Goal: Task Accomplishment & Management: Use online tool/utility

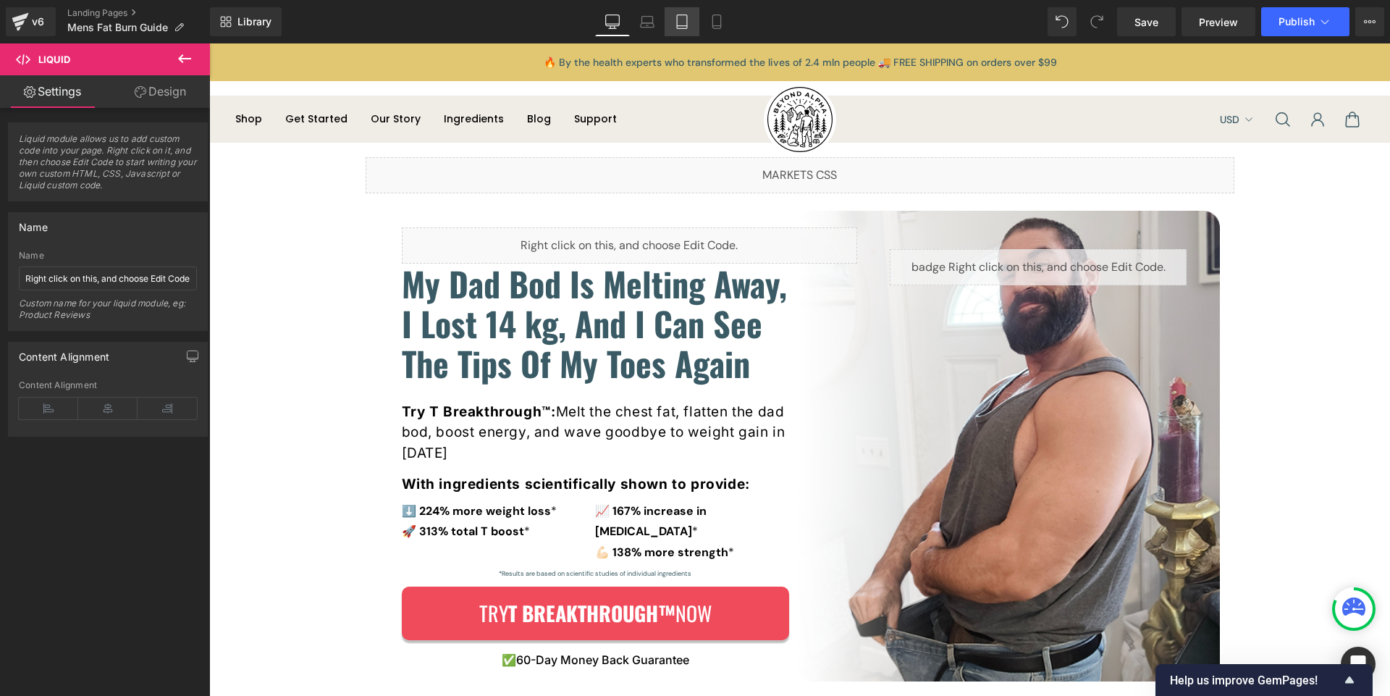
click at [689, 19] on icon at bounding box center [682, 21] width 14 height 14
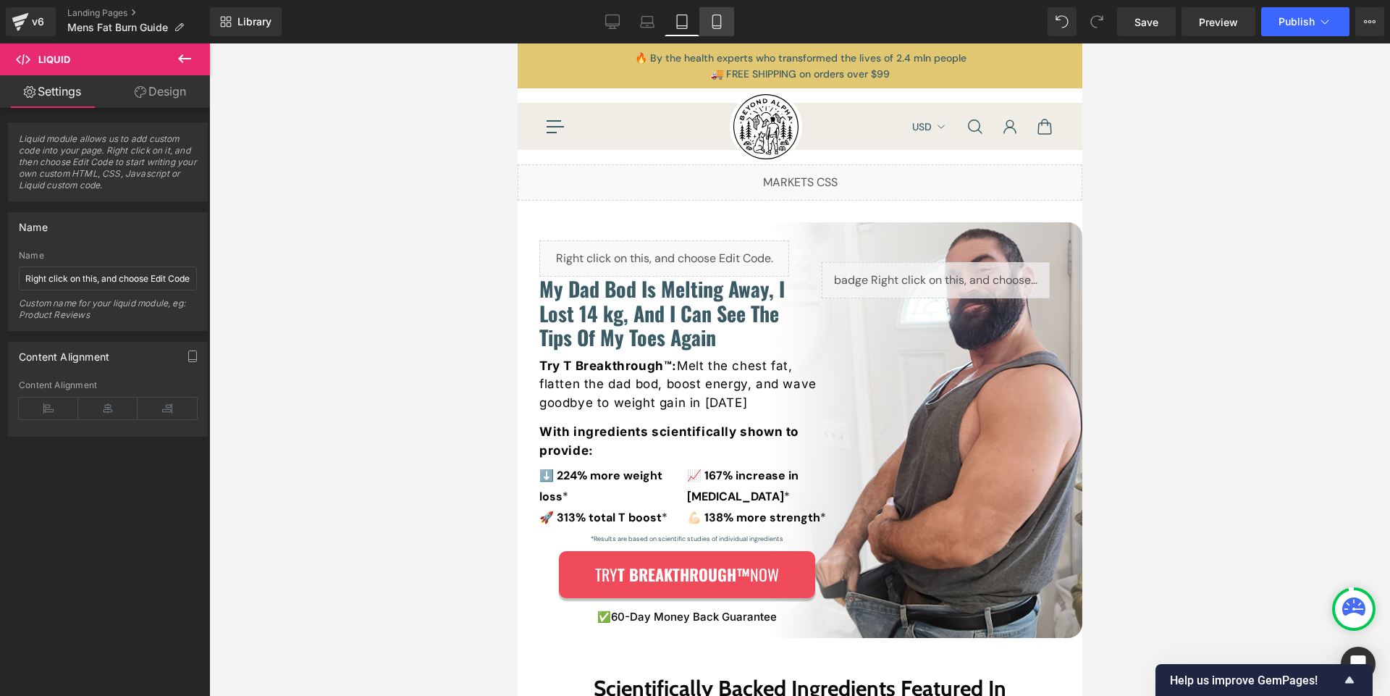
click at [707, 31] on link "Mobile" at bounding box center [716, 21] width 35 height 29
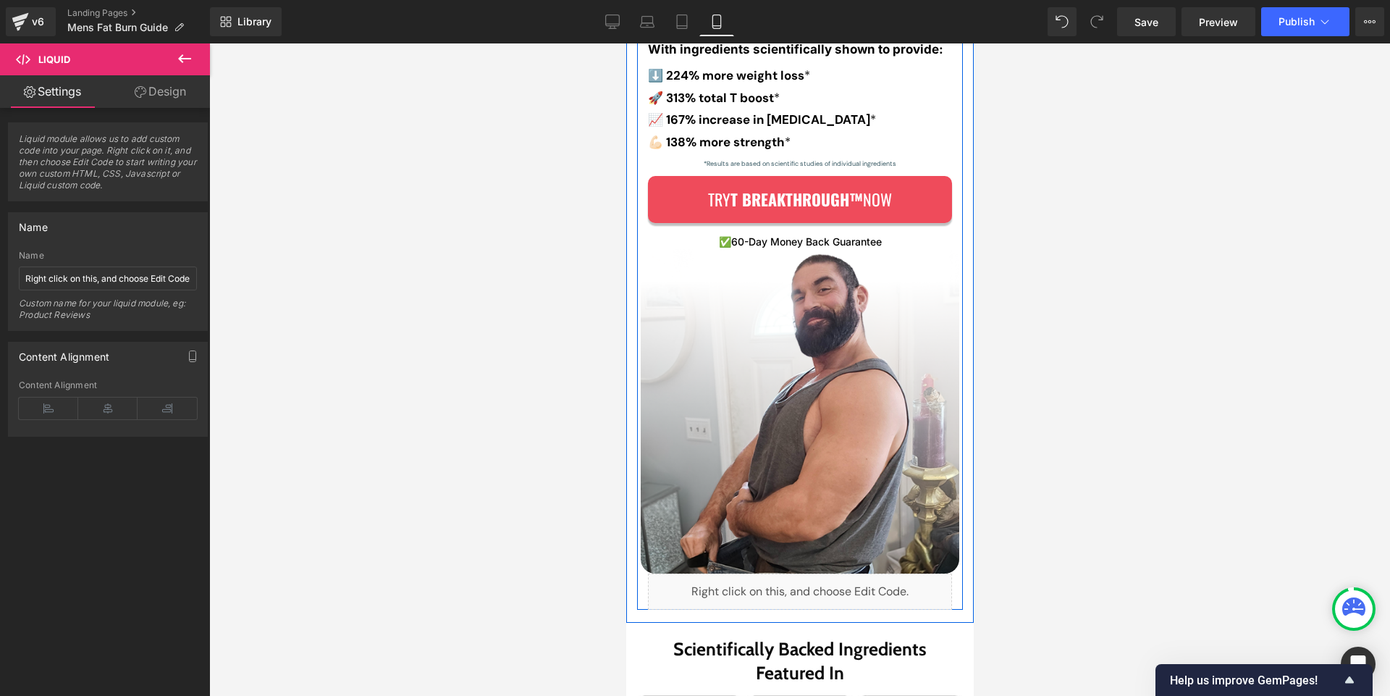
scroll to position [504, 0]
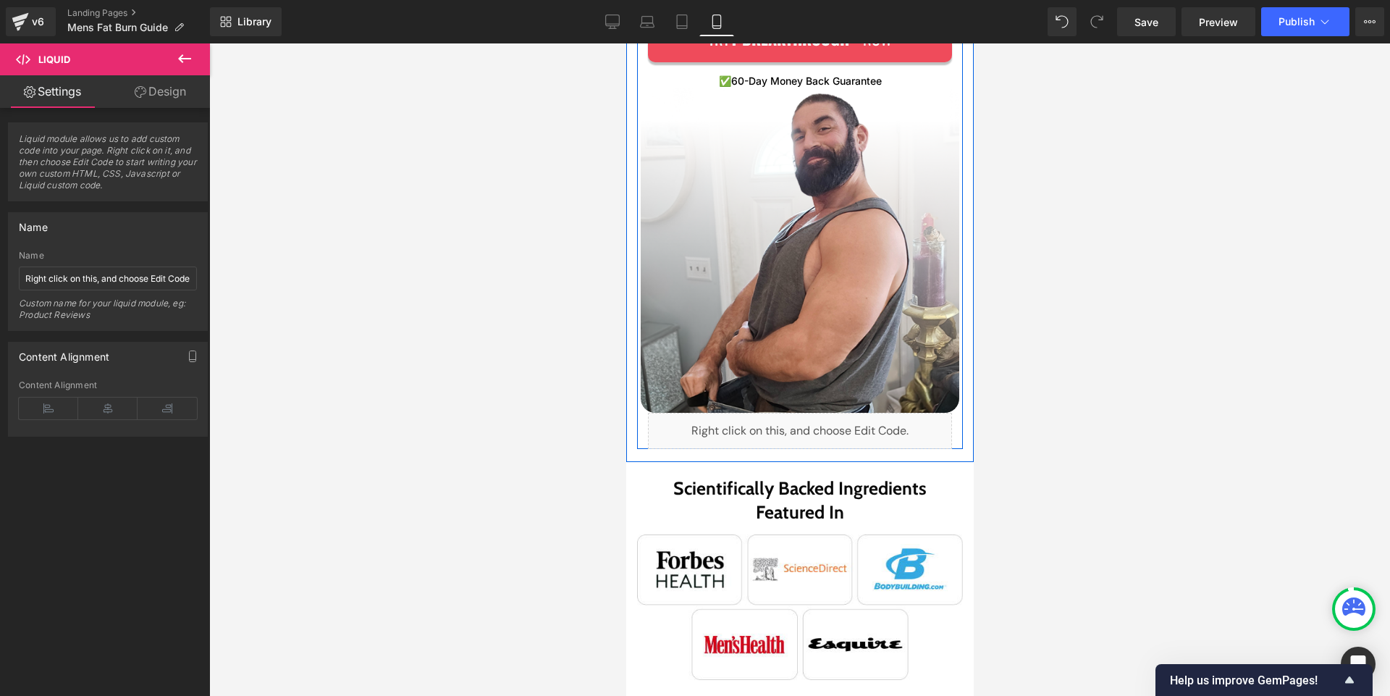
click at [718, 420] on div "Liquid" at bounding box center [799, 431] width 304 height 36
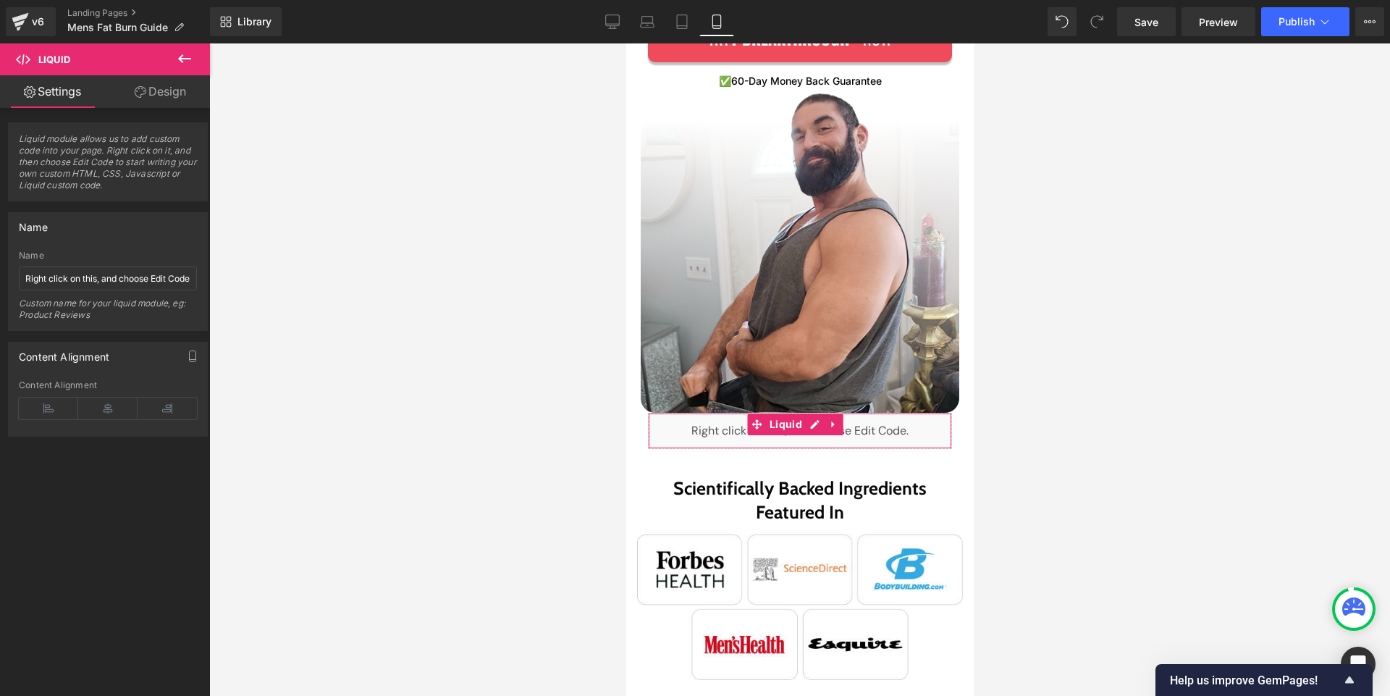
click at [172, 96] on link "Design" at bounding box center [160, 91] width 105 height 33
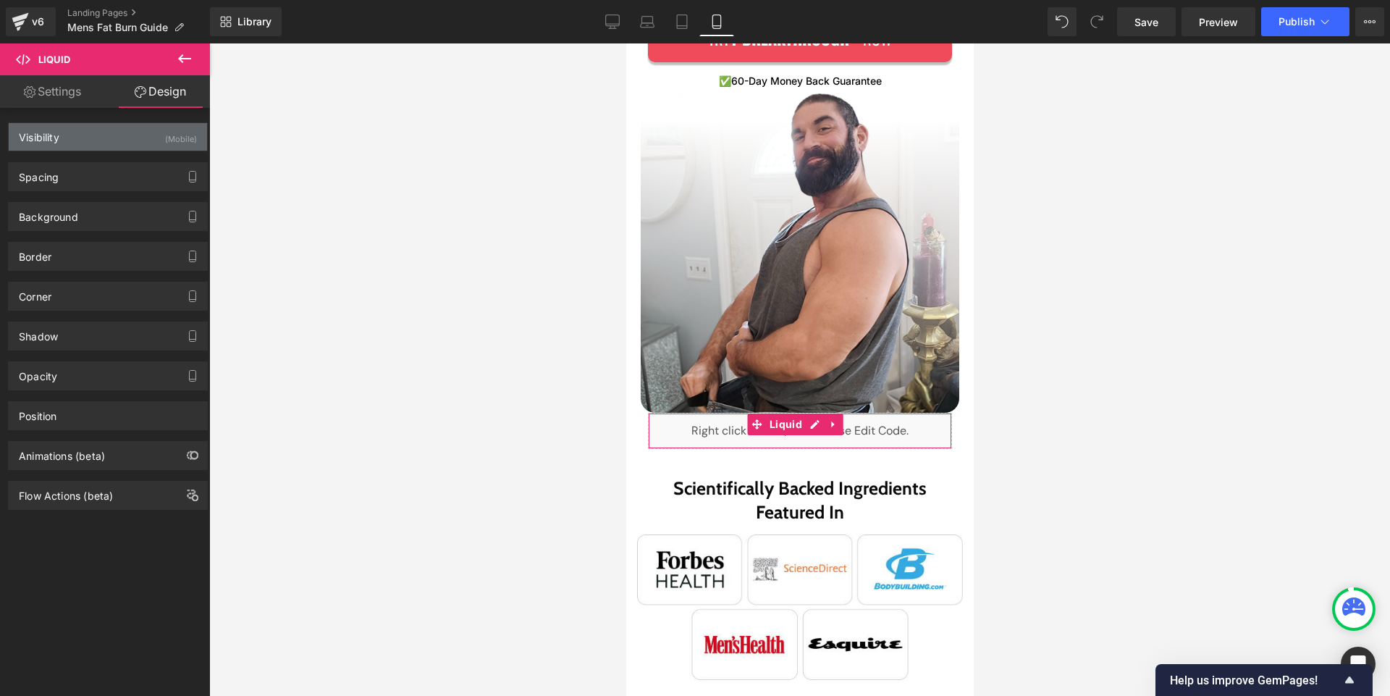
click at [112, 140] on div "Visibility (Mobile)" at bounding box center [108, 137] width 198 height 28
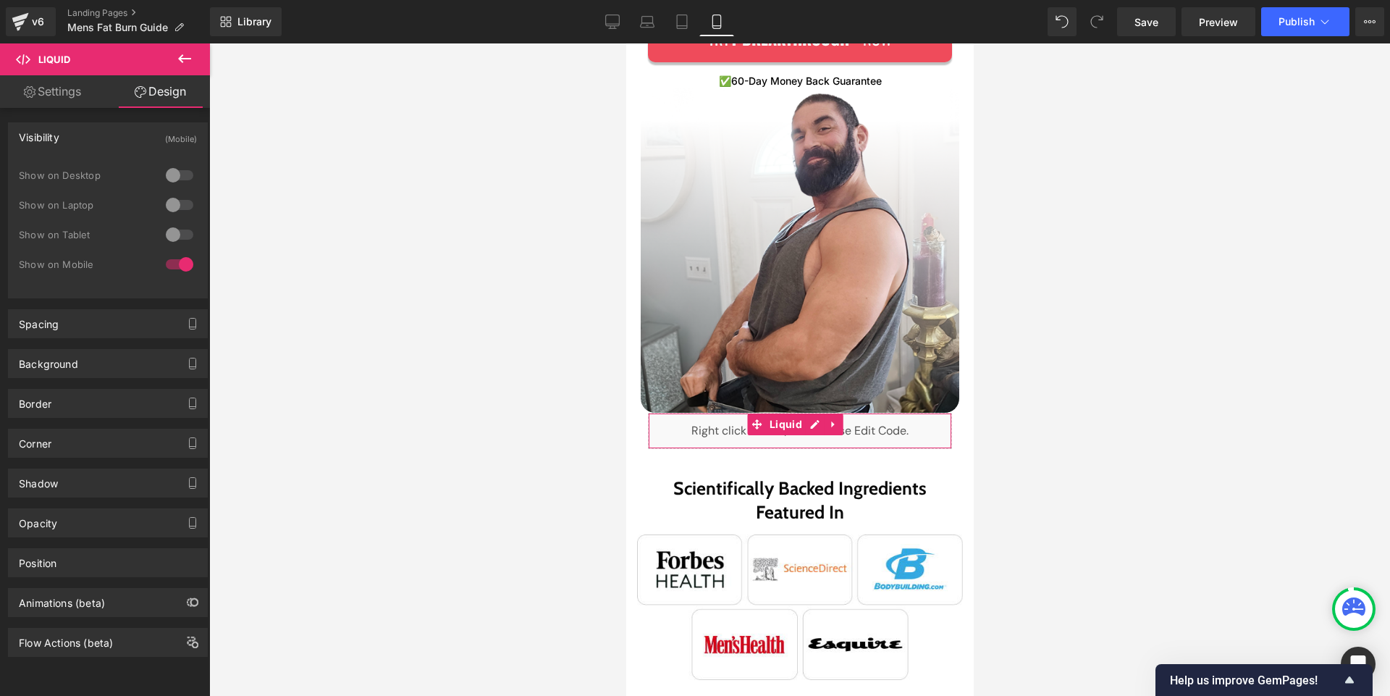
drag, startPoint x: 172, startPoint y: 264, endPoint x: 188, endPoint y: 53, distance: 212.0
click at [172, 264] on div at bounding box center [179, 264] width 35 height 23
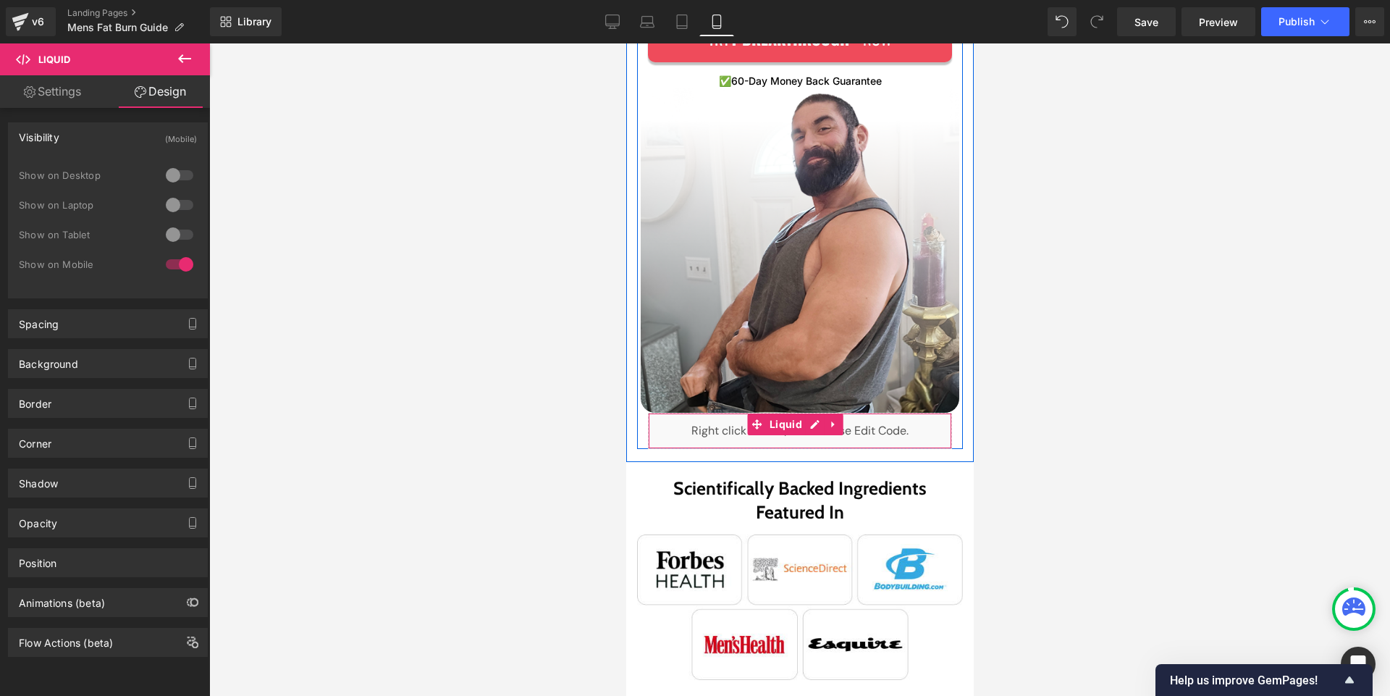
click at [710, 418] on div "Liquid" at bounding box center [799, 431] width 304 height 36
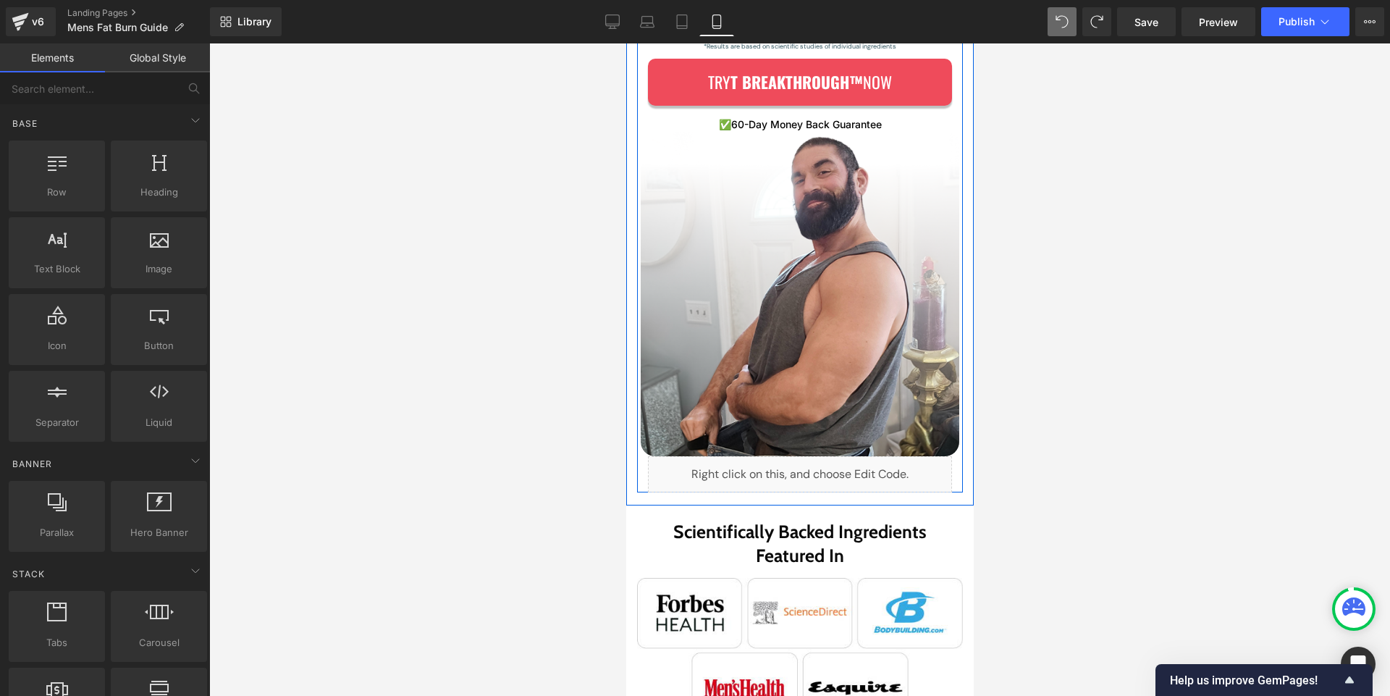
scroll to position [494, 0]
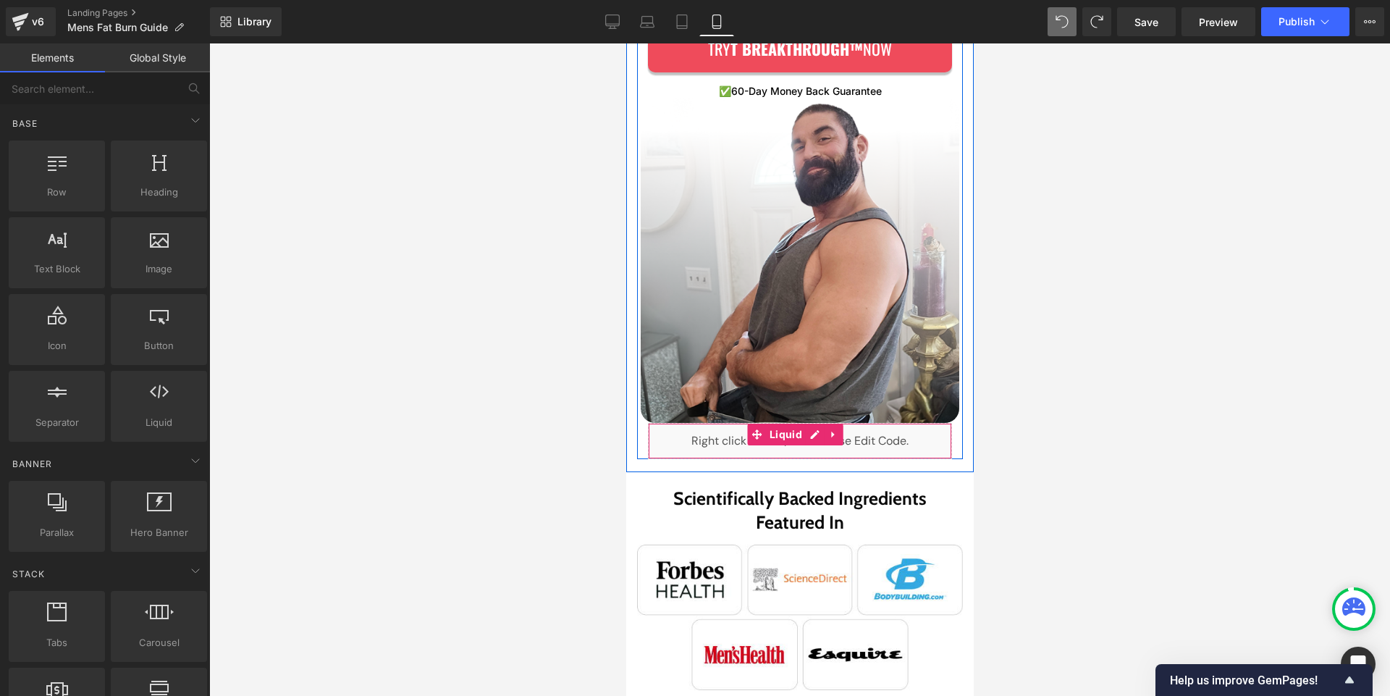
click at [713, 426] on div "Liquid" at bounding box center [799, 441] width 304 height 36
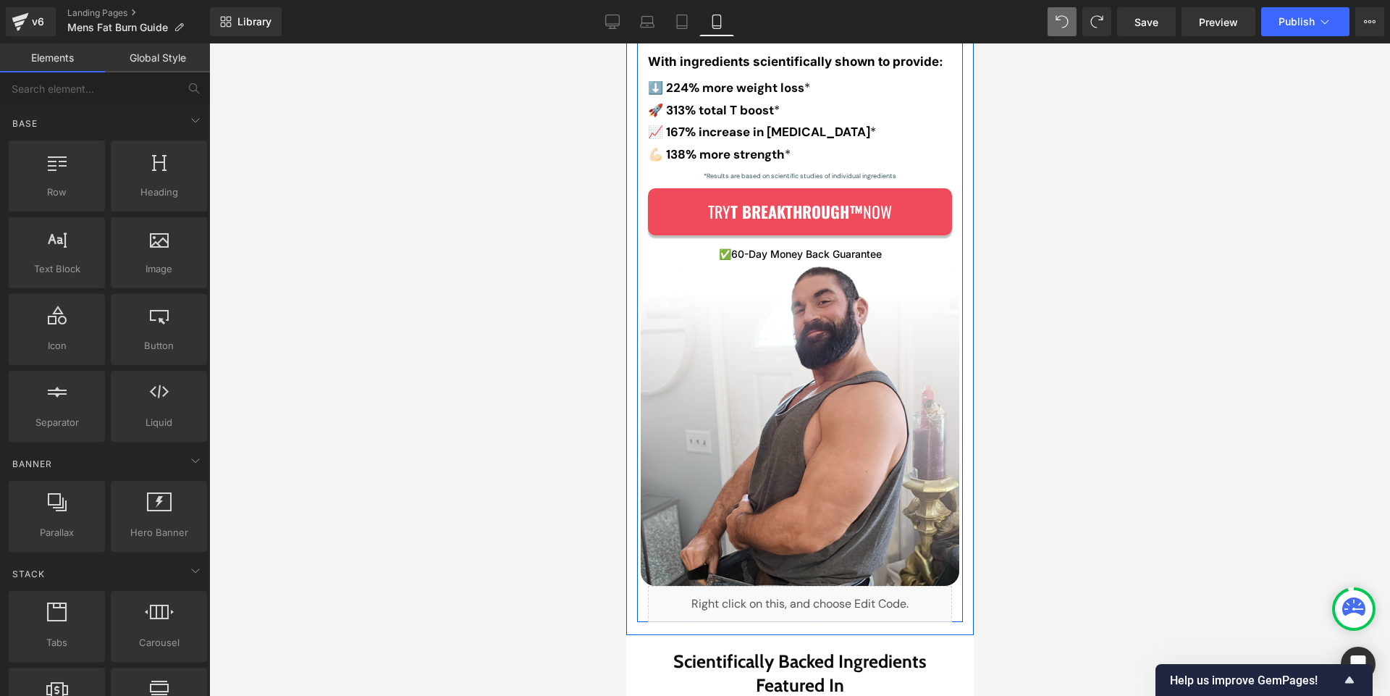
scroll to position [514, 0]
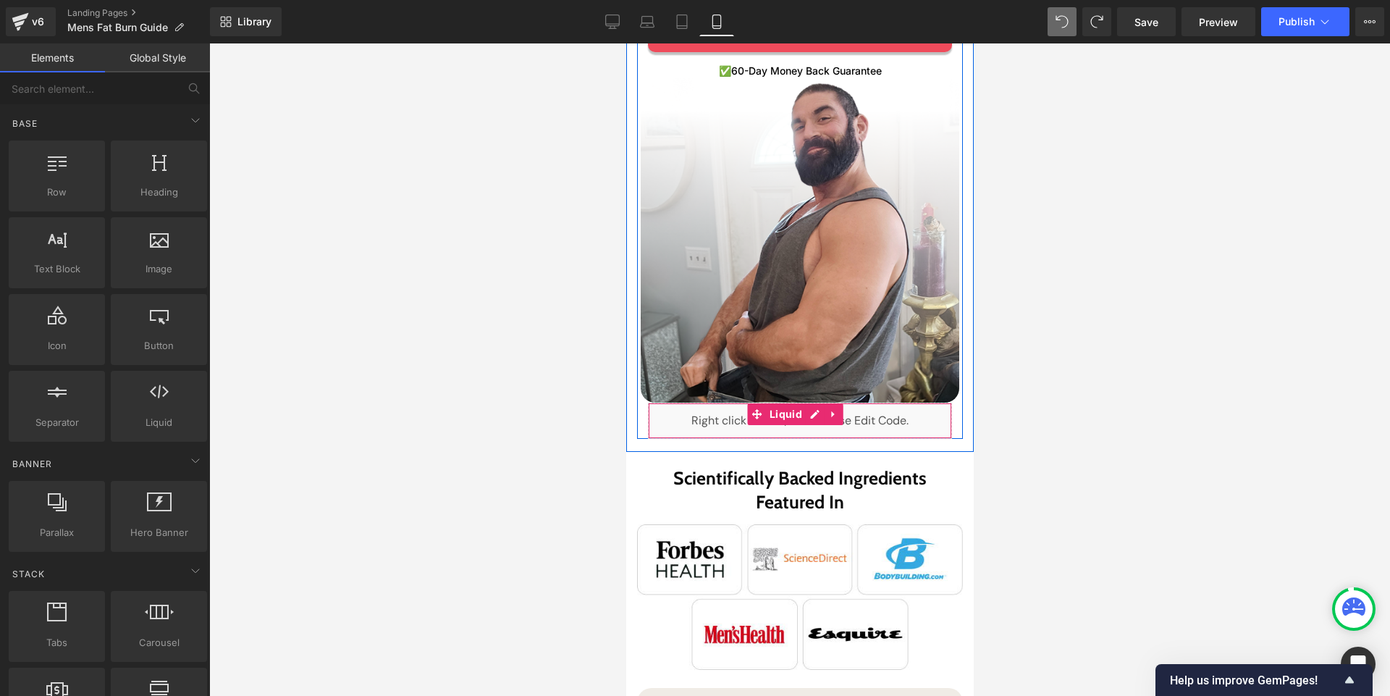
click at [699, 403] on div "Liquid" at bounding box center [799, 421] width 304 height 36
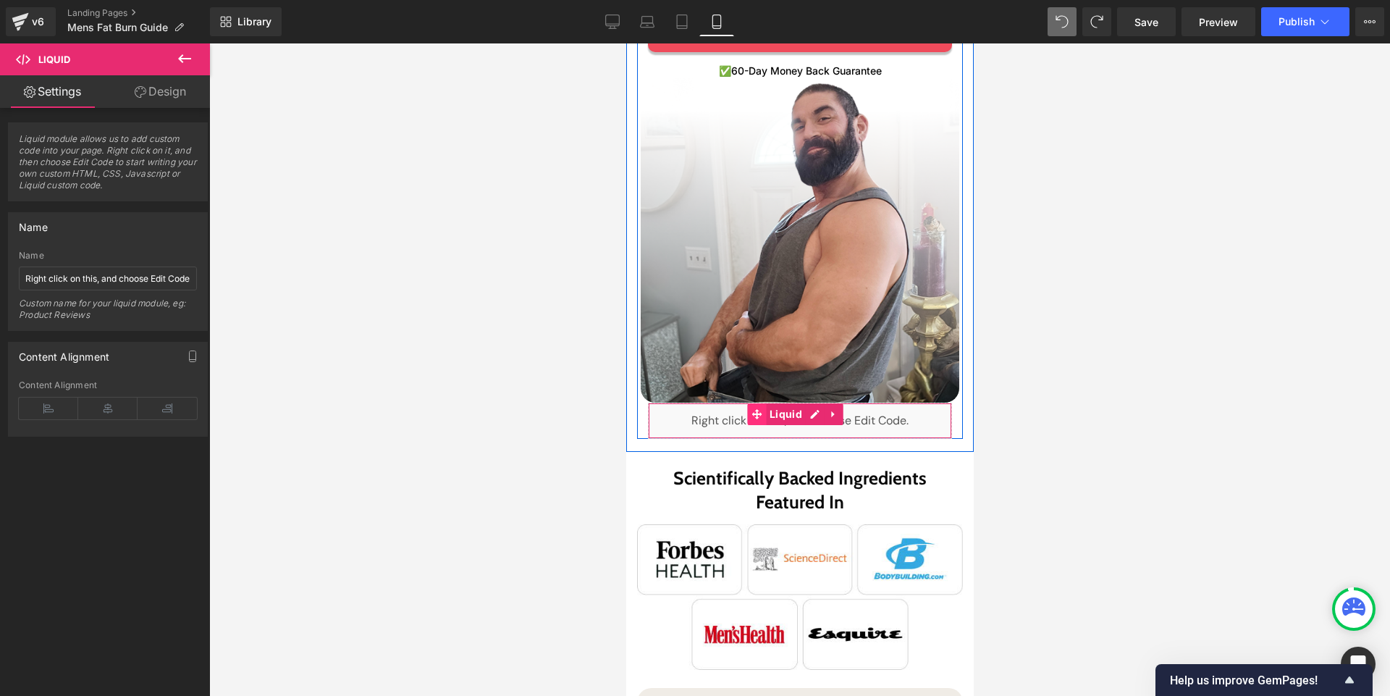
click at [756, 409] on icon at bounding box center [756, 414] width 10 height 10
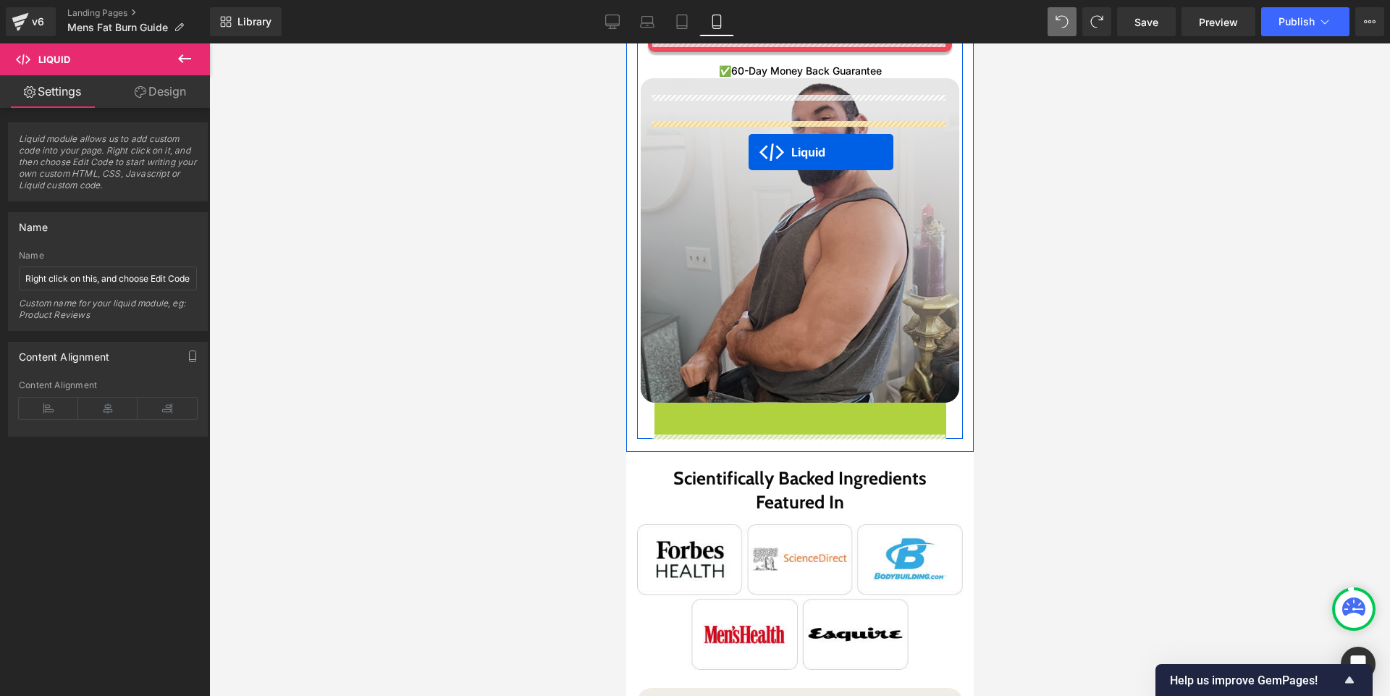
scroll to position [471, 0]
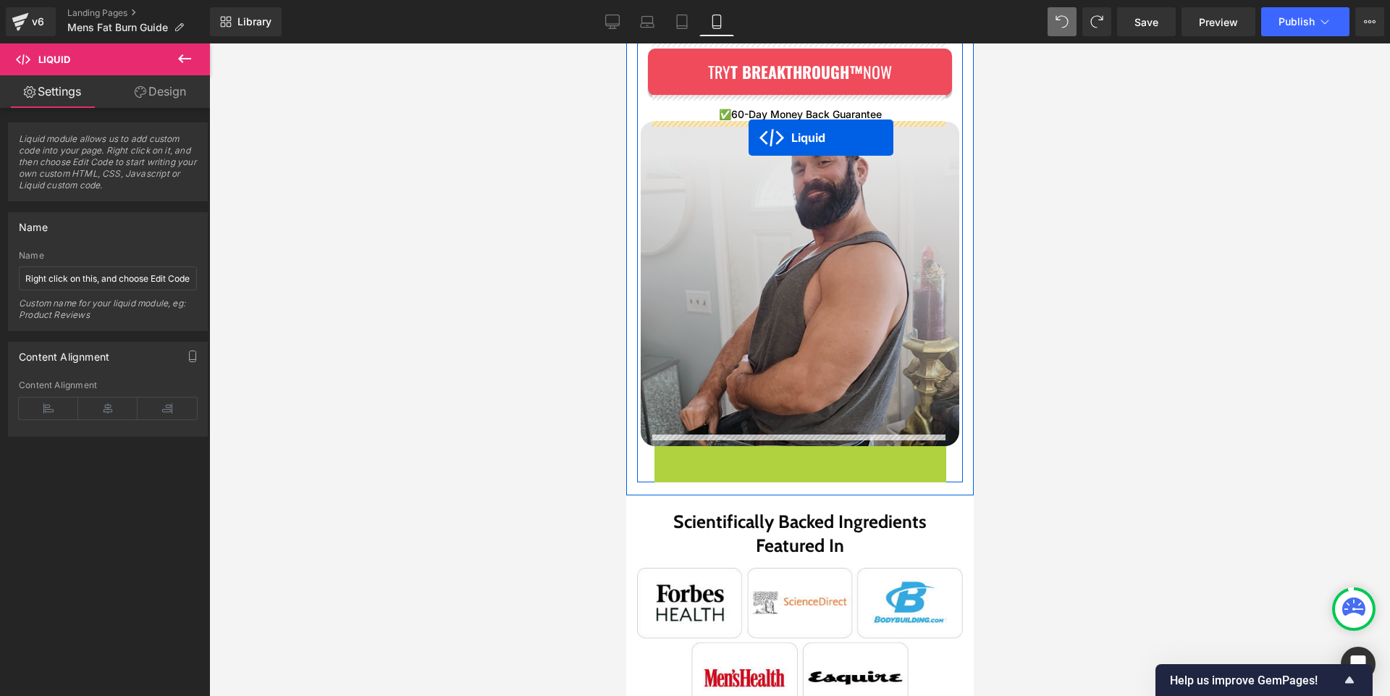
drag, startPoint x: 756, startPoint y: 403, endPoint x: 748, endPoint y: 137, distance: 266.6
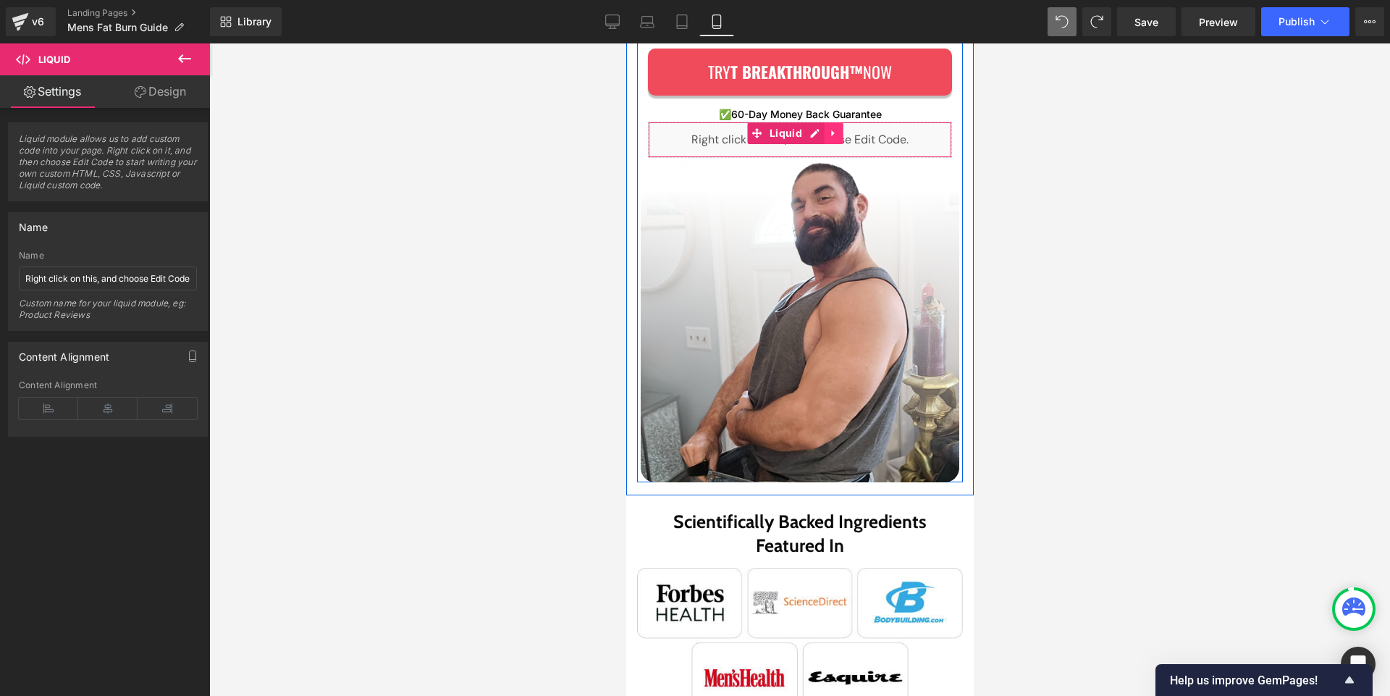
click at [836, 135] on icon at bounding box center [833, 132] width 10 height 11
click at [844, 135] on icon at bounding box center [843, 133] width 10 height 10
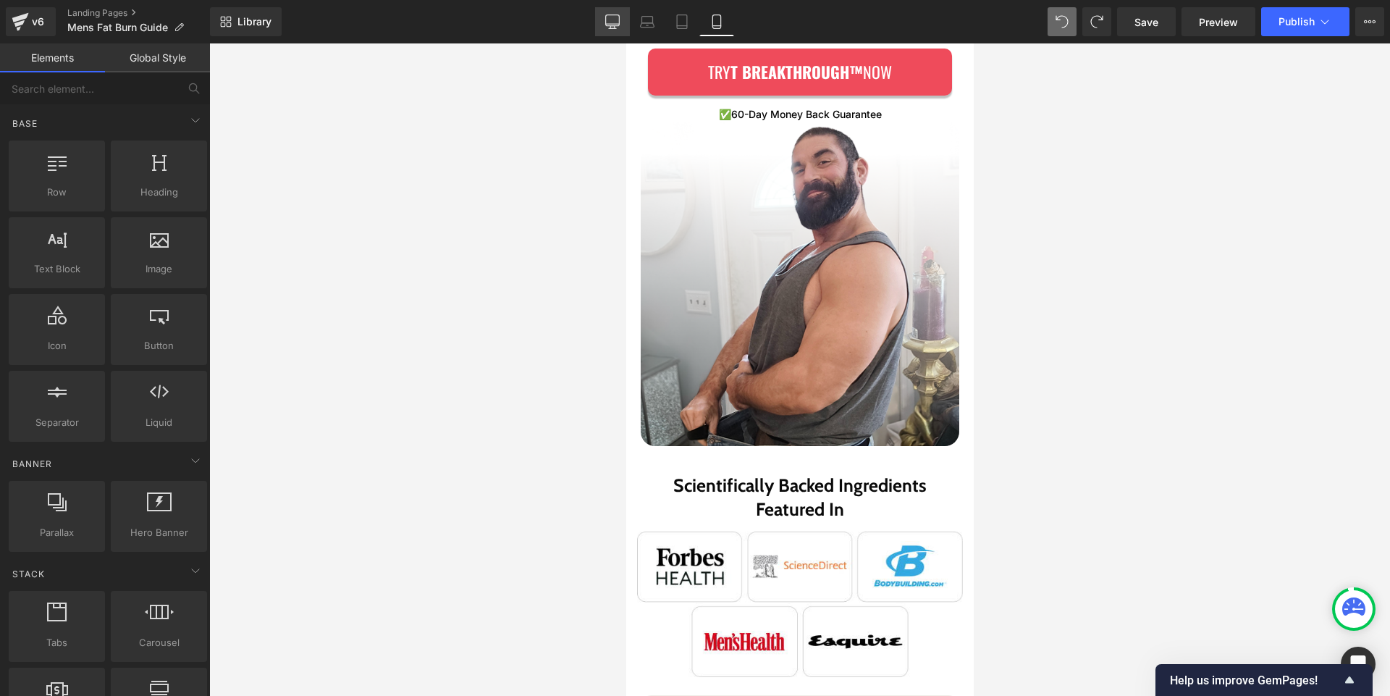
click at [615, 22] on icon at bounding box center [612, 21] width 14 height 14
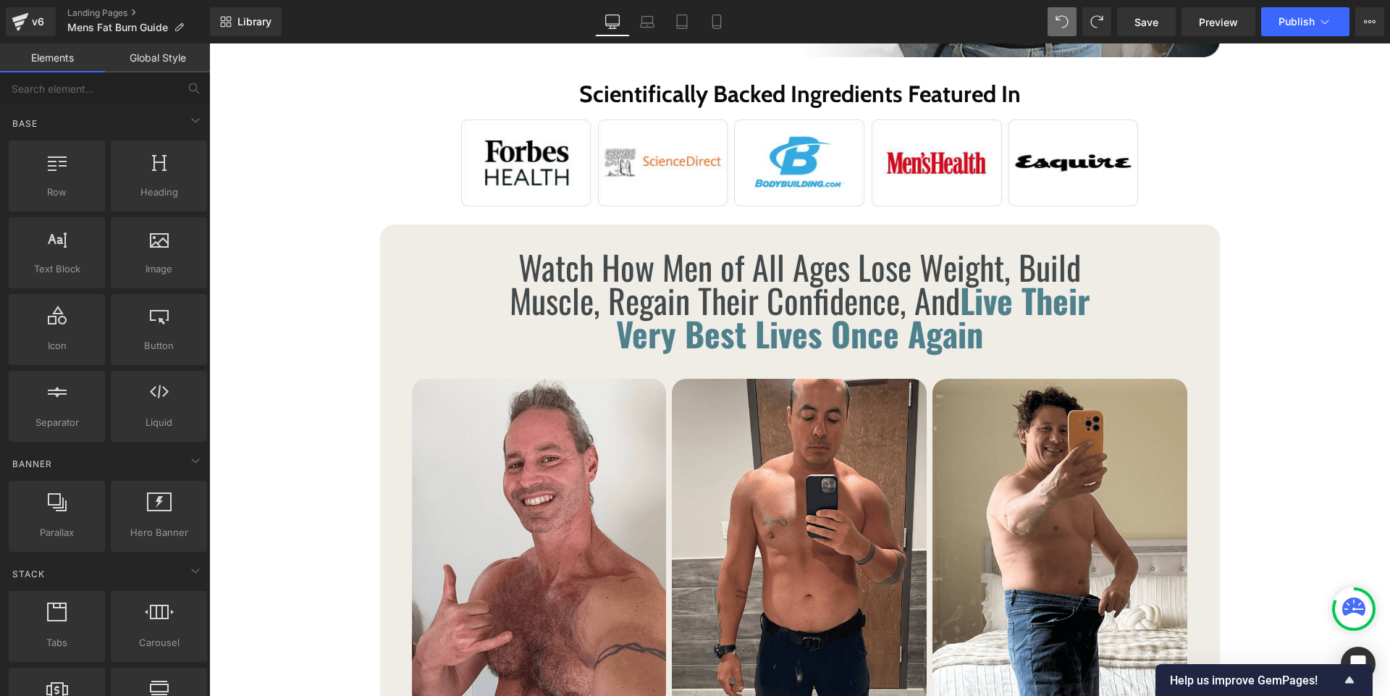
scroll to position [0, 0]
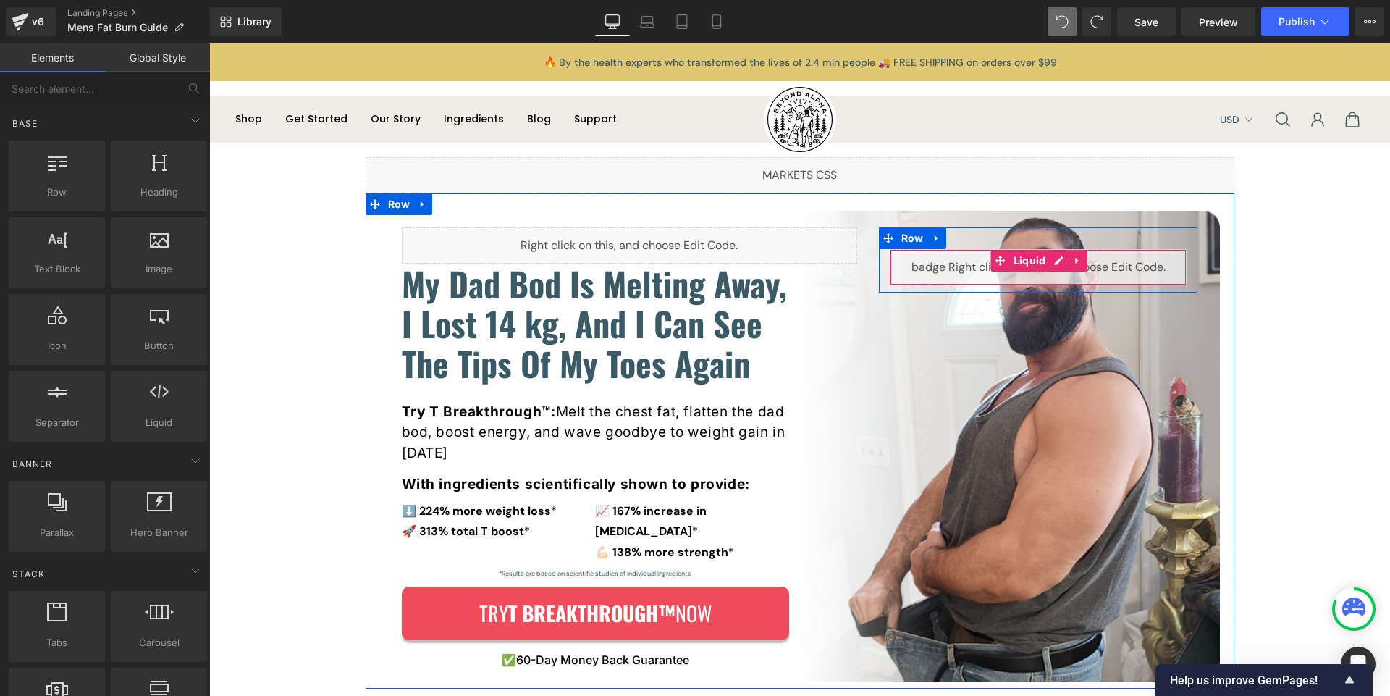
click at [924, 271] on div "Liquid" at bounding box center [1039, 267] width 298 height 36
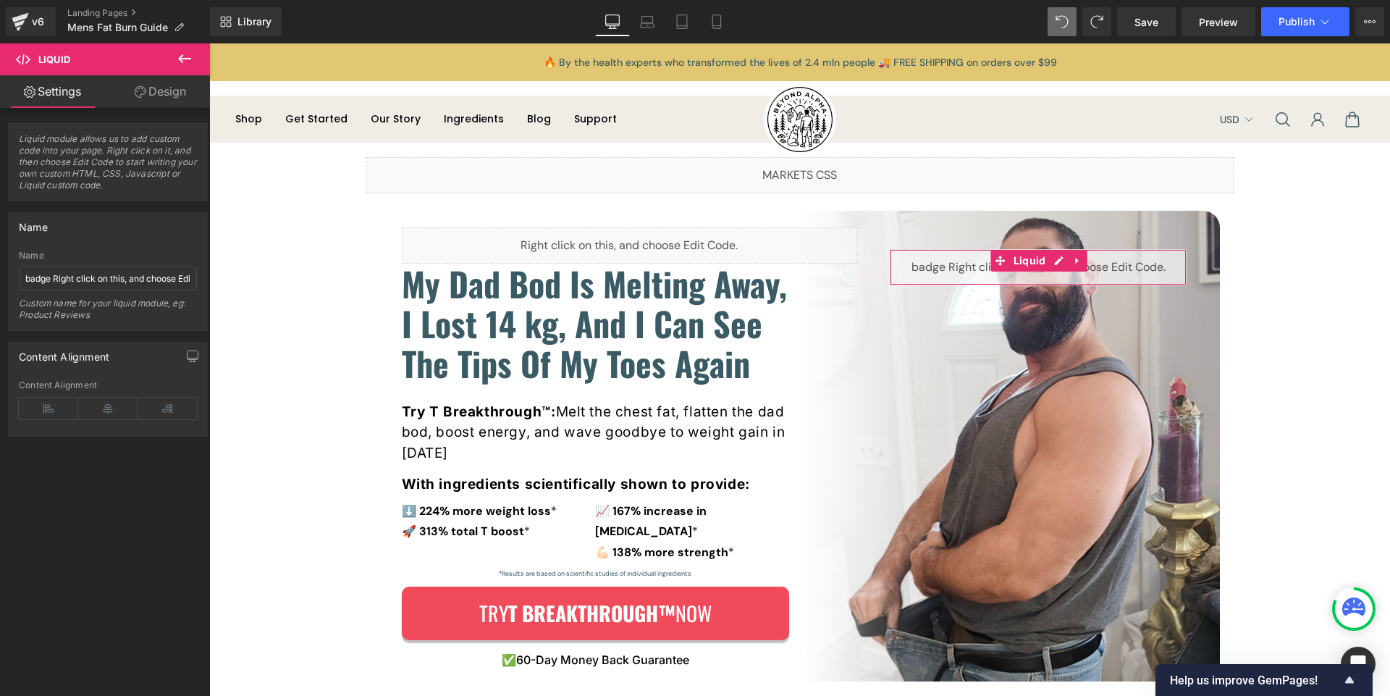
click at [152, 93] on link "Design" at bounding box center [160, 91] width 105 height 33
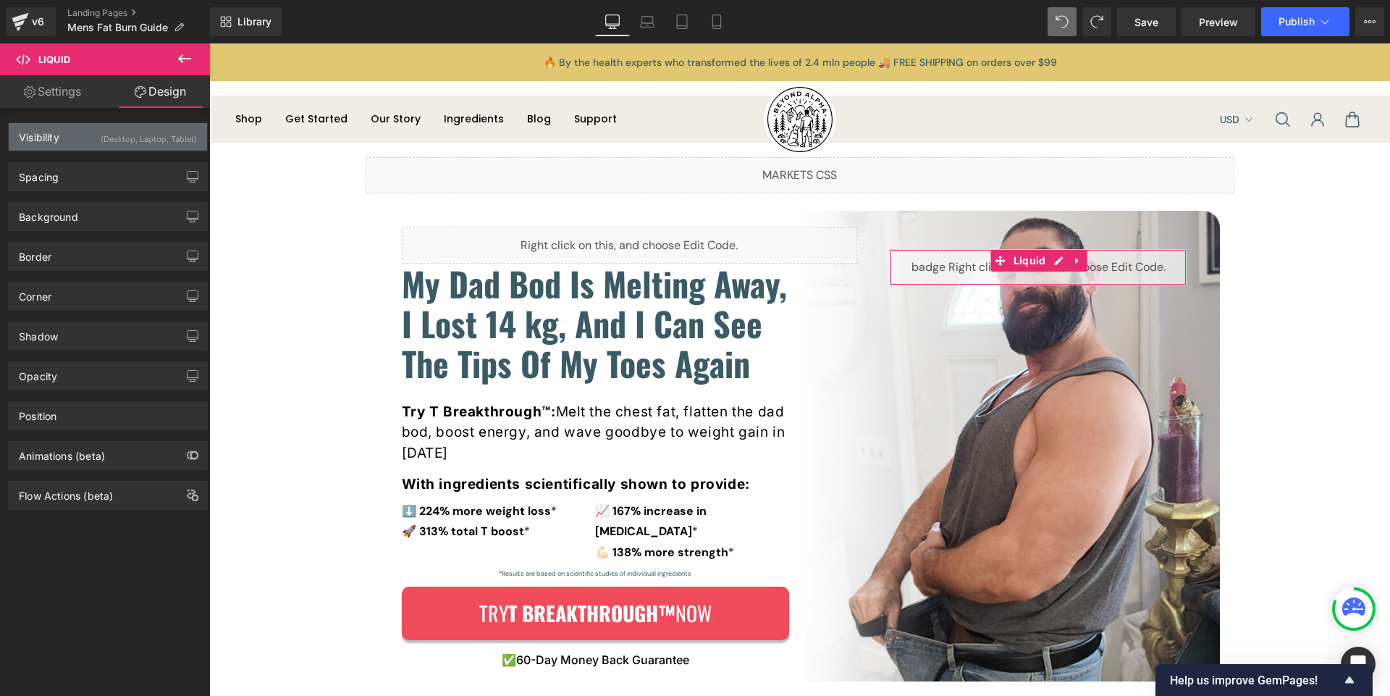
click at [133, 133] on div "(Desktop, Laptop, Tablet)" at bounding box center [149, 135] width 96 height 24
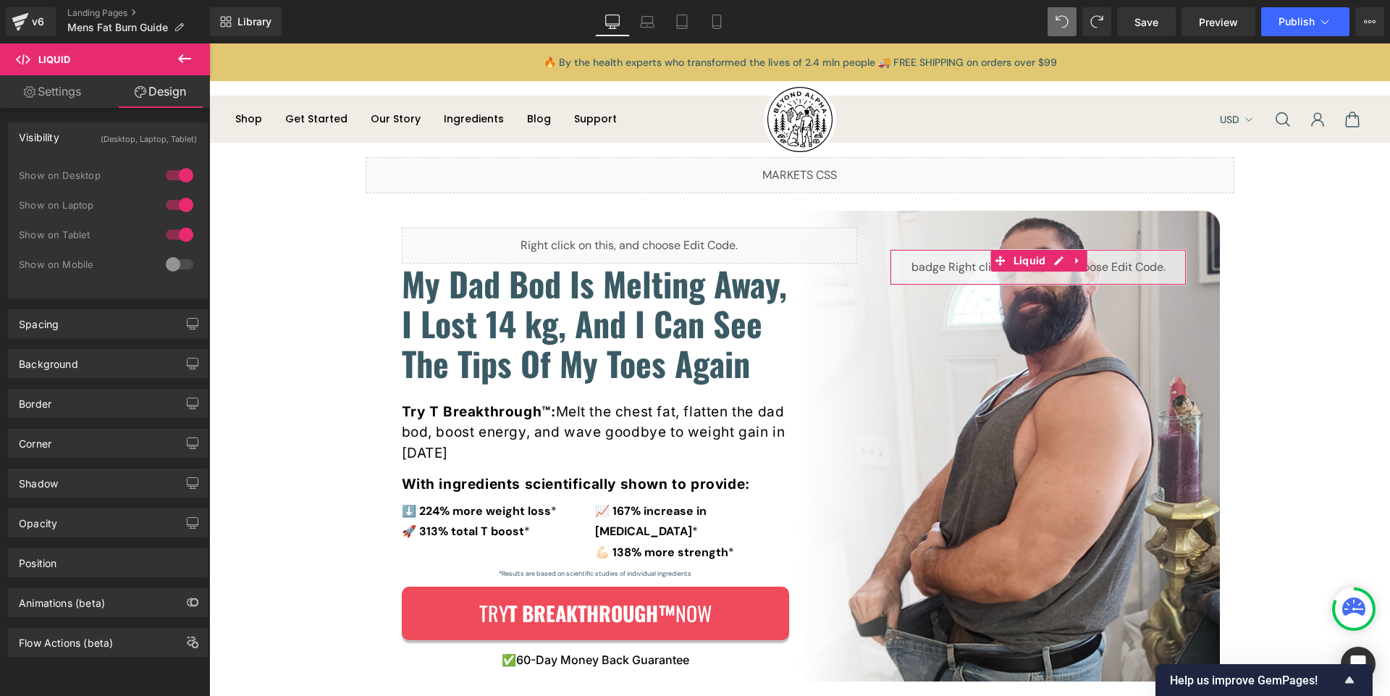
click at [172, 265] on div at bounding box center [179, 264] width 35 height 23
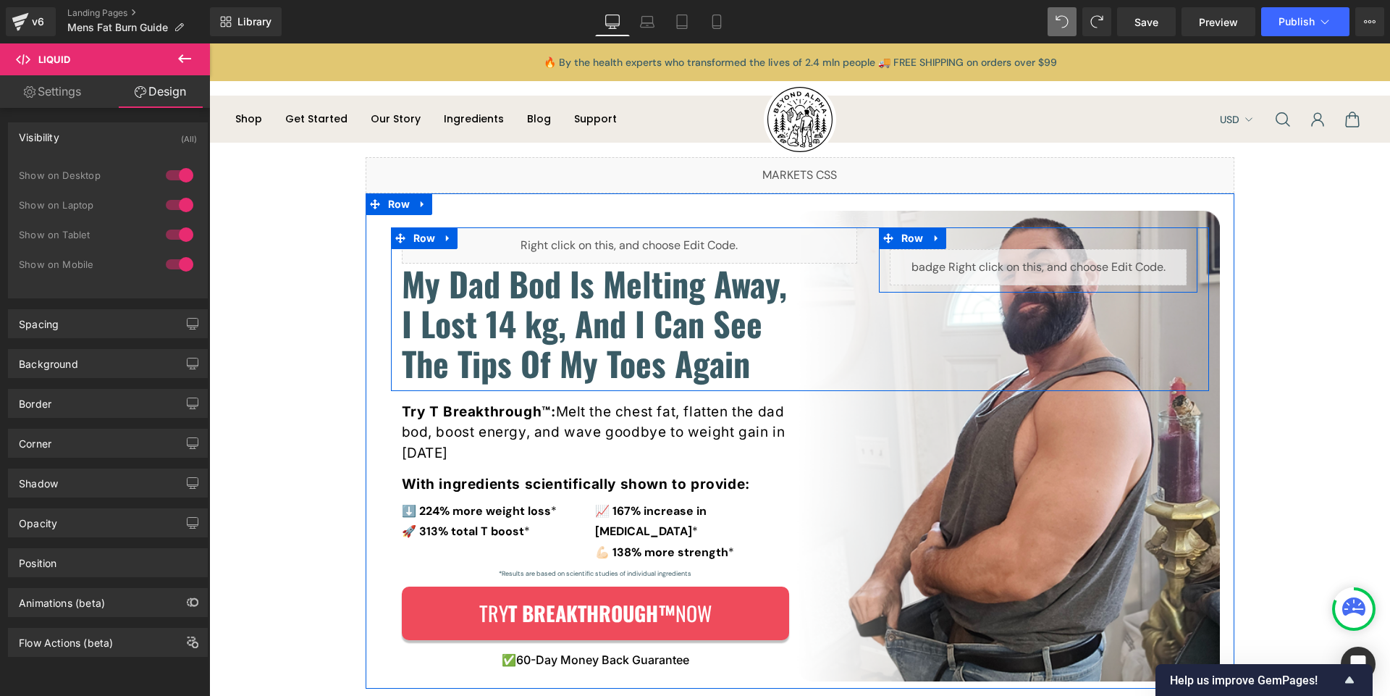
click at [879, 269] on div "Liquid" at bounding box center [1038, 267] width 319 height 36
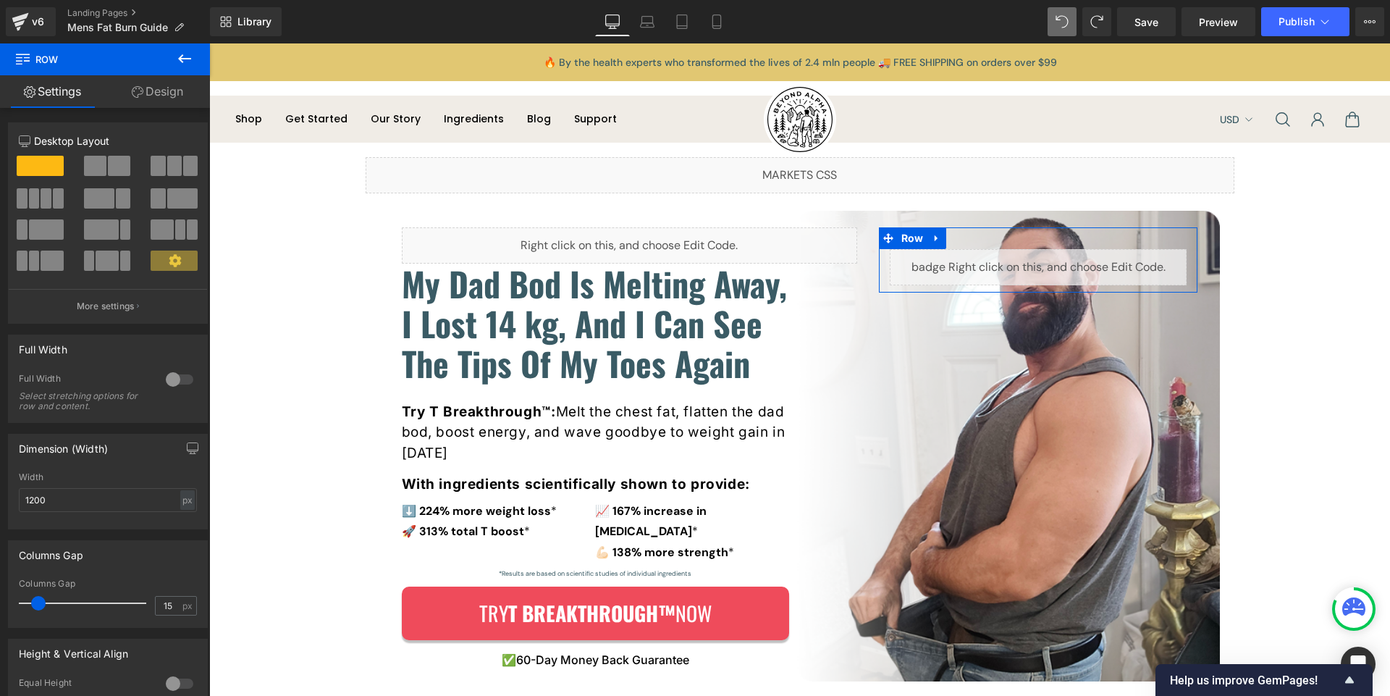
click at [158, 85] on link "Design" at bounding box center [157, 91] width 105 height 33
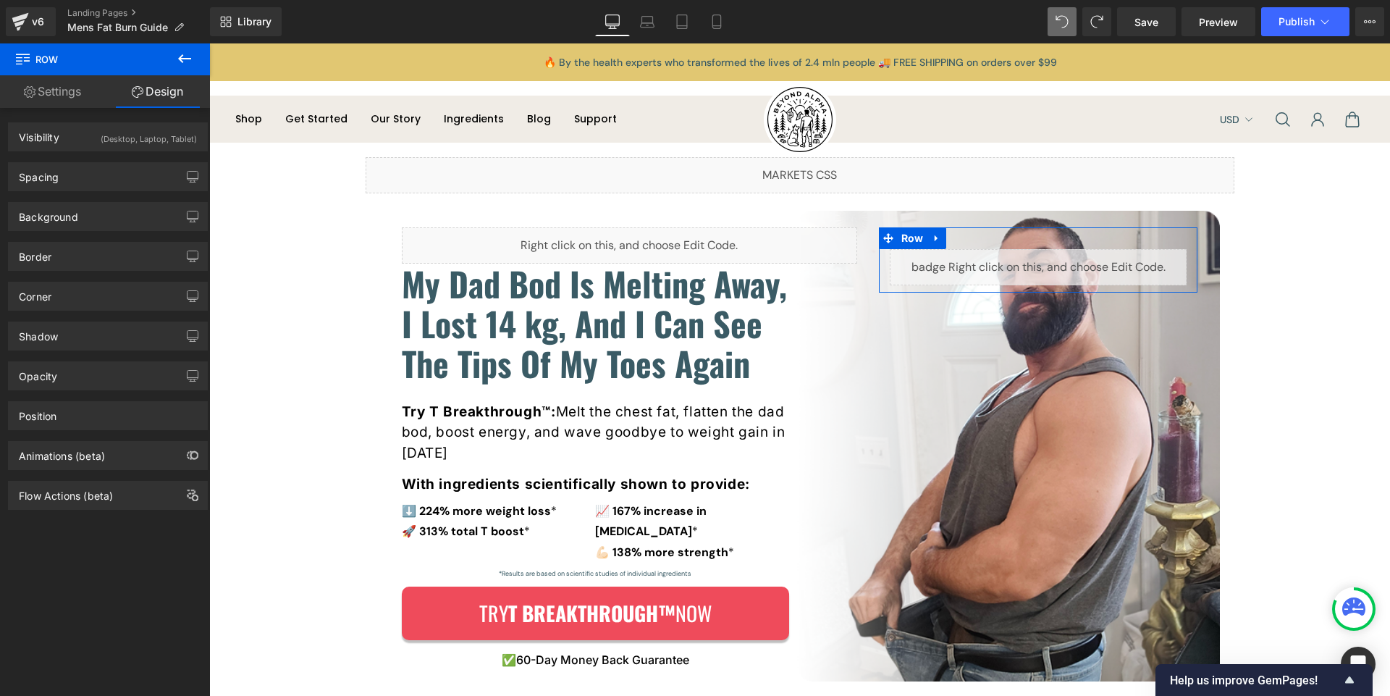
click at [115, 141] on div "(Desktop, Laptop, Tablet)" at bounding box center [149, 135] width 96 height 24
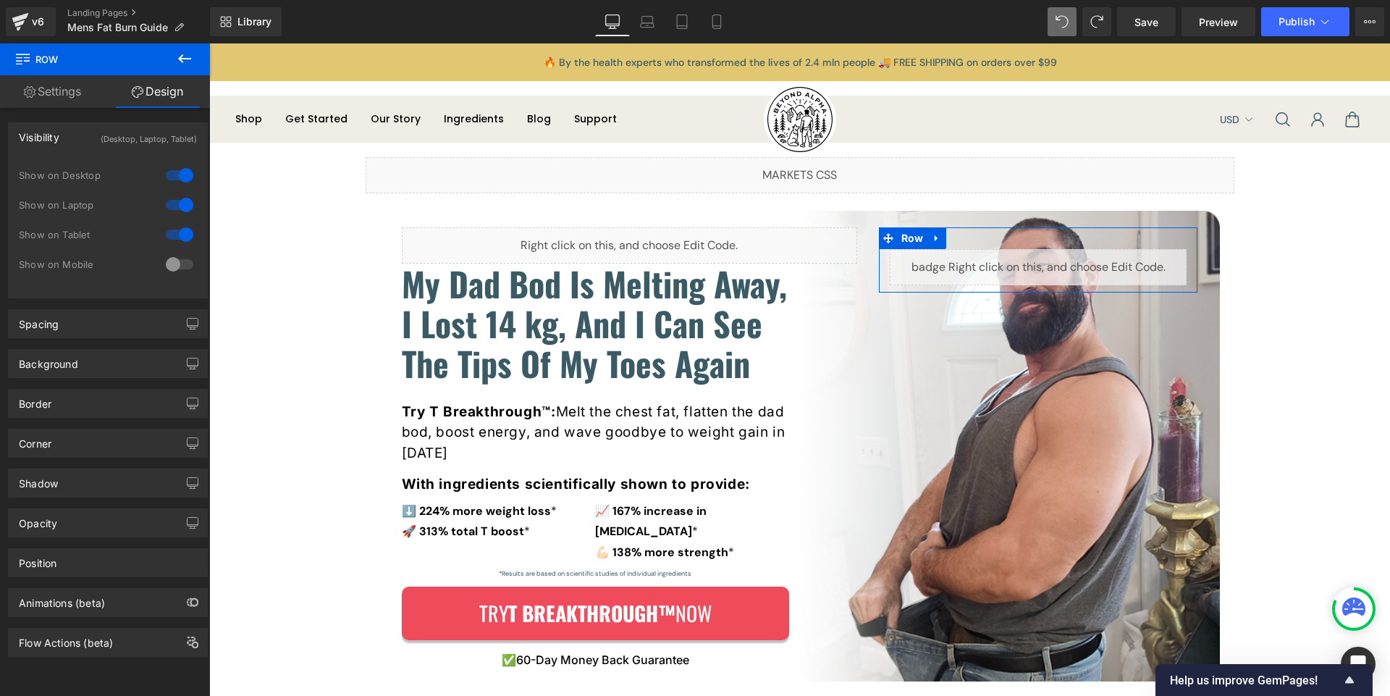
click at [115, 141] on div "(Desktop, Laptop, Tablet)" at bounding box center [149, 135] width 96 height 24
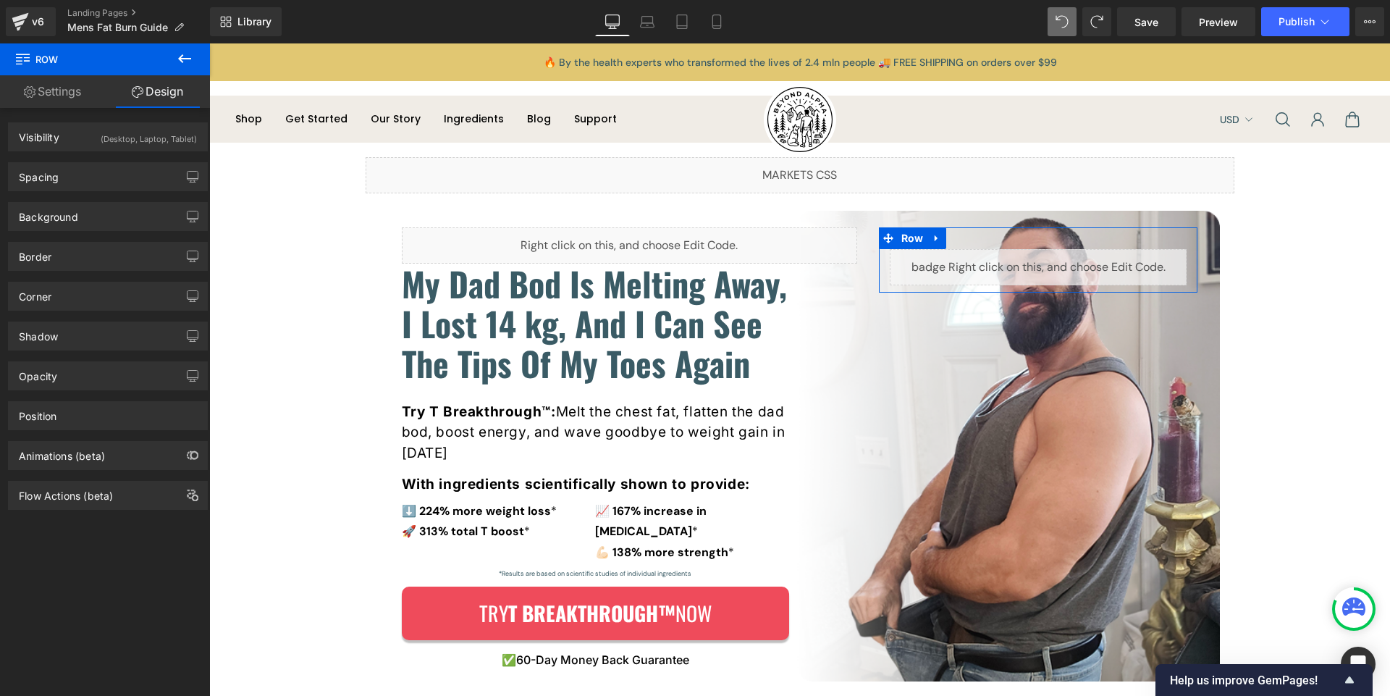
click at [115, 141] on div "(Desktop, Laptop, Tablet)" at bounding box center [149, 135] width 96 height 24
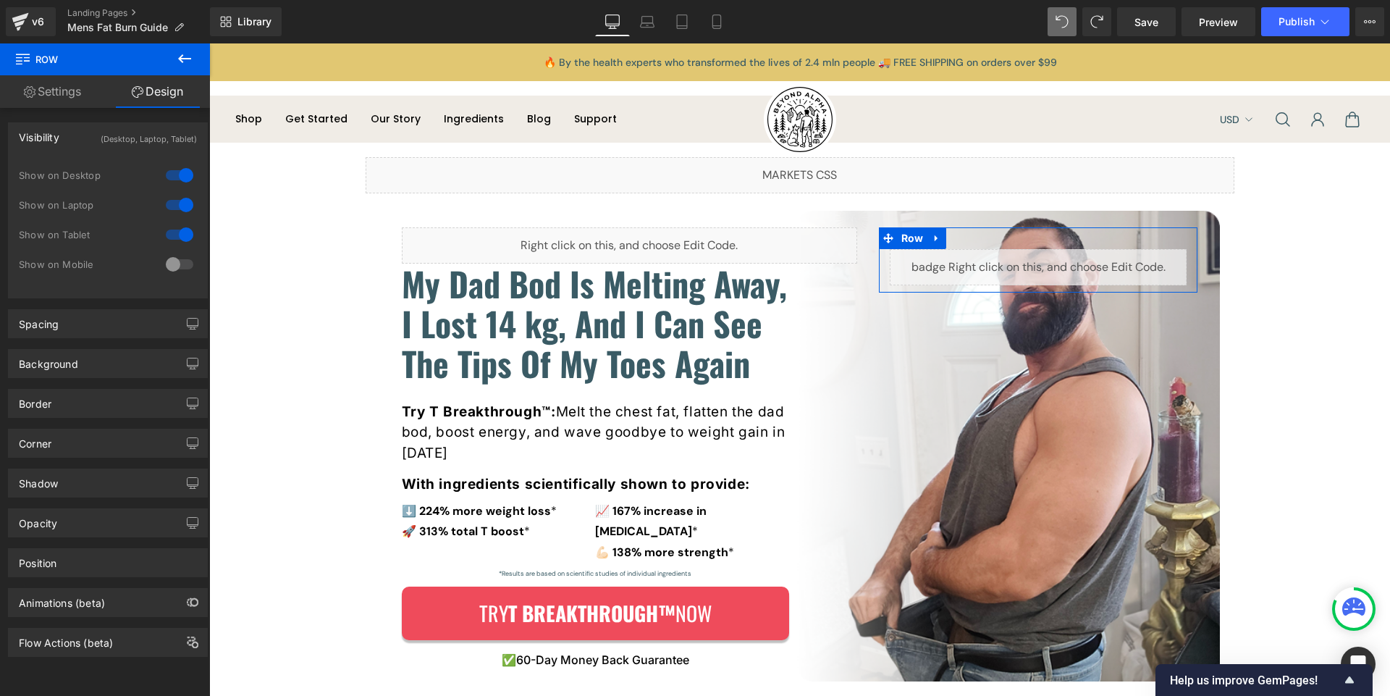
click at [175, 266] on div at bounding box center [179, 264] width 35 height 23
click at [647, 28] on icon at bounding box center [647, 21] width 14 height 14
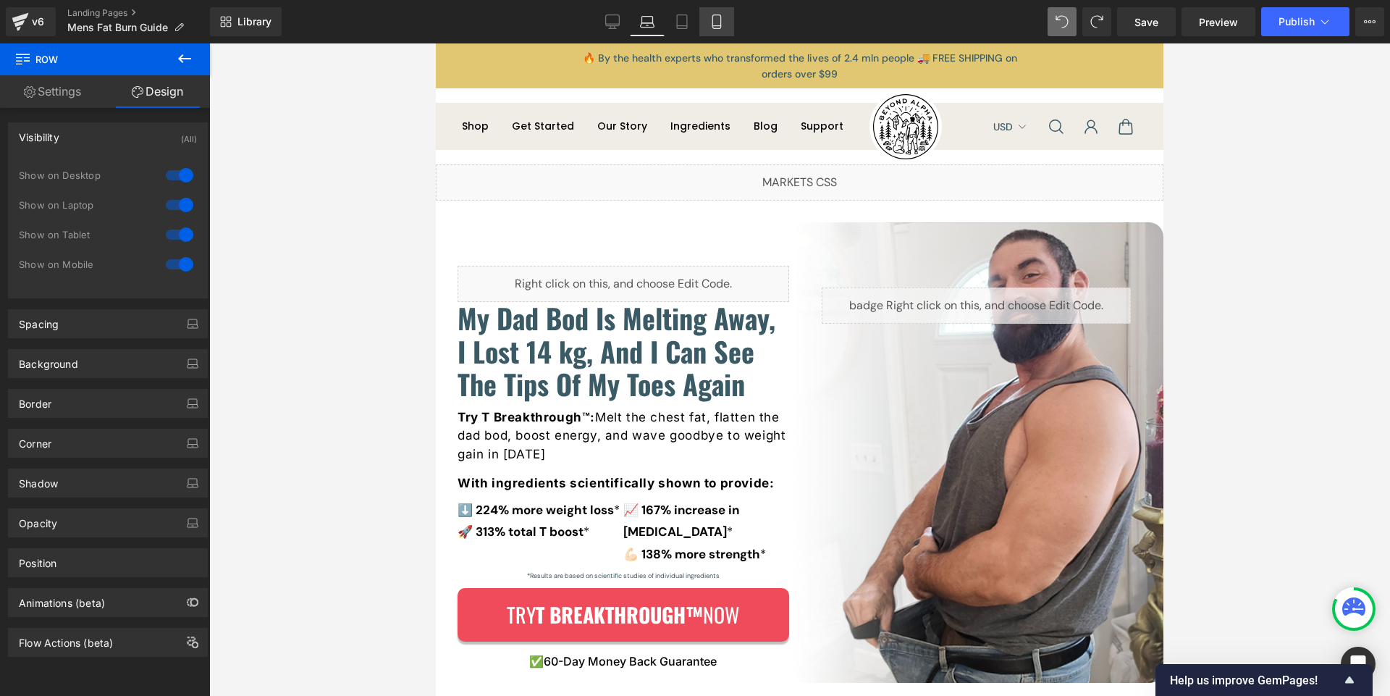
scroll to position [38, 0]
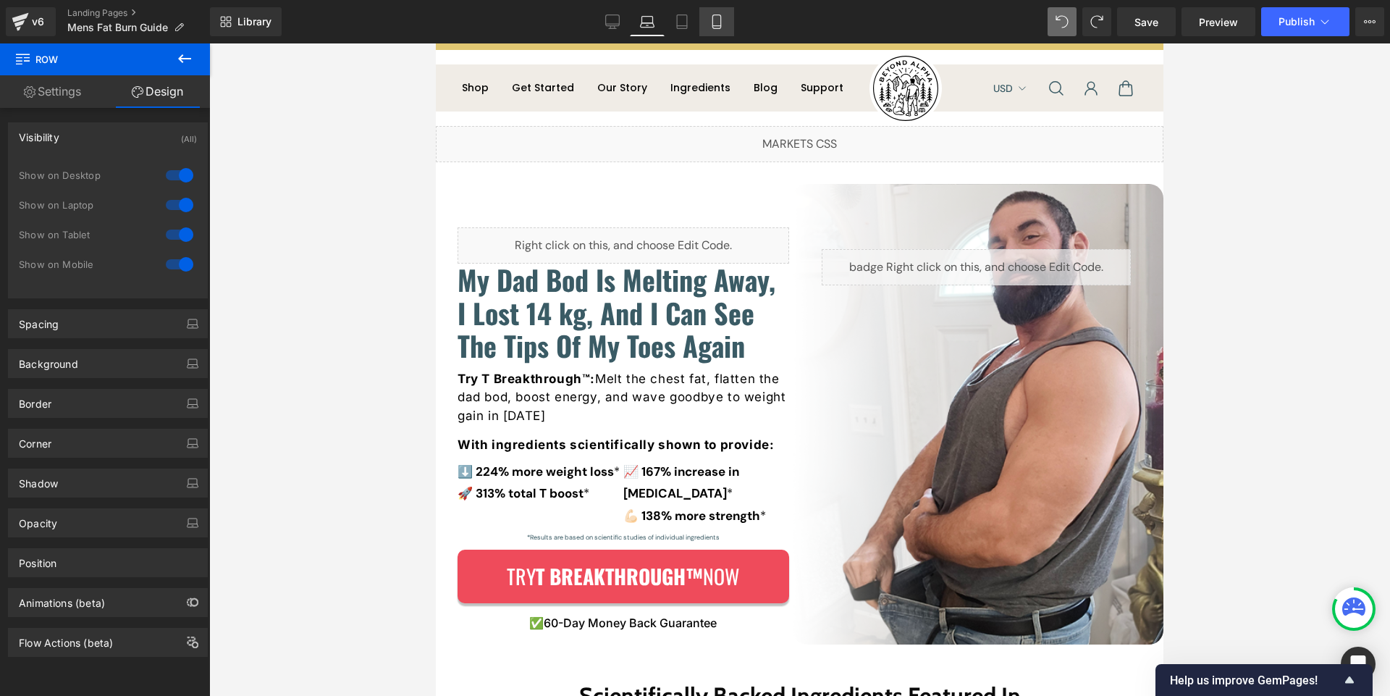
click at [712, 23] on icon at bounding box center [717, 21] width 14 height 14
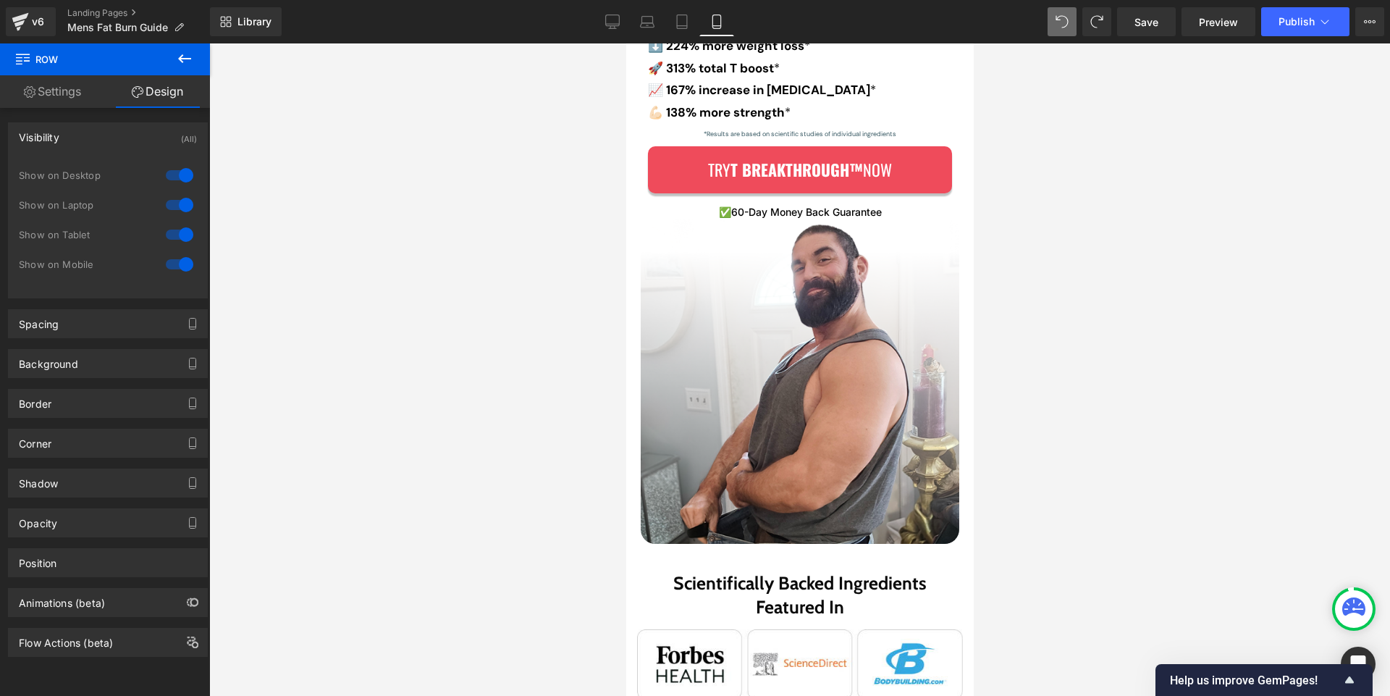
scroll to position [134, 0]
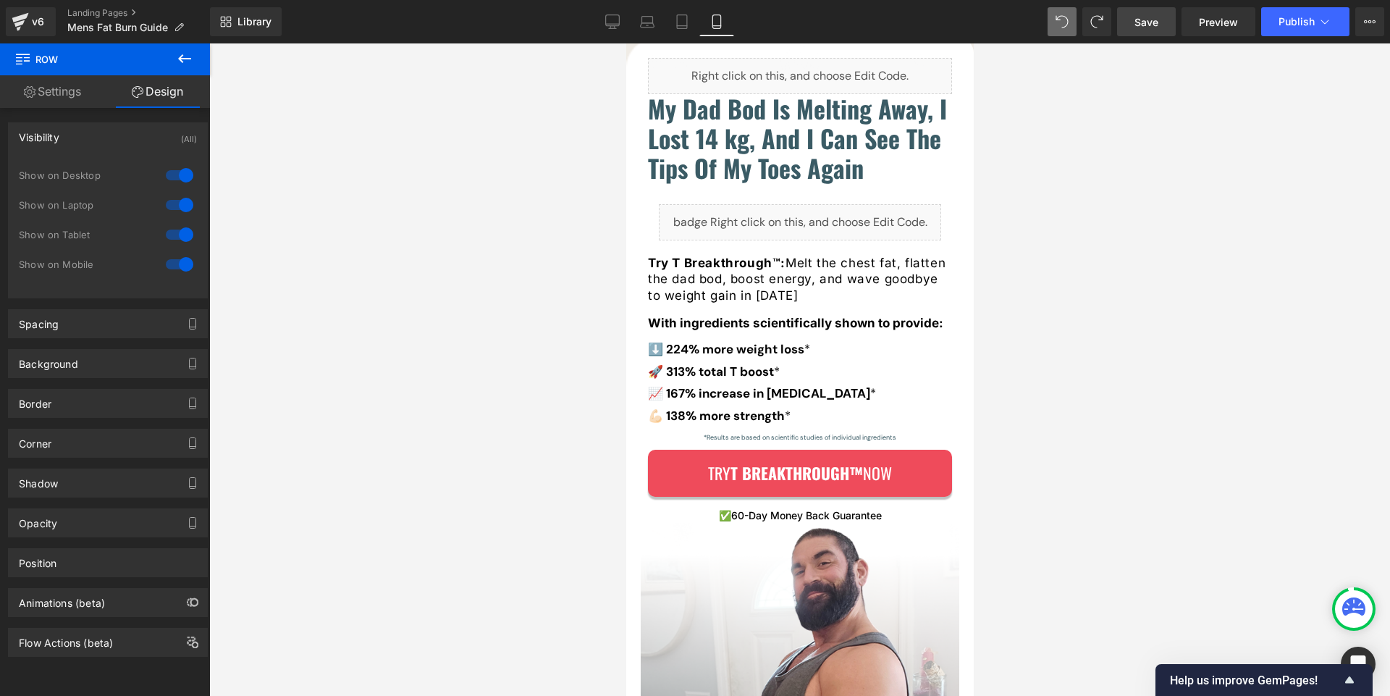
click at [1141, 21] on span "Save" at bounding box center [1147, 21] width 24 height 15
click at [1188, 28] on link "Preview" at bounding box center [1219, 21] width 74 height 29
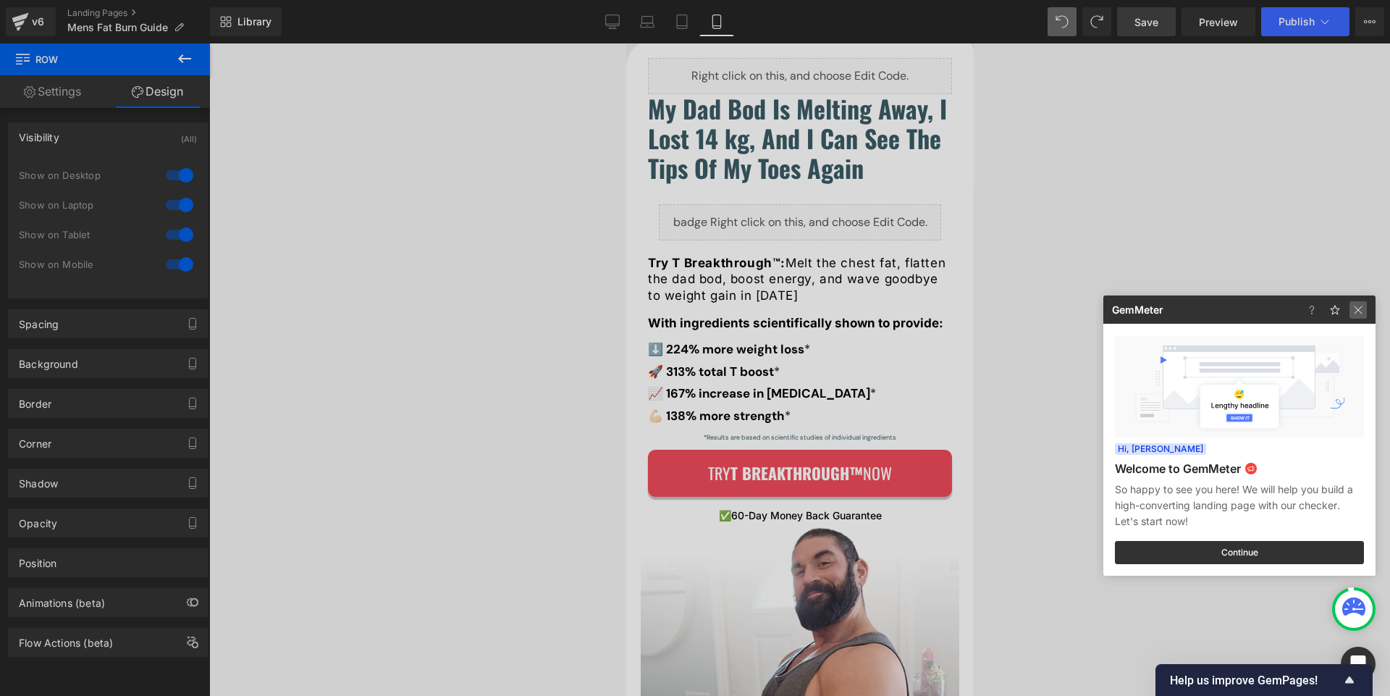
click at [1363, 313] on img at bounding box center [1358, 309] width 17 height 17
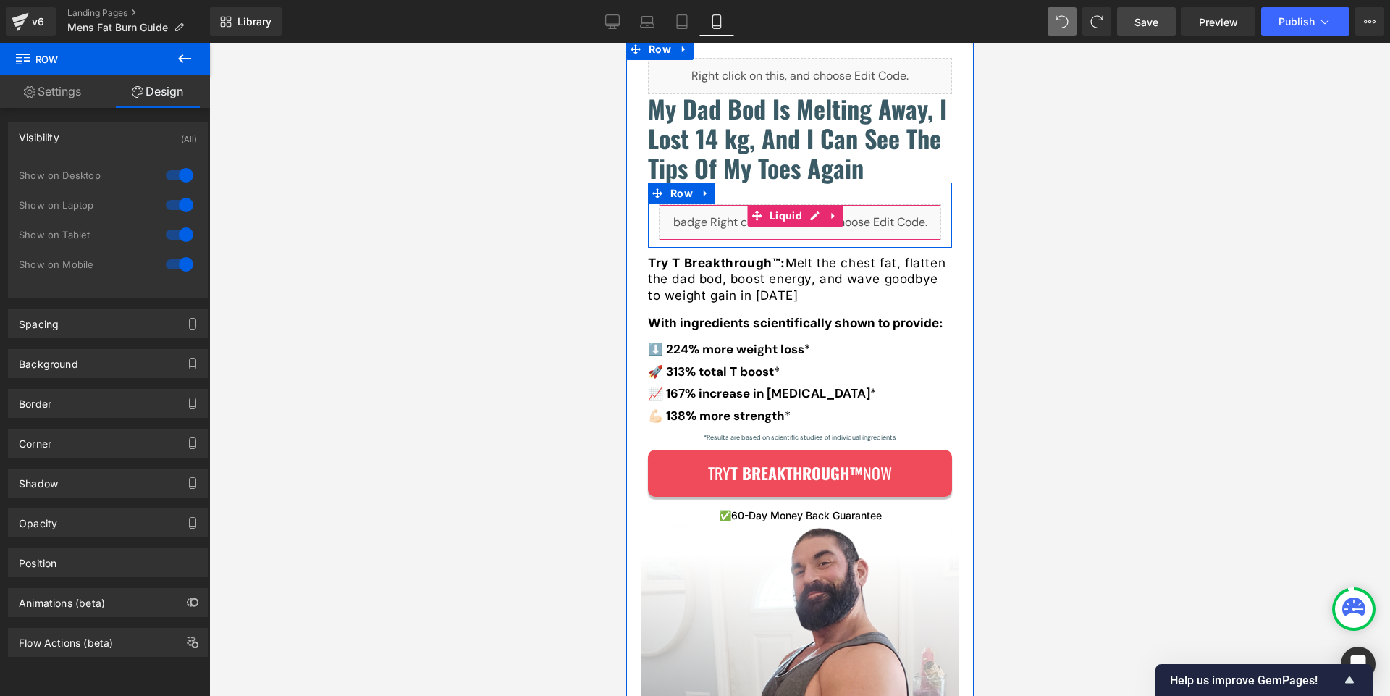
click at [726, 220] on div "Liquid" at bounding box center [799, 222] width 282 height 36
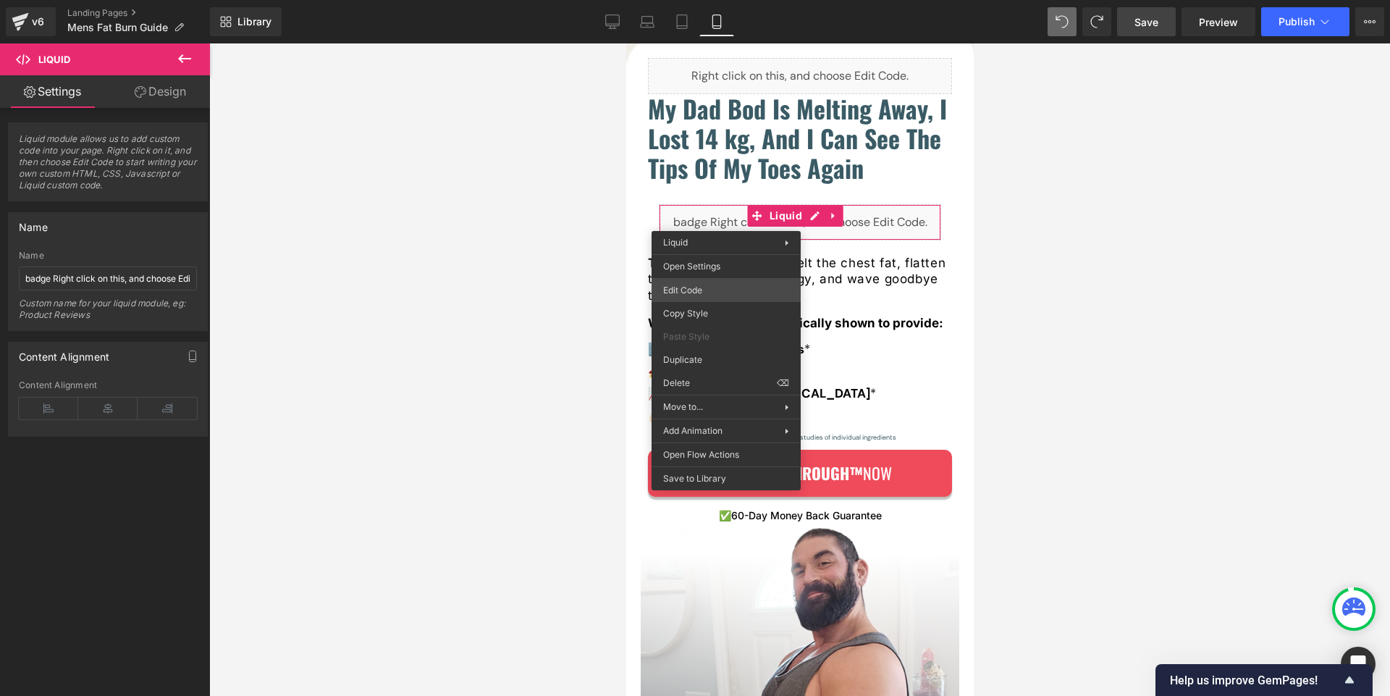
click at [728, 0] on div "Liquid You are previewing how the will restyle your page. You can not edit Elem…" at bounding box center [695, 0] width 1390 height 0
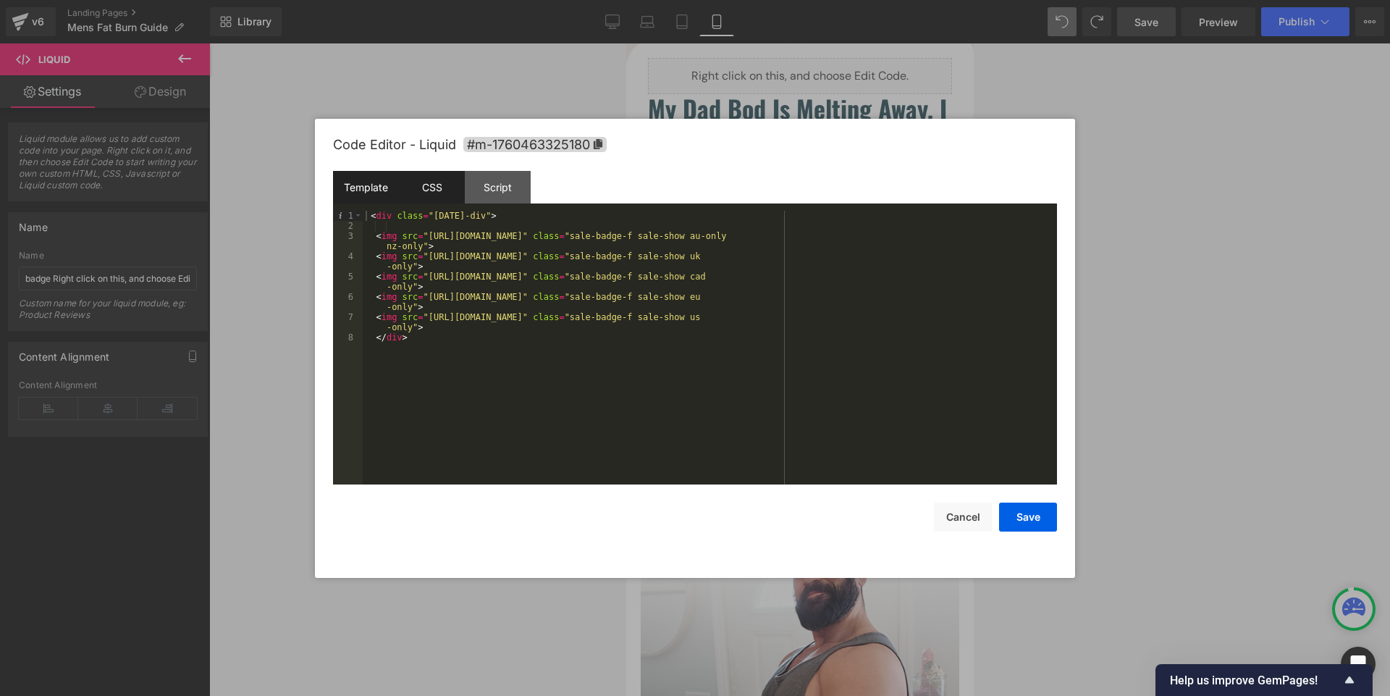
click at [440, 192] on div "CSS" at bounding box center [432, 187] width 66 height 33
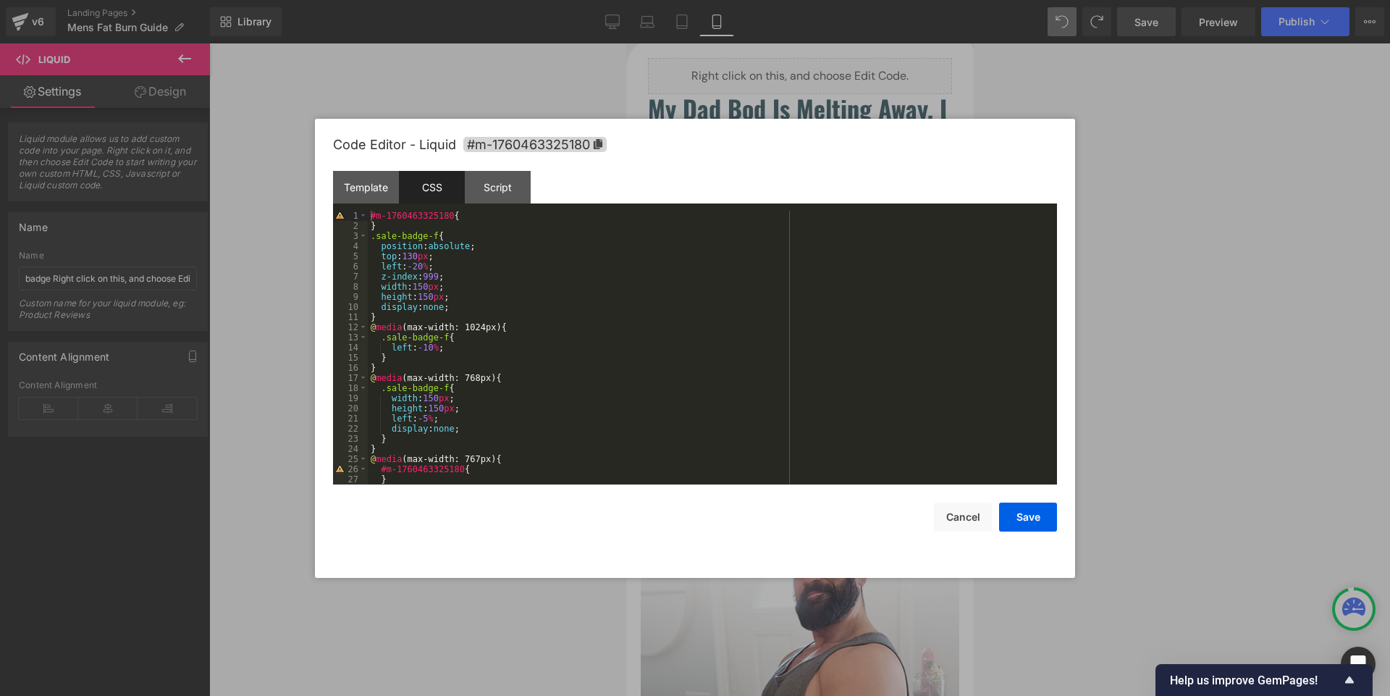
scroll to position [0, 0]
click at [392, 444] on div "#m-1760463325180 { } .sale-badge-f { position : absolute ; top : 130 px ; left …" at bounding box center [710, 358] width 684 height 294
click at [389, 444] on div "#m-1760463325180 { } .sale-badge-f { position : absolute ; top : 130 px ; left …" at bounding box center [710, 358] width 684 height 294
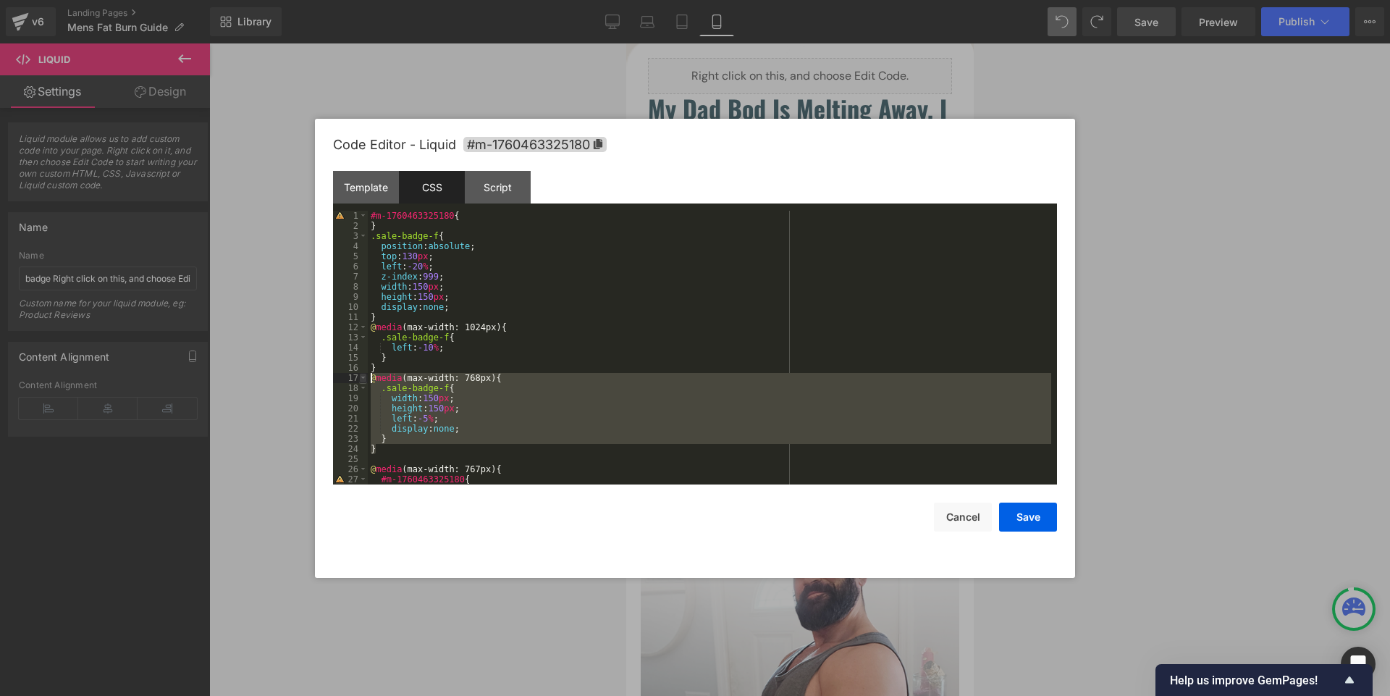
drag, startPoint x: 389, startPoint y: 444, endPoint x: 363, endPoint y: 379, distance: 69.2
click at [363, 379] on pre "1 2 3 4 5 6 7 8 9 10 11 12 13 14 15 16 17 18 19 20 21 22 23 24 25 26 27 28 #m-1…" at bounding box center [695, 348] width 724 height 274
click at [398, 450] on div "#m-1760463325180 { } .sale-badge-f { position : absolute ; top : 130 px ; left …" at bounding box center [710, 348] width 684 height 274
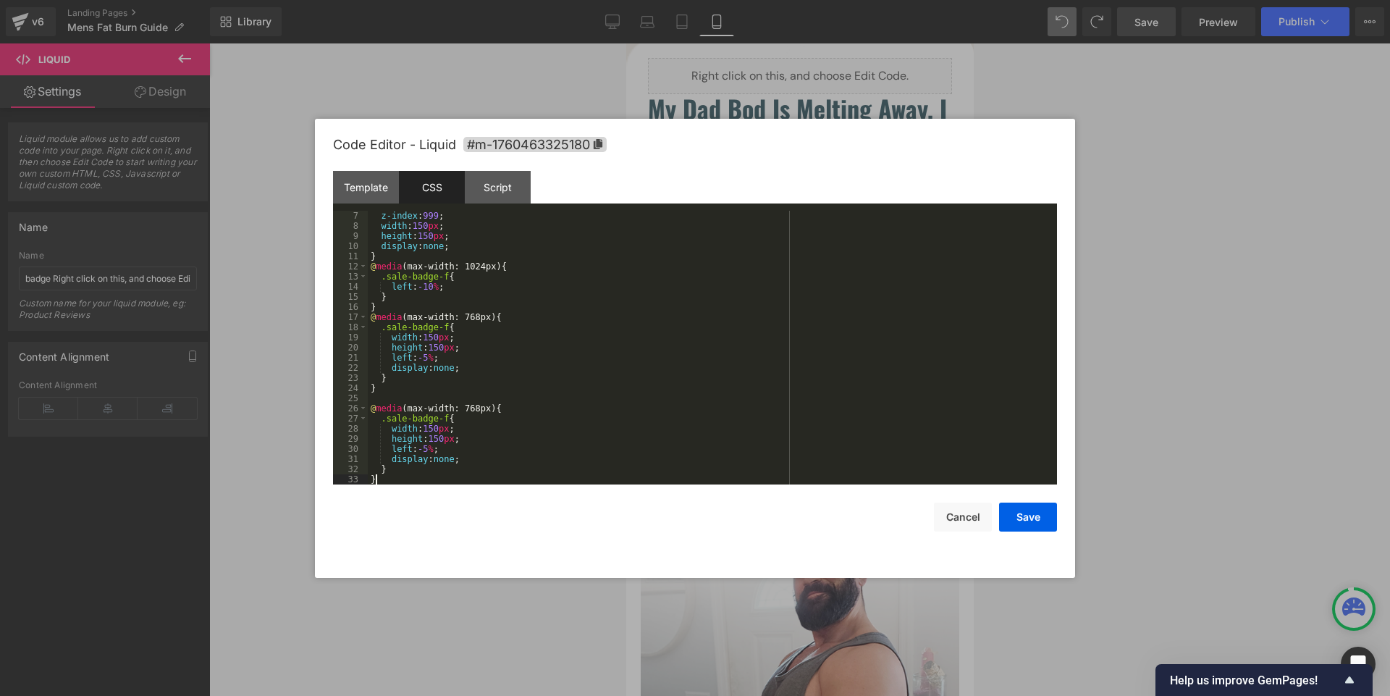
scroll to position [61, 0]
click at [474, 405] on div "z-index : 999 ; width : 150 px ; height : 150 px ; display : none ; } @ media (…" at bounding box center [710, 358] width 684 height 294
click at [447, 440] on div "z-index : 999 ; width : 150 px ; height : 150 px ; display : none ; } @ media (…" at bounding box center [710, 358] width 684 height 294
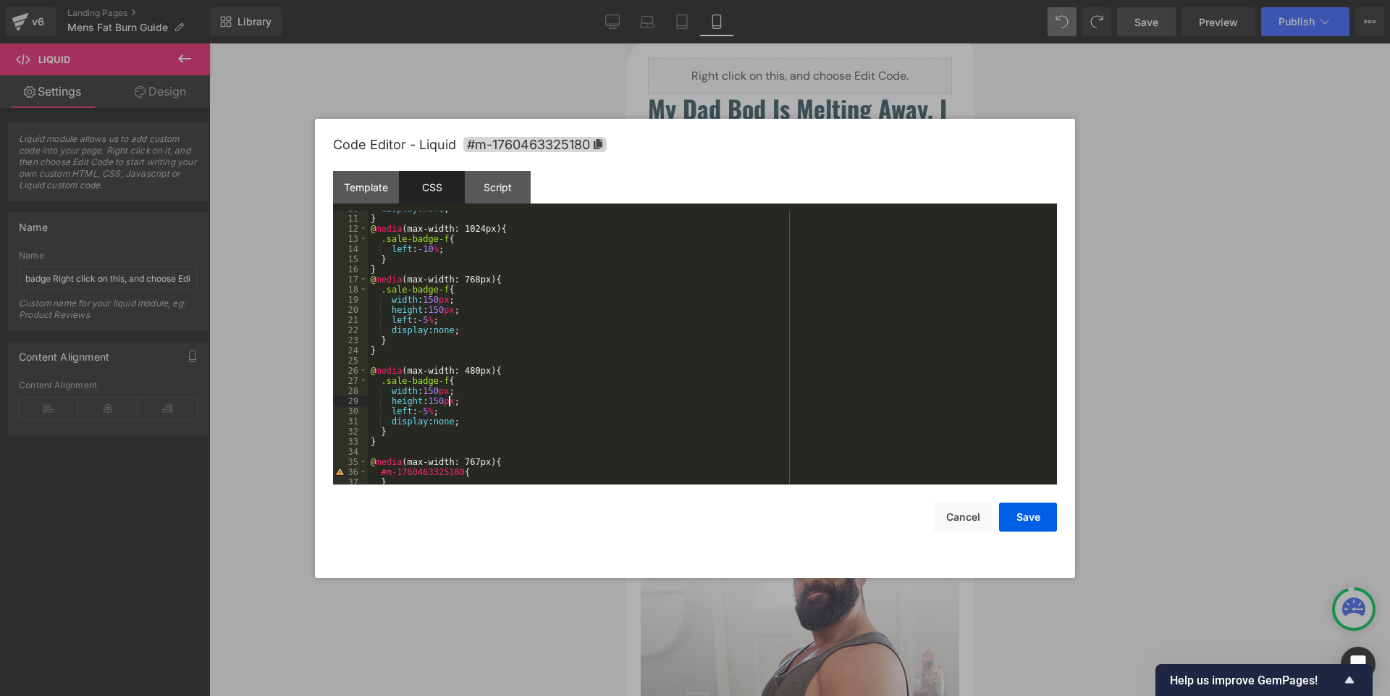
scroll to position [284, 0]
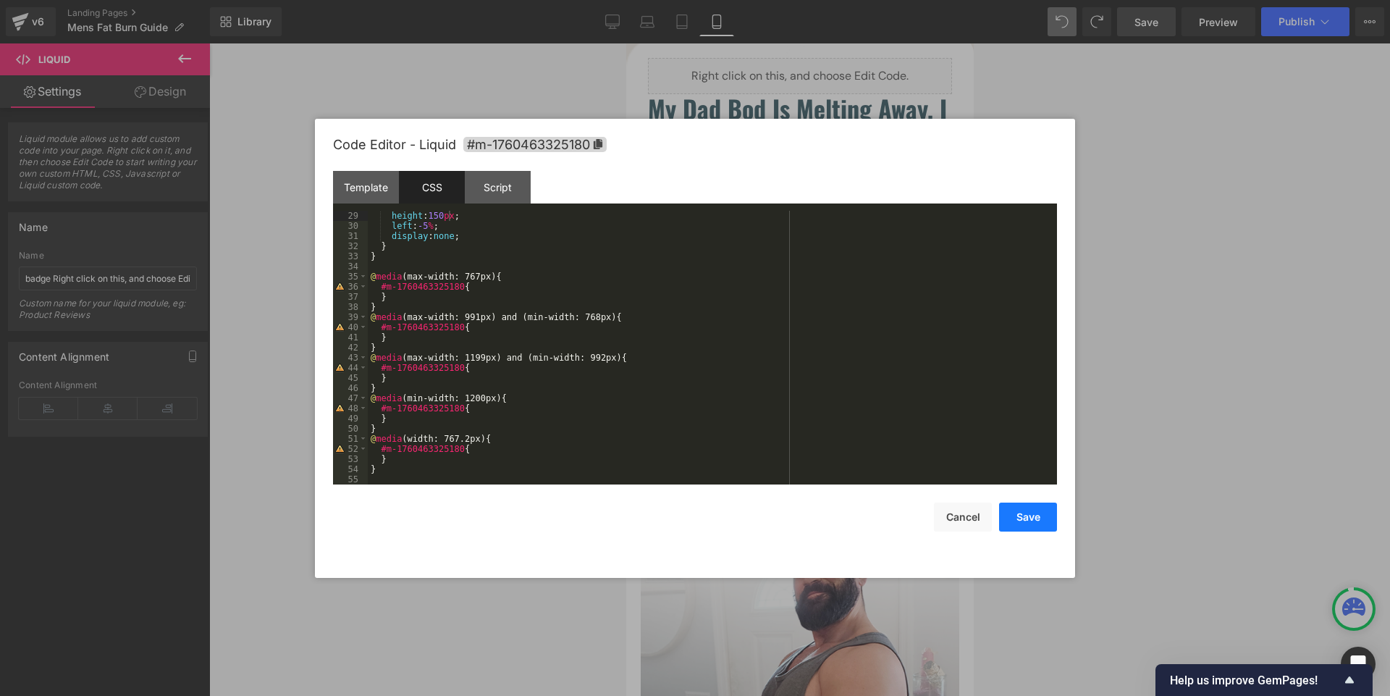
click at [1027, 516] on button "Save" at bounding box center [1028, 516] width 58 height 29
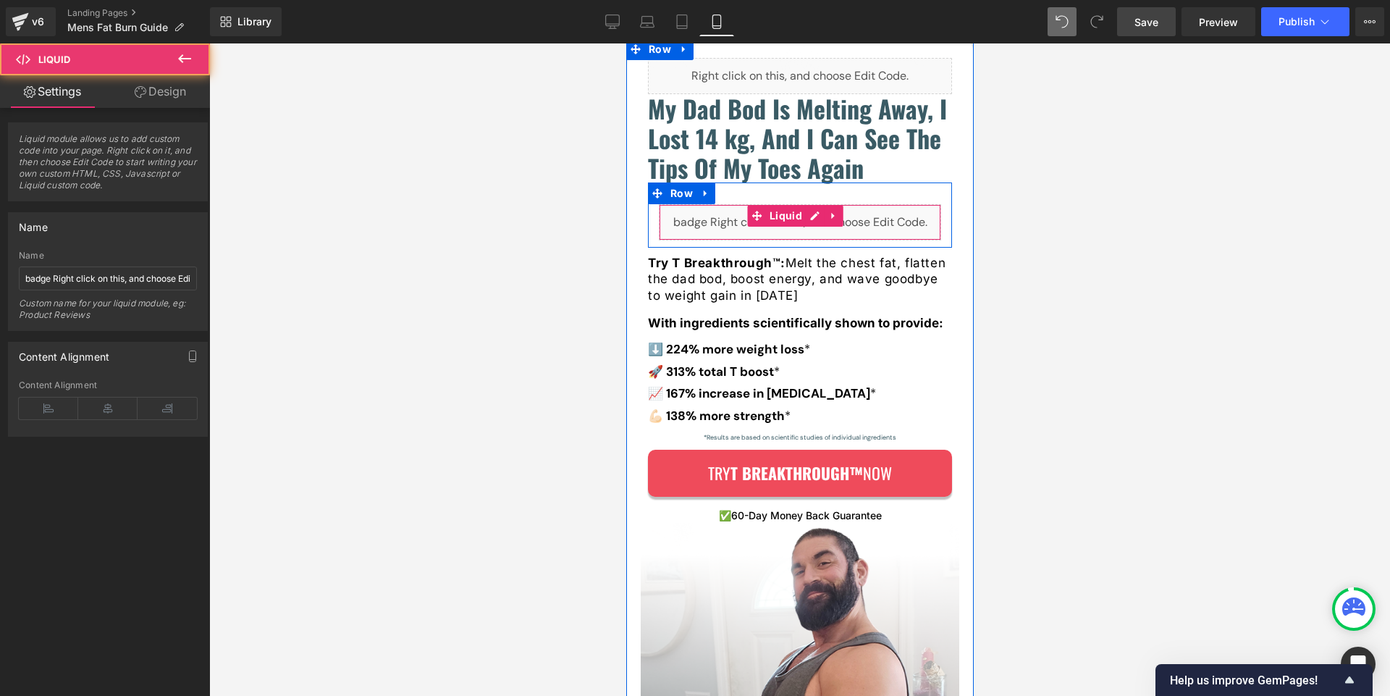
click at [715, 219] on div "Liquid" at bounding box center [799, 222] width 282 height 36
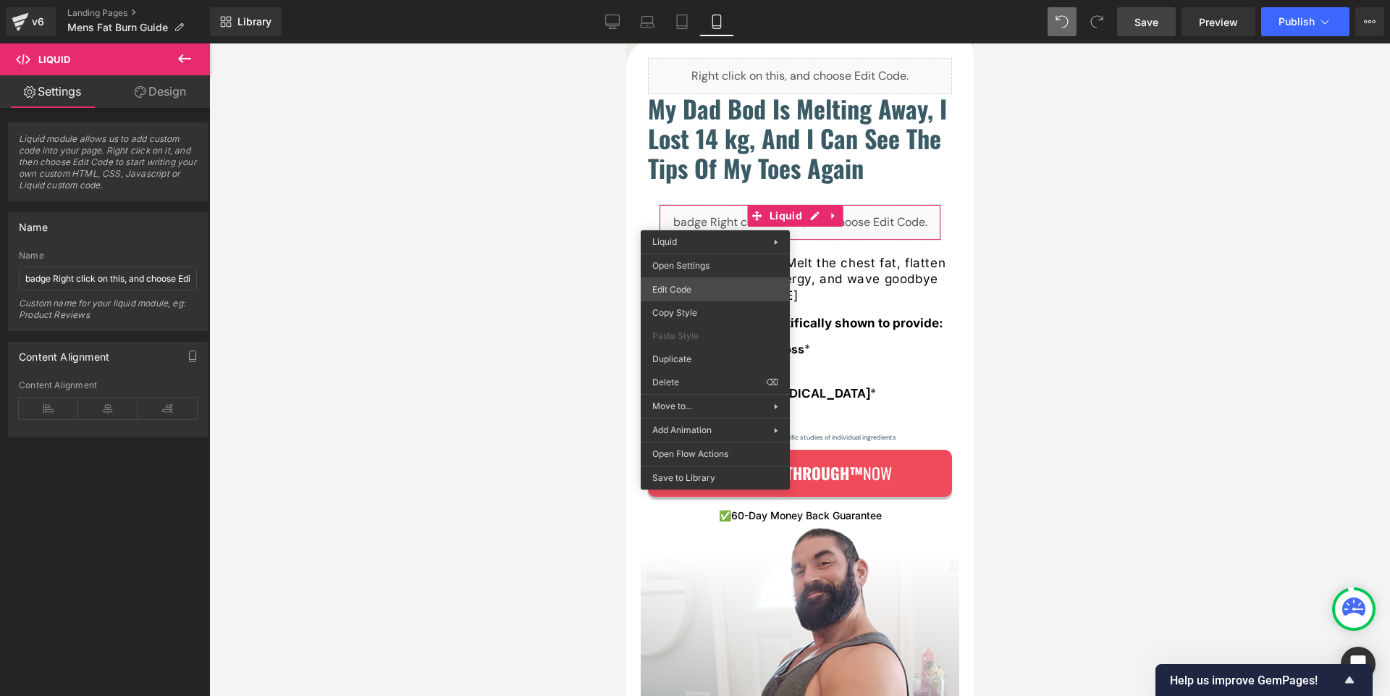
click at [709, 0] on div "Liquid You are previewing how the will restyle your page. You can not edit Elem…" at bounding box center [695, 0] width 1390 height 0
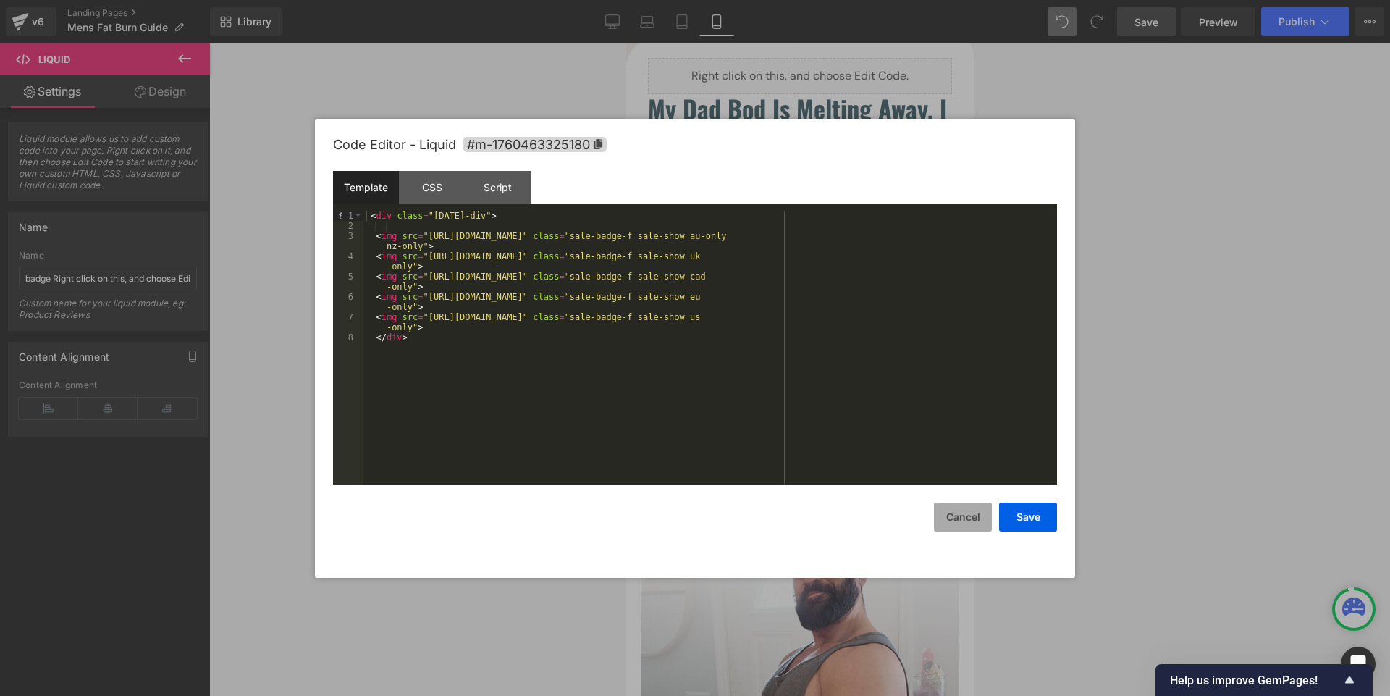
click at [959, 531] on button "Cancel" at bounding box center [963, 516] width 58 height 29
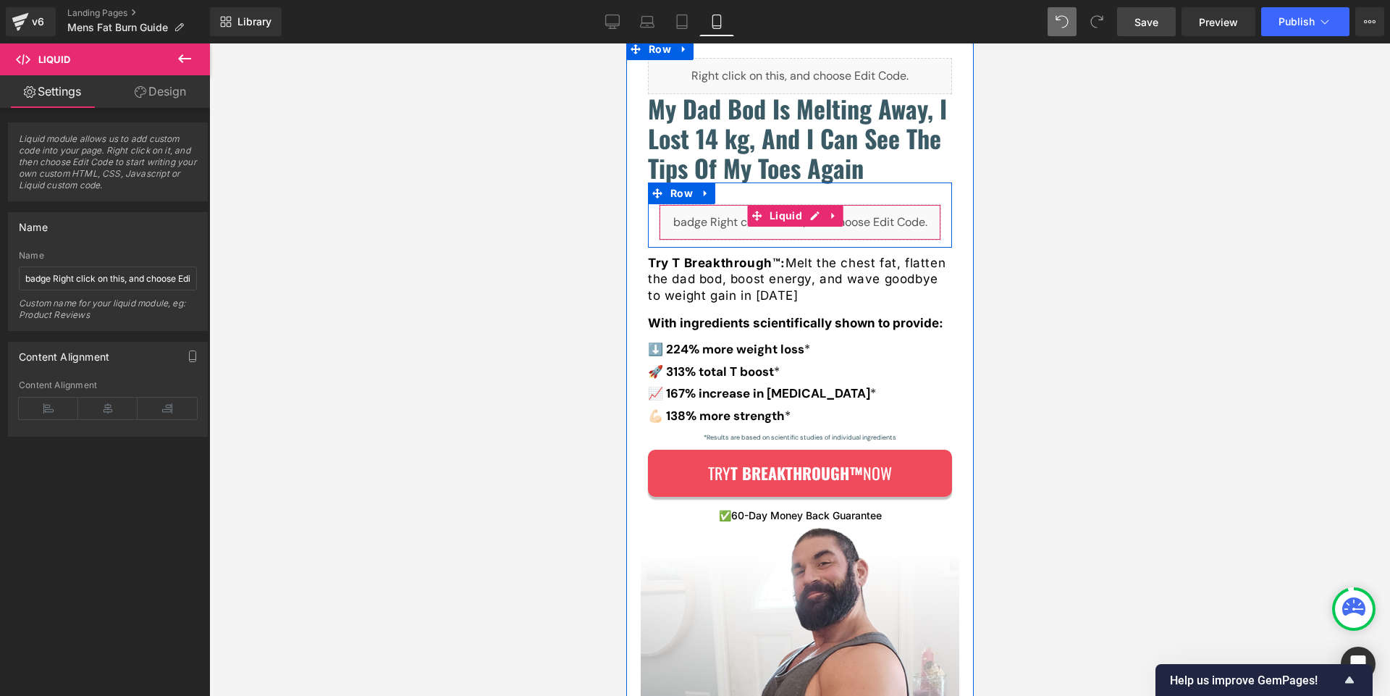
click at [694, 224] on div "Liquid" at bounding box center [799, 222] width 282 height 36
click at [812, 218] on div "Liquid" at bounding box center [799, 222] width 282 height 36
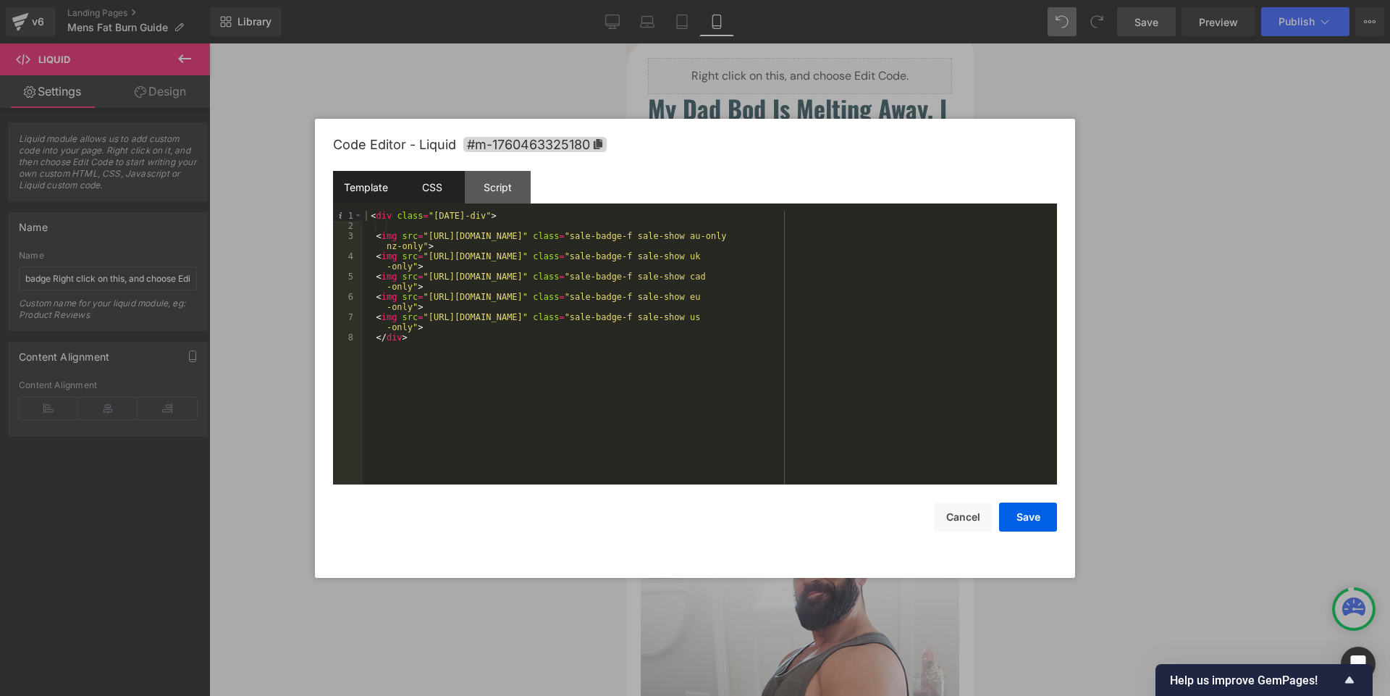
click at [437, 189] on div "CSS" at bounding box center [432, 187] width 66 height 33
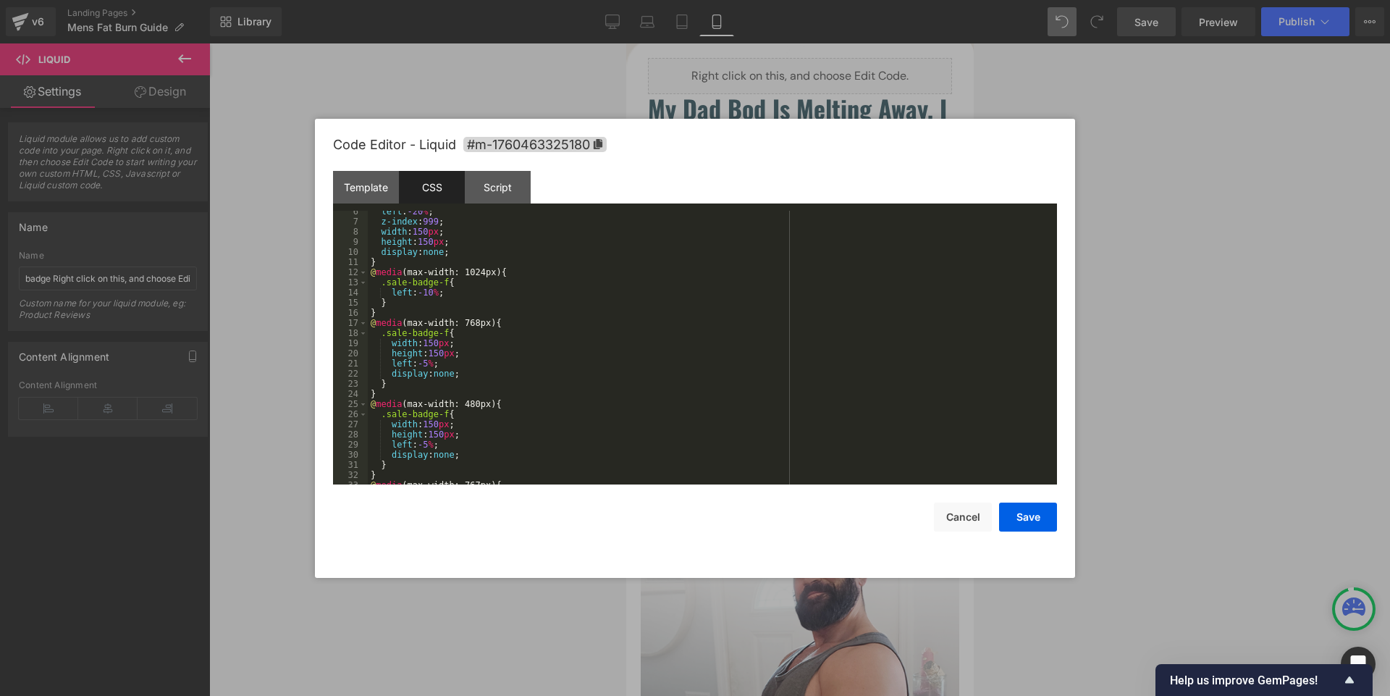
scroll to position [59, 0]
click at [444, 441] on div "left : -20 % ; z-index : 999 ; width : 150 px ; height : 150 px ; display : non…" at bounding box center [710, 349] width 684 height 294
click at [1038, 510] on button "Save" at bounding box center [1028, 516] width 58 height 29
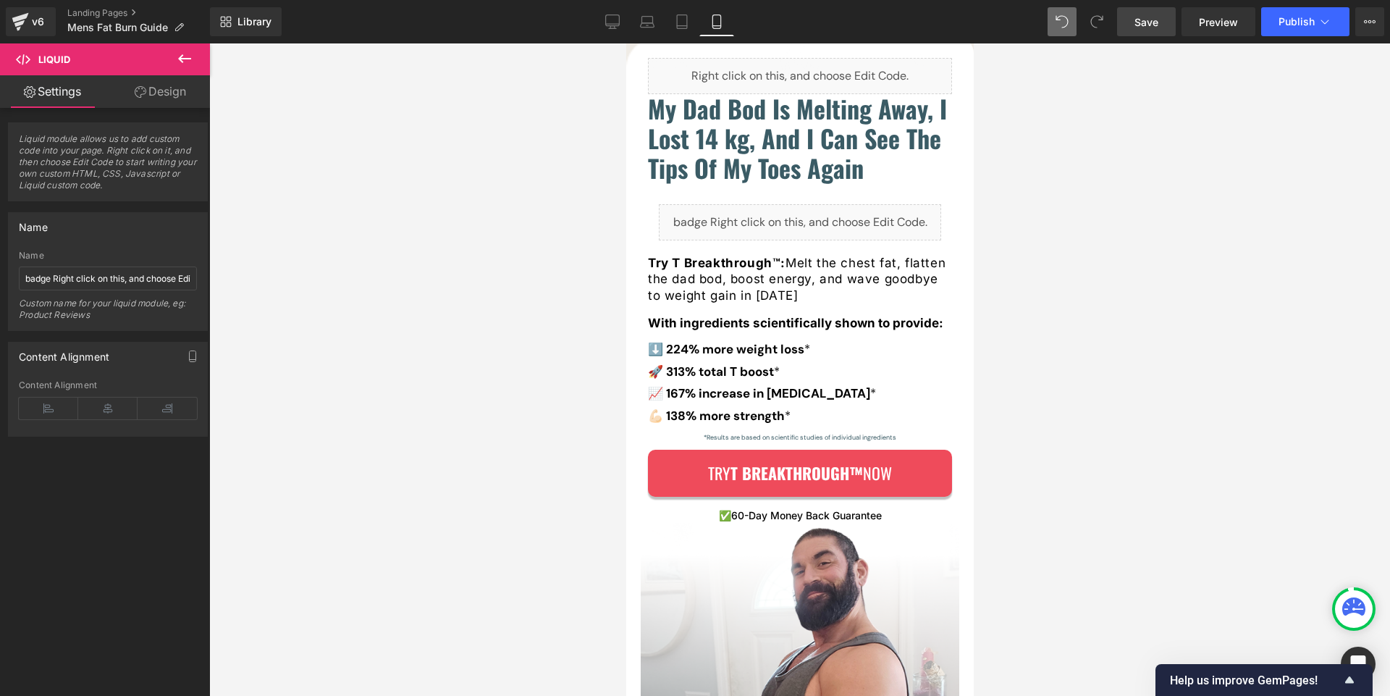
click at [1146, 20] on span "Save" at bounding box center [1147, 21] width 24 height 15
click at [1215, 28] on span "Preview" at bounding box center [1218, 21] width 39 height 15
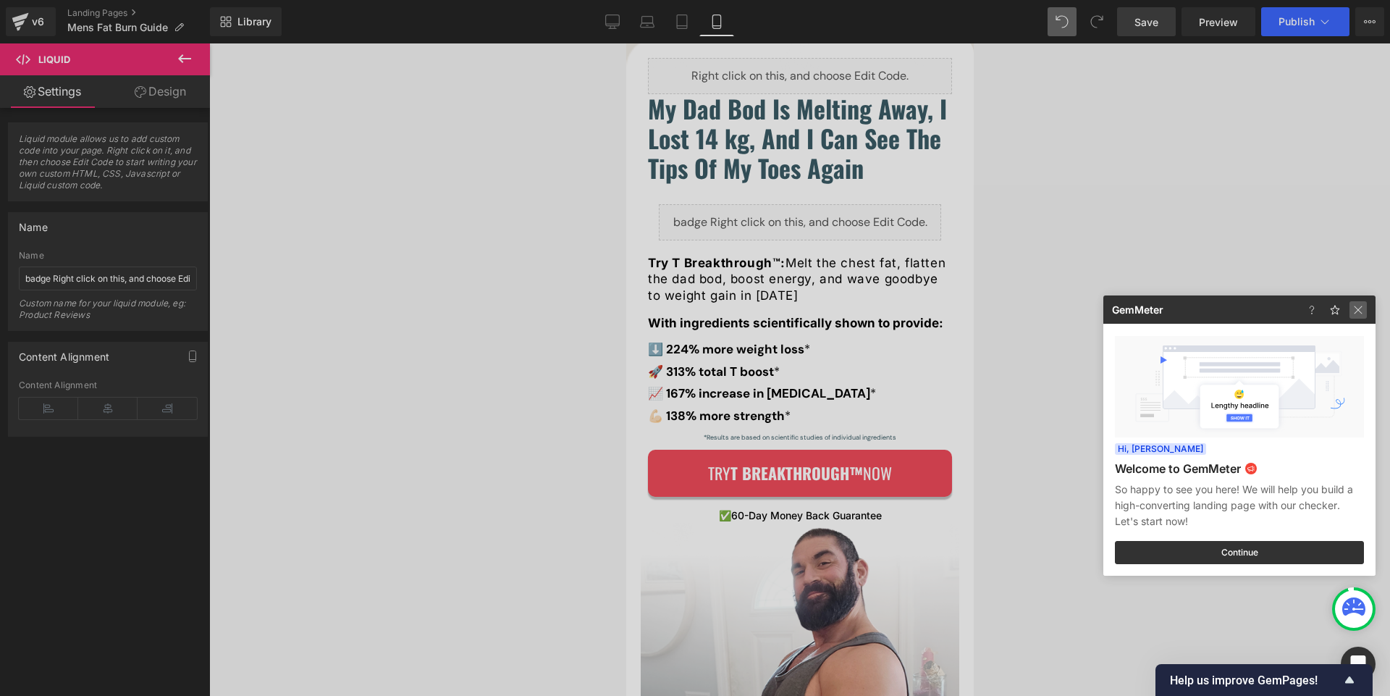
click at [1355, 311] on img at bounding box center [1358, 309] width 17 height 17
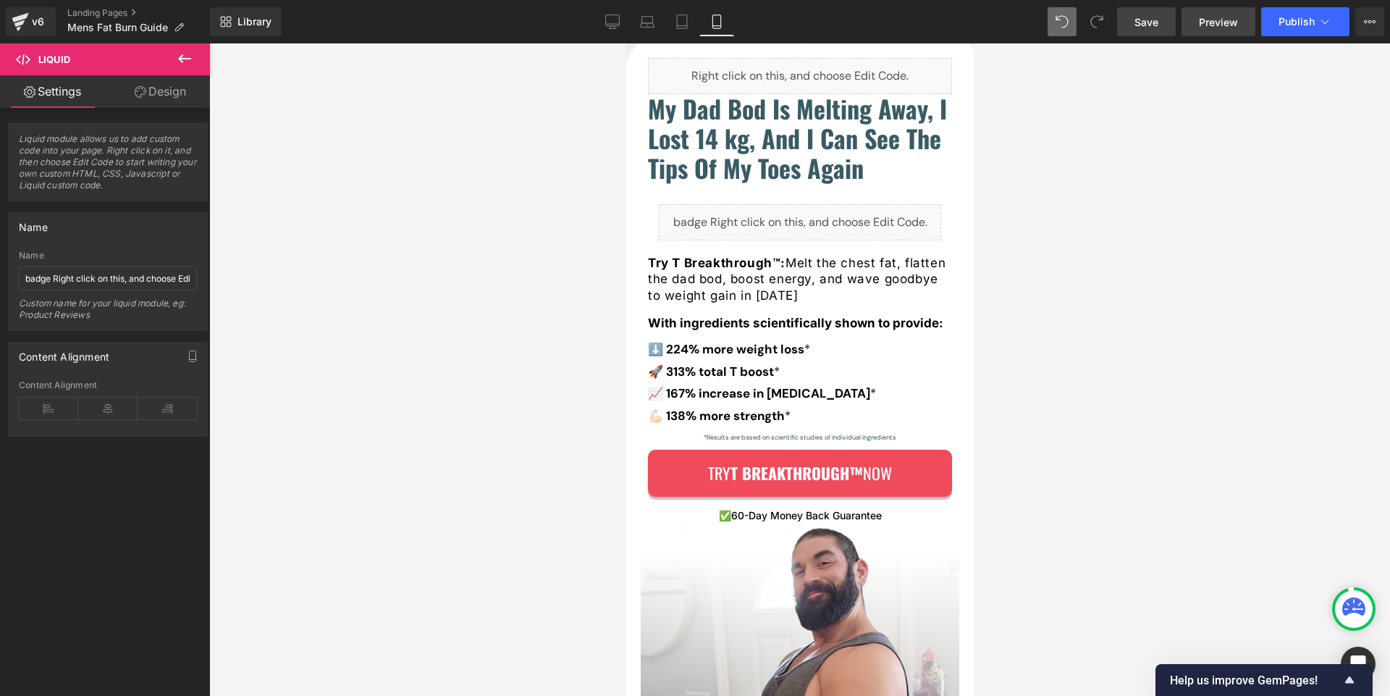
click at [1225, 29] on span "Preview" at bounding box center [1218, 21] width 39 height 15
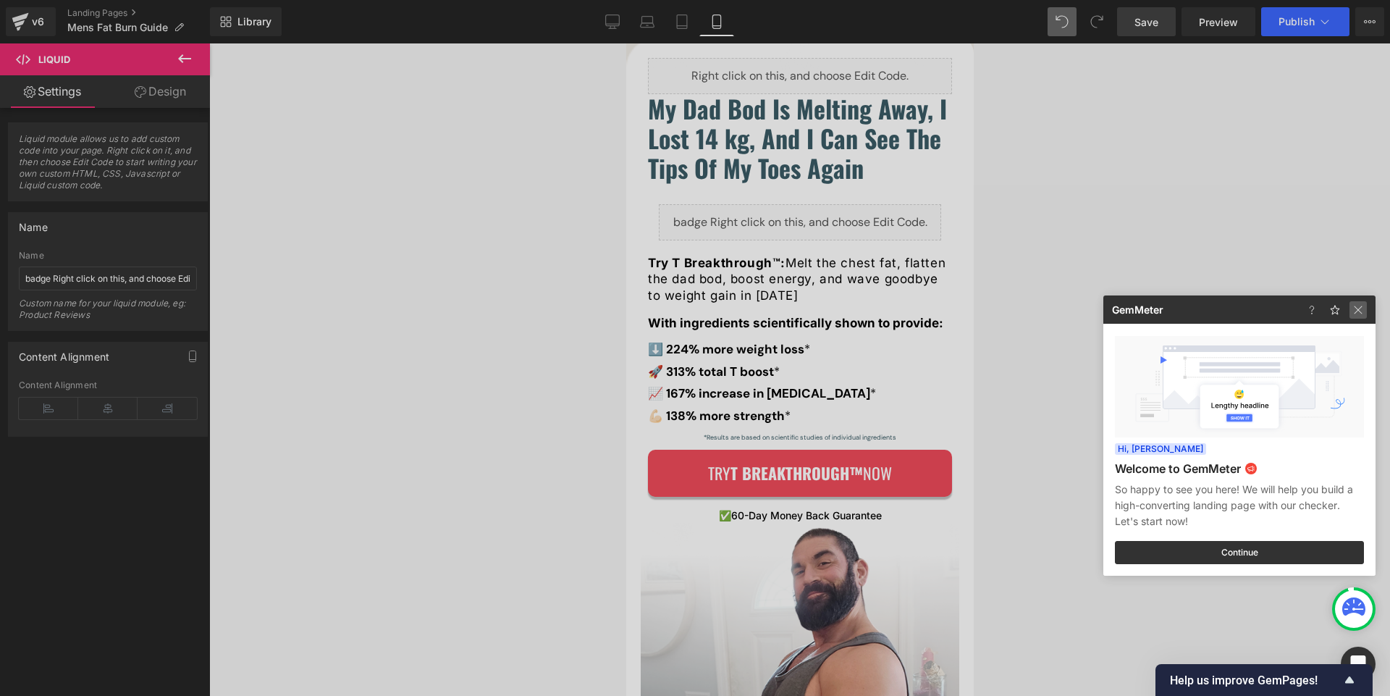
click at [1360, 306] on img at bounding box center [1358, 309] width 17 height 17
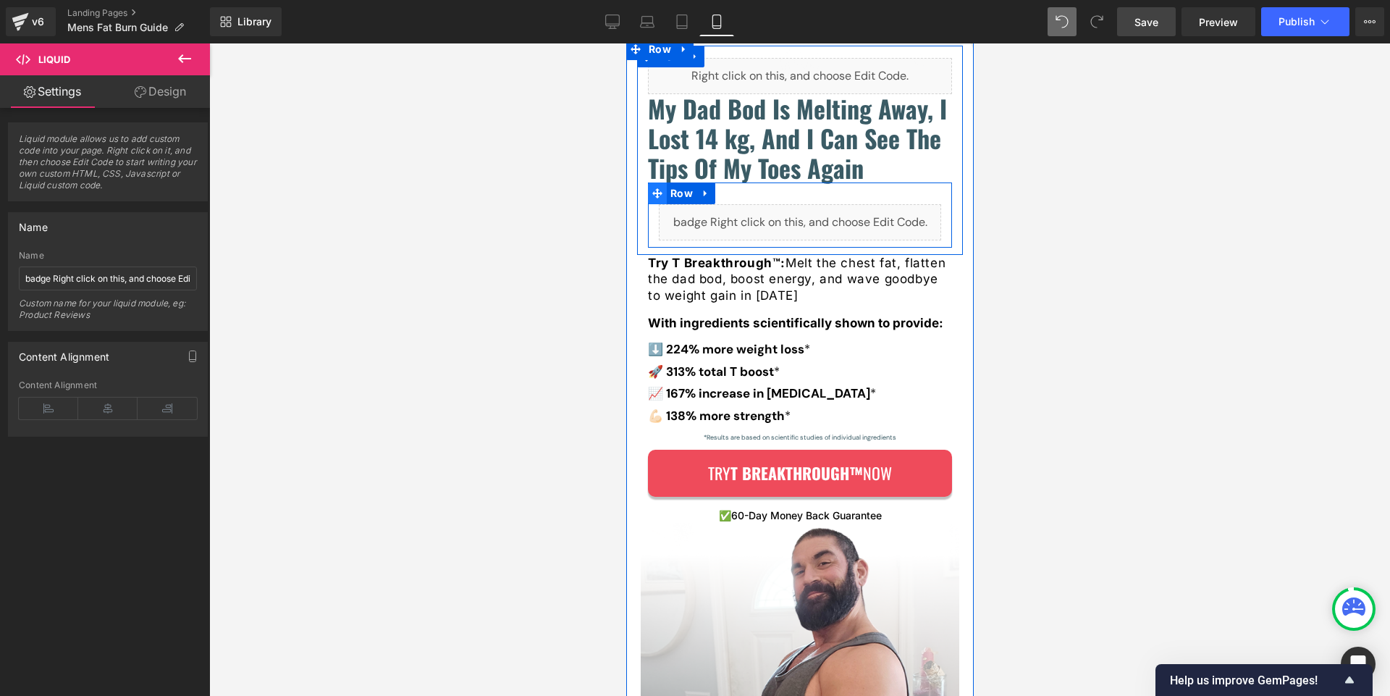
click at [657, 198] on icon at bounding box center [657, 193] width 10 height 11
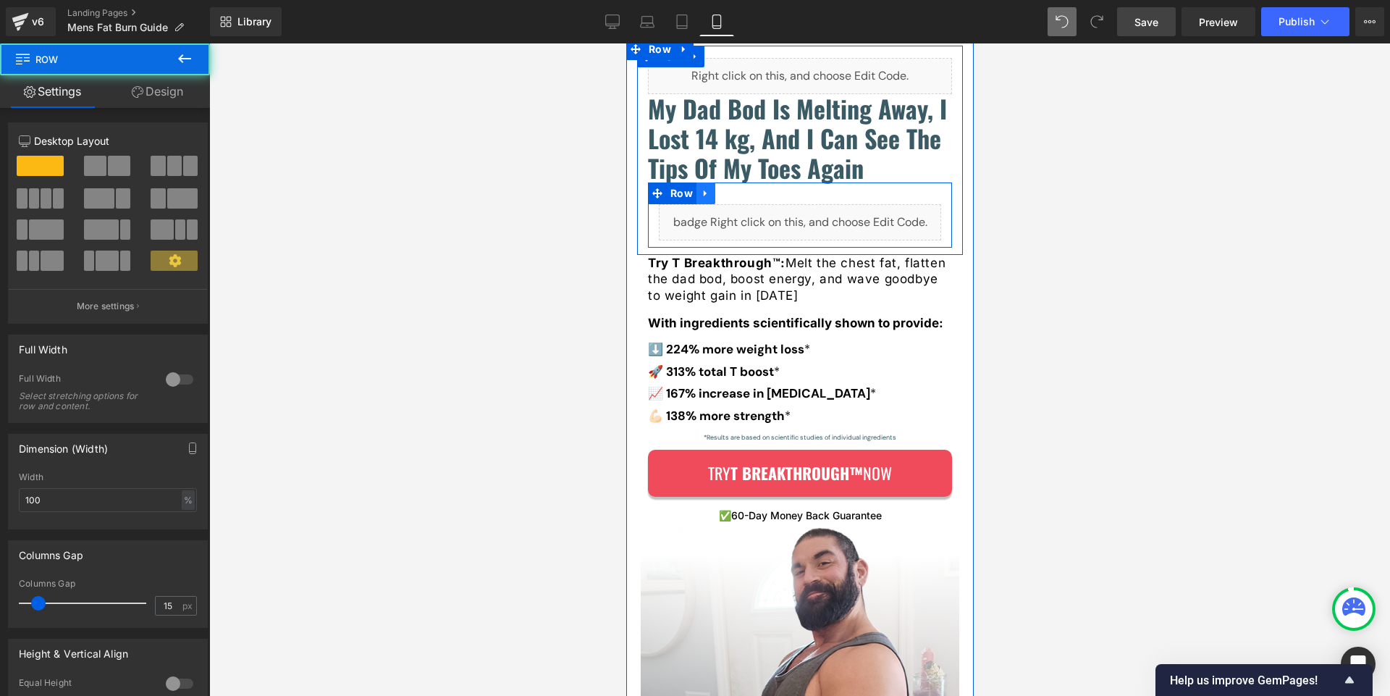
click at [707, 198] on icon at bounding box center [705, 193] width 10 height 11
click at [721, 197] on icon at bounding box center [724, 193] width 10 height 10
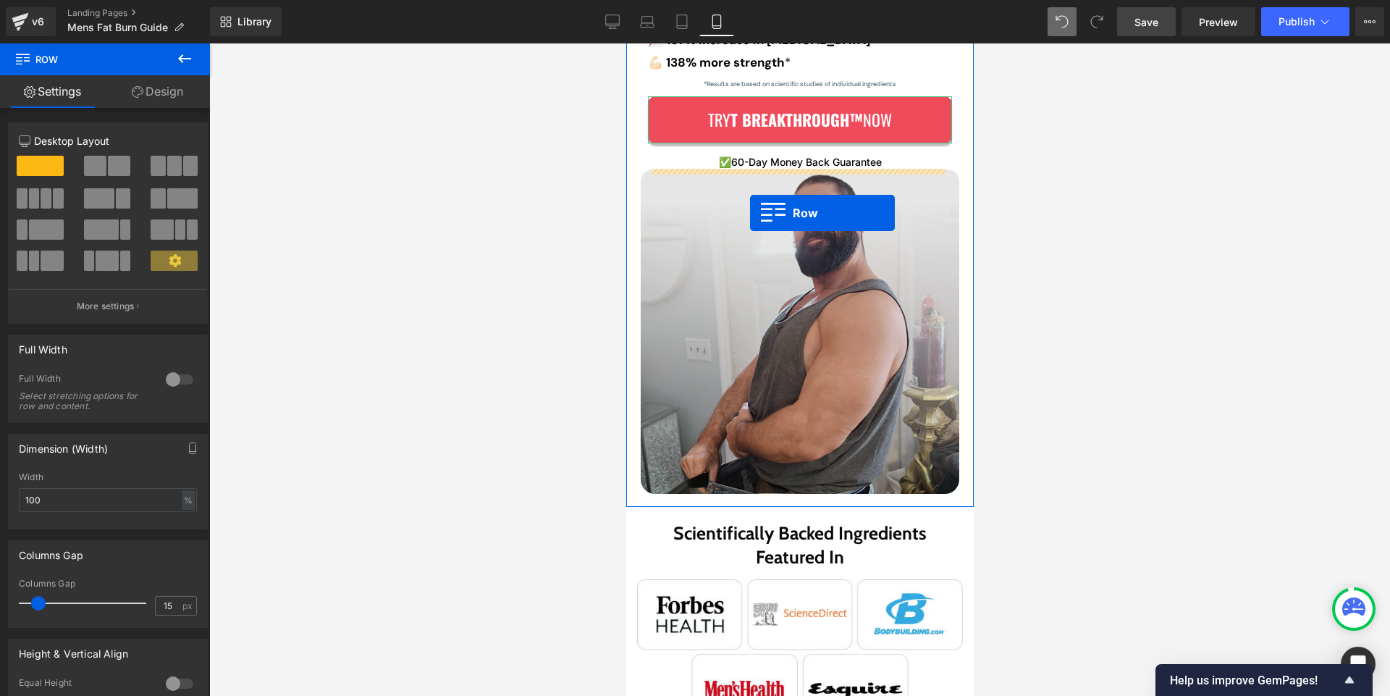
scroll to position [537, 0]
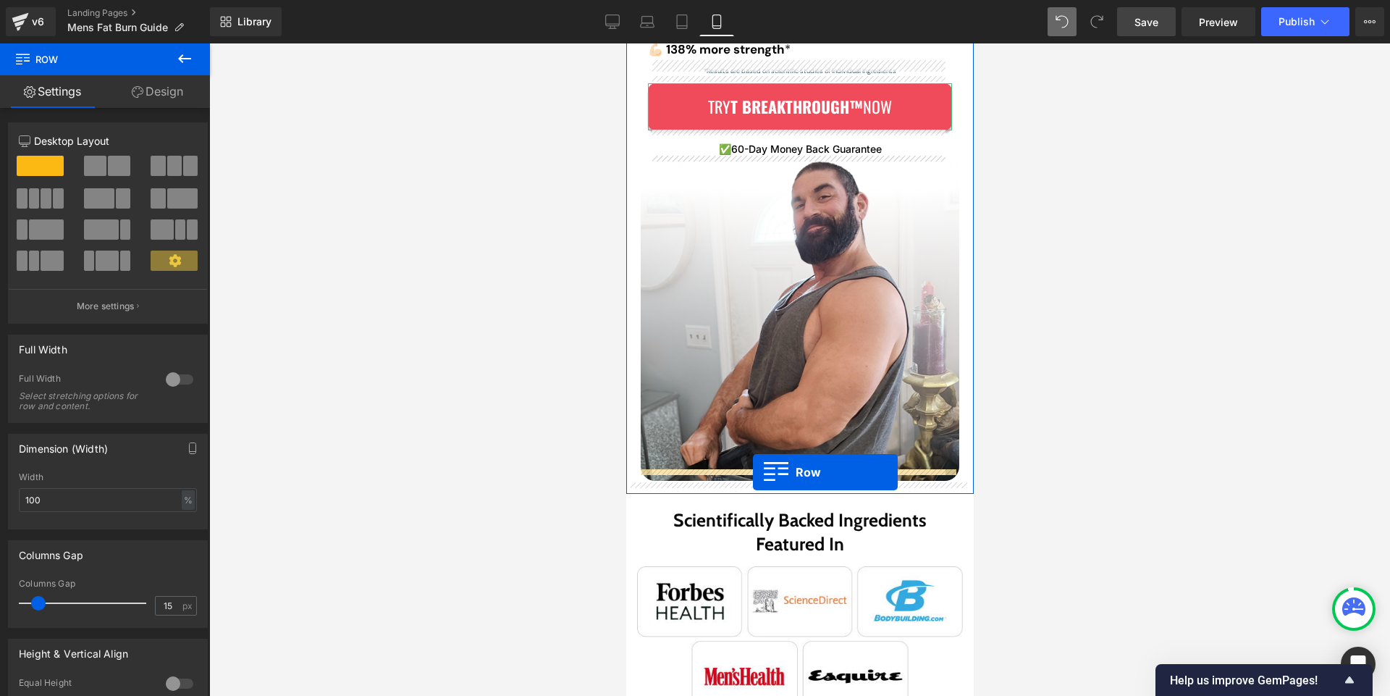
drag, startPoint x: 653, startPoint y: 257, endPoint x: 752, endPoint y: 472, distance: 236.8
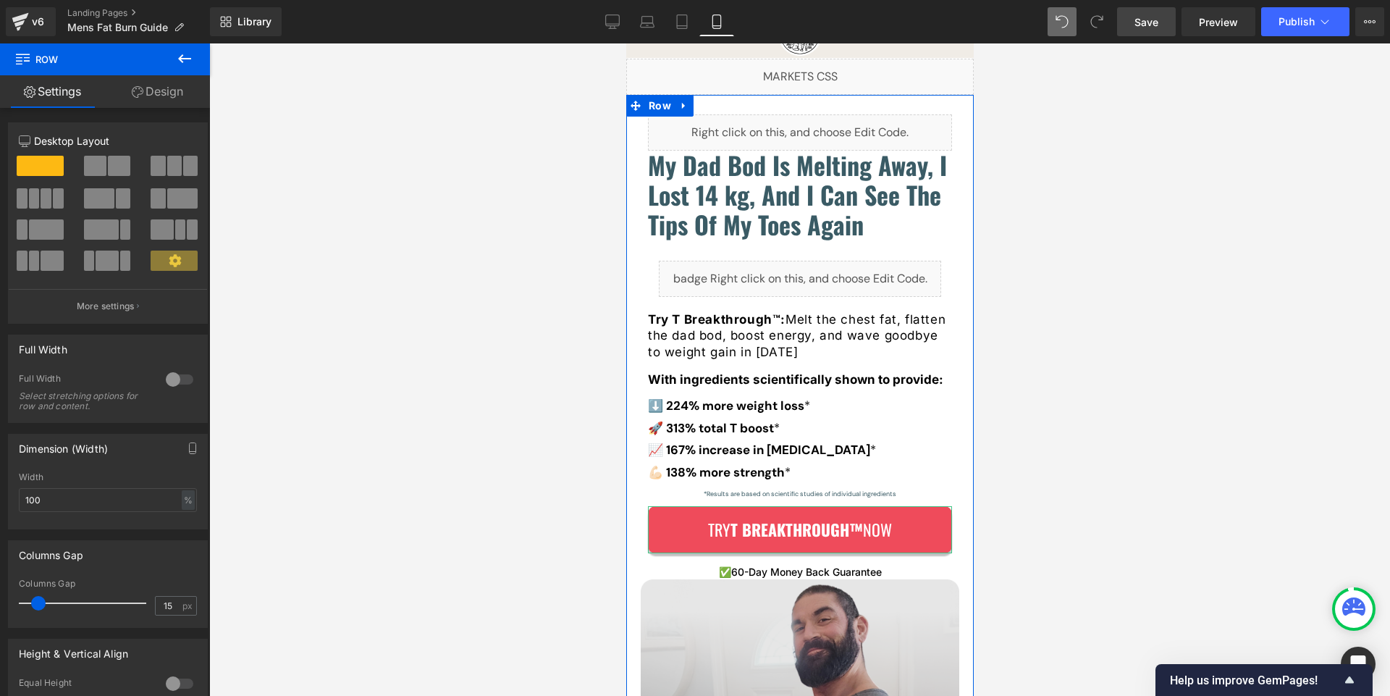
scroll to position [19, 0]
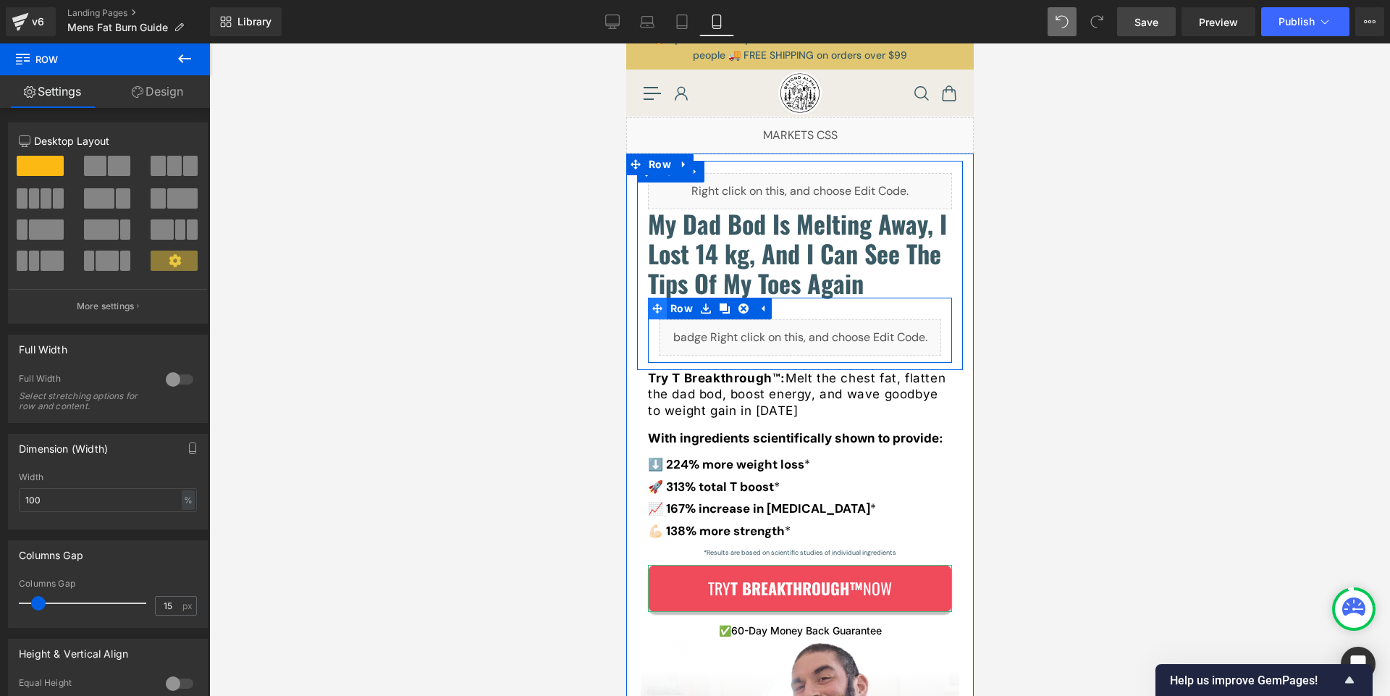
click at [655, 309] on icon at bounding box center [657, 308] width 10 height 10
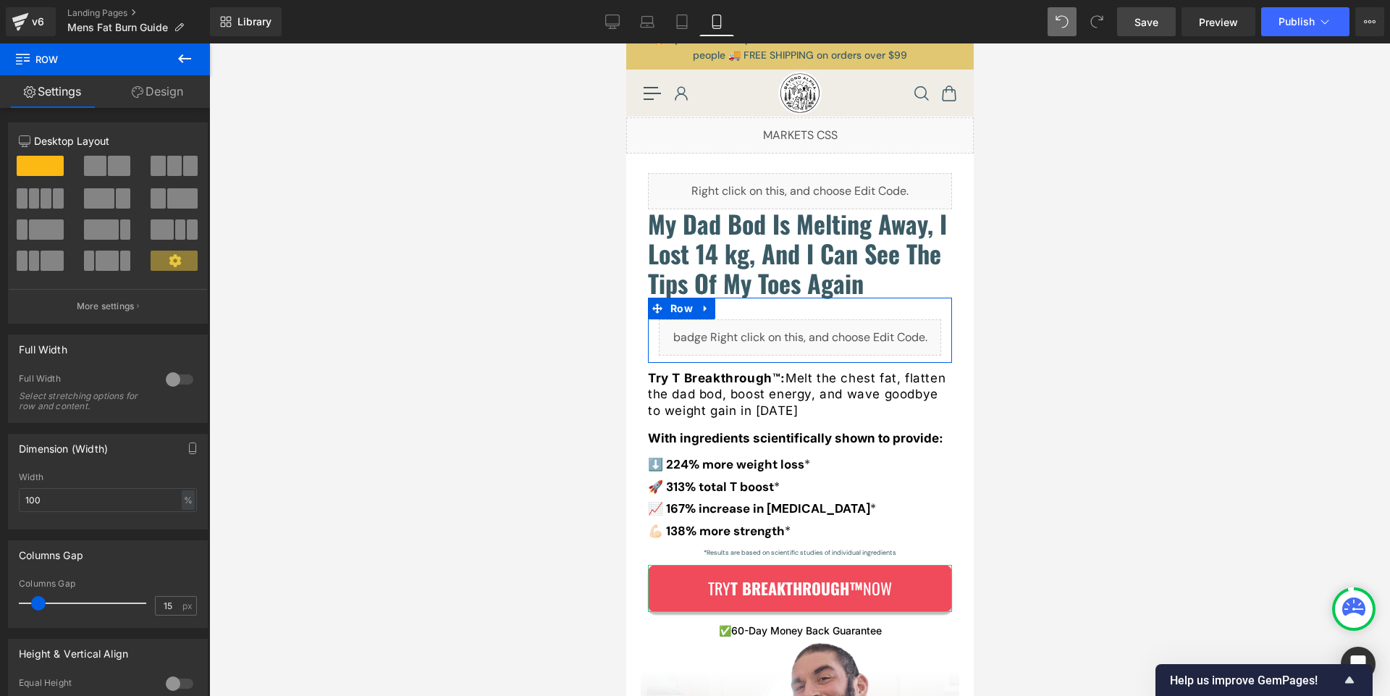
click at [169, 85] on link "Design" at bounding box center [157, 91] width 105 height 33
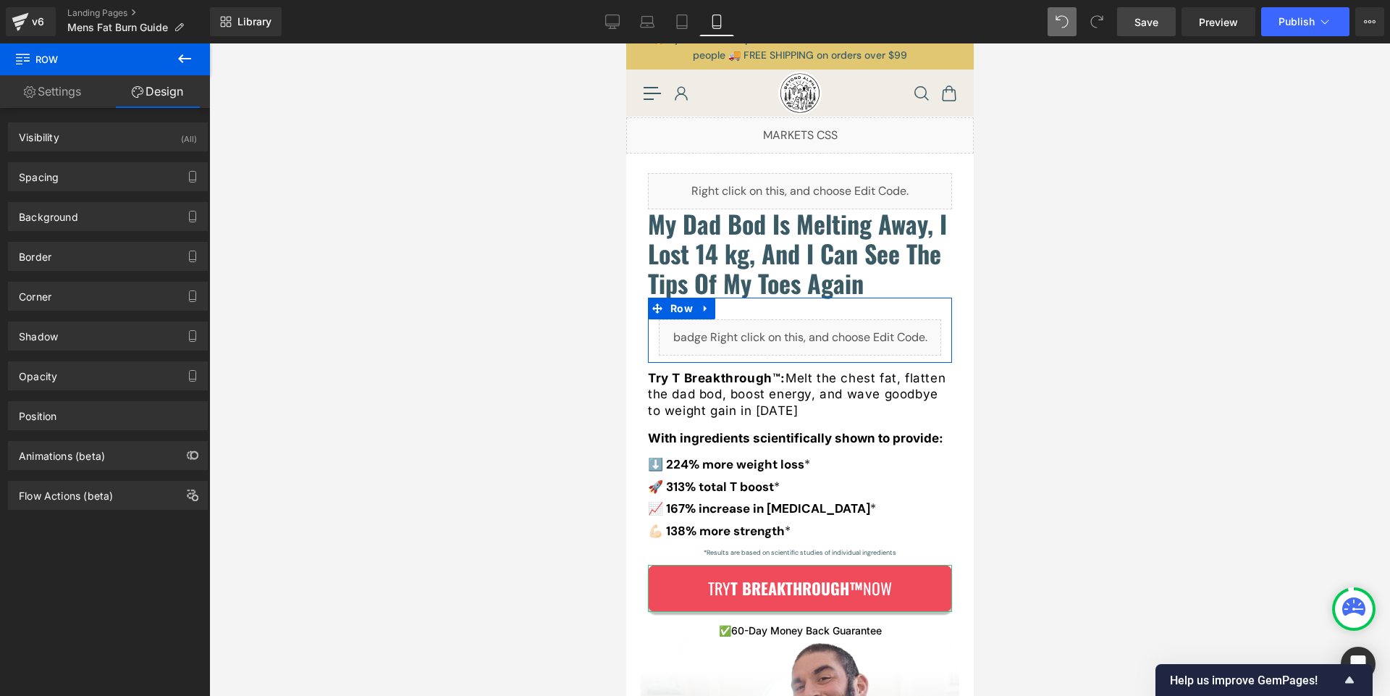
click at [133, 122] on div "Visibility (All) 0|0|0|0 1 Show on Desktop 1 Show on Laptop 1 Show on Tablet 1 …" at bounding box center [108, 132] width 216 height 40
click at [133, 138] on div "Visibility (All)" at bounding box center [108, 137] width 198 height 28
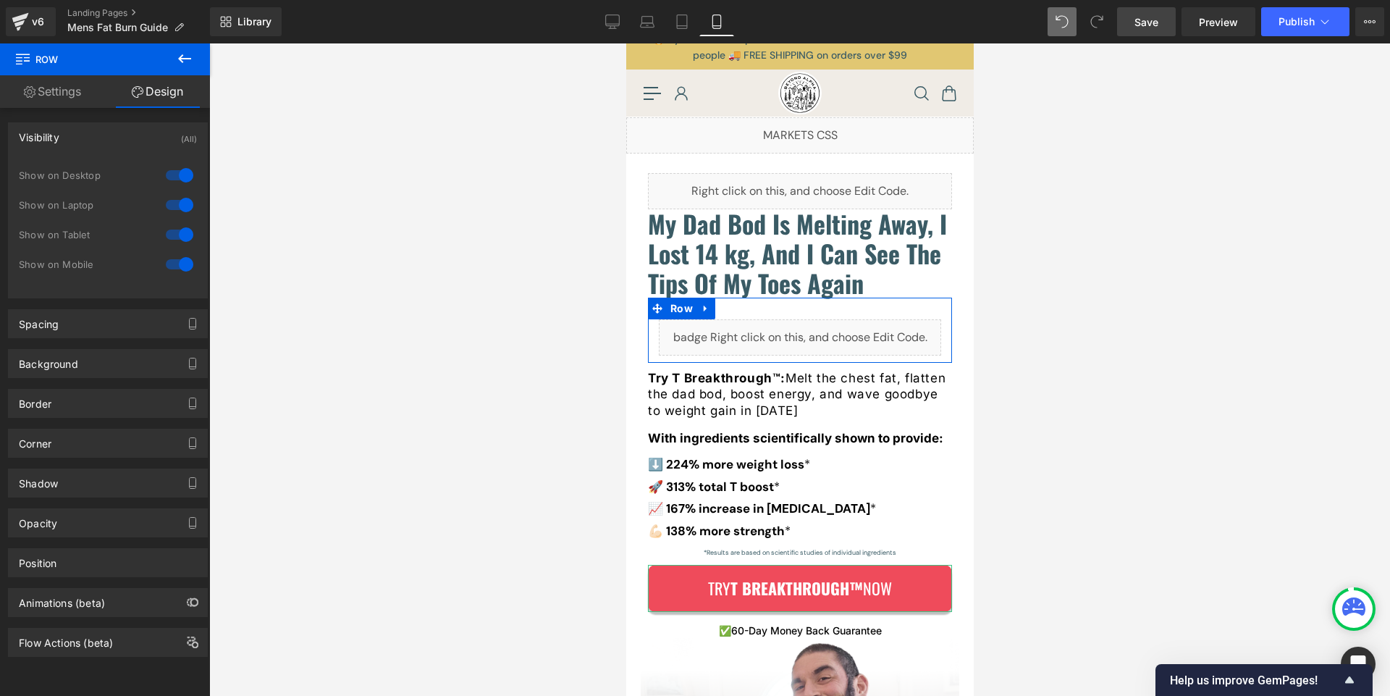
click at [169, 260] on div at bounding box center [179, 264] width 35 height 23
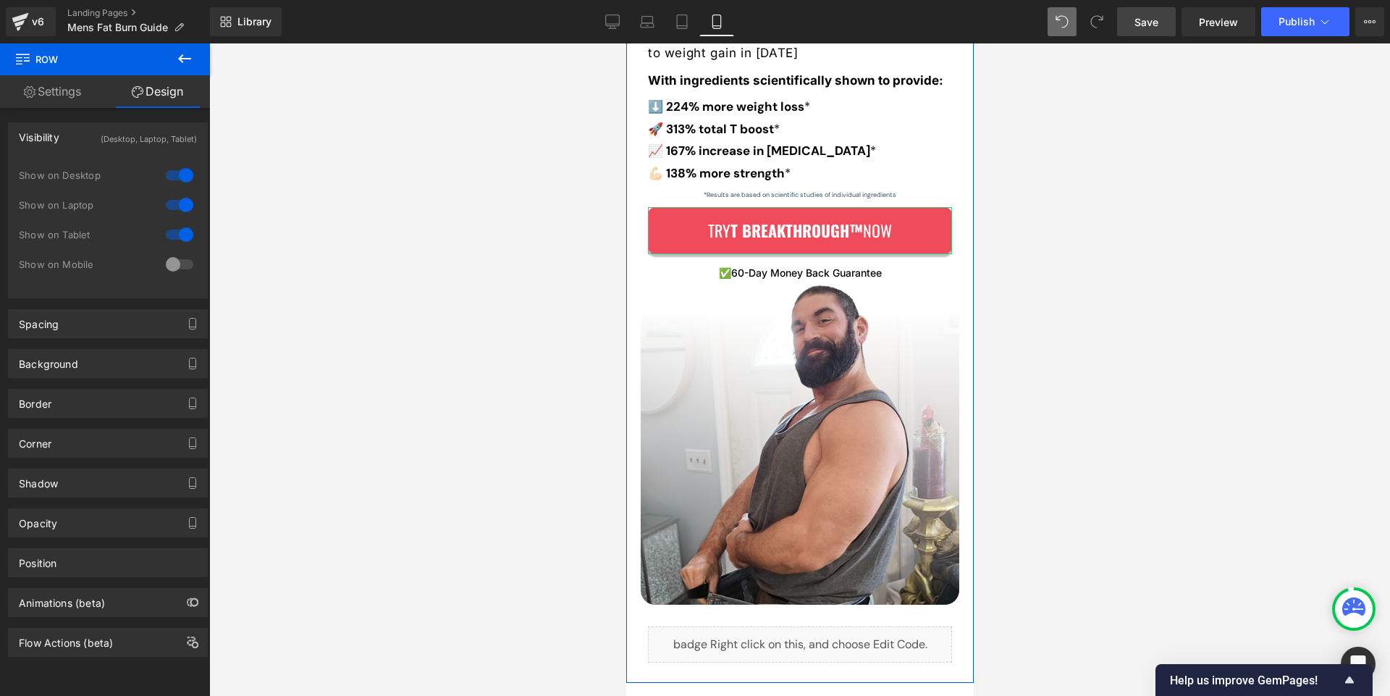
scroll to position [533, 0]
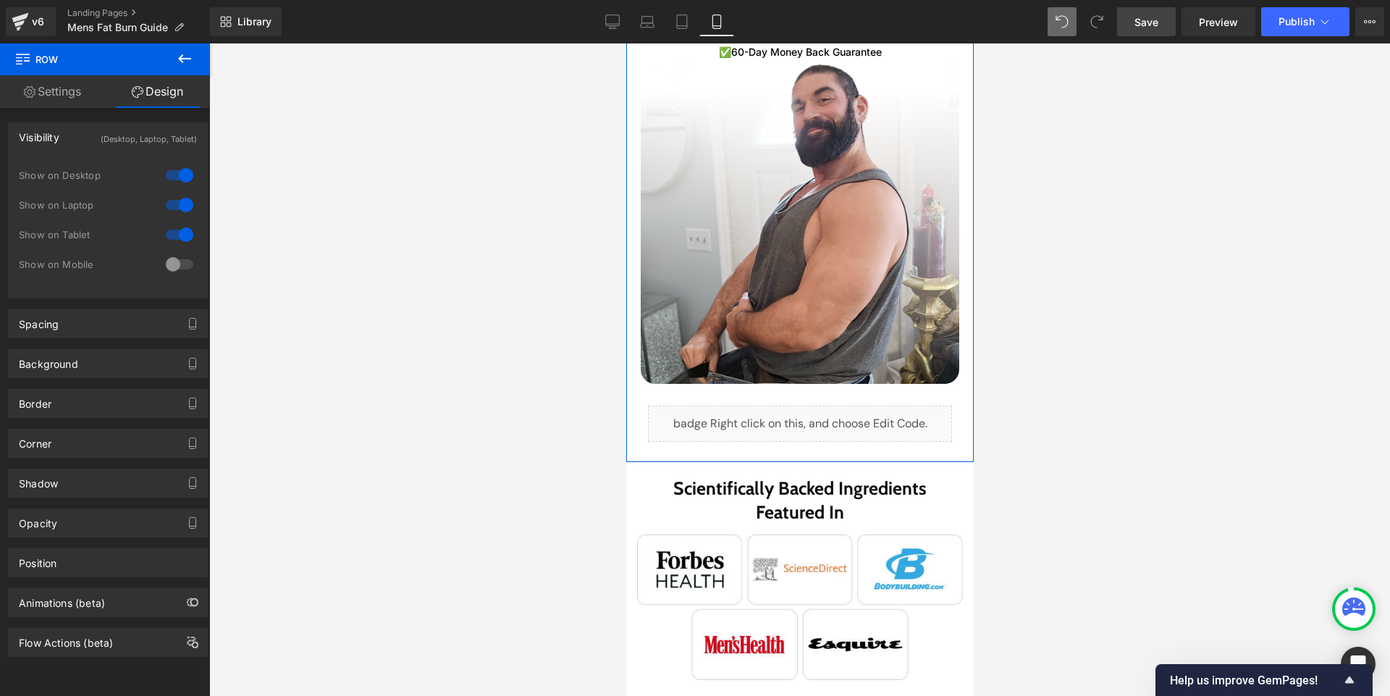
click at [656, 405] on div "Liquid" at bounding box center [799, 423] width 304 height 36
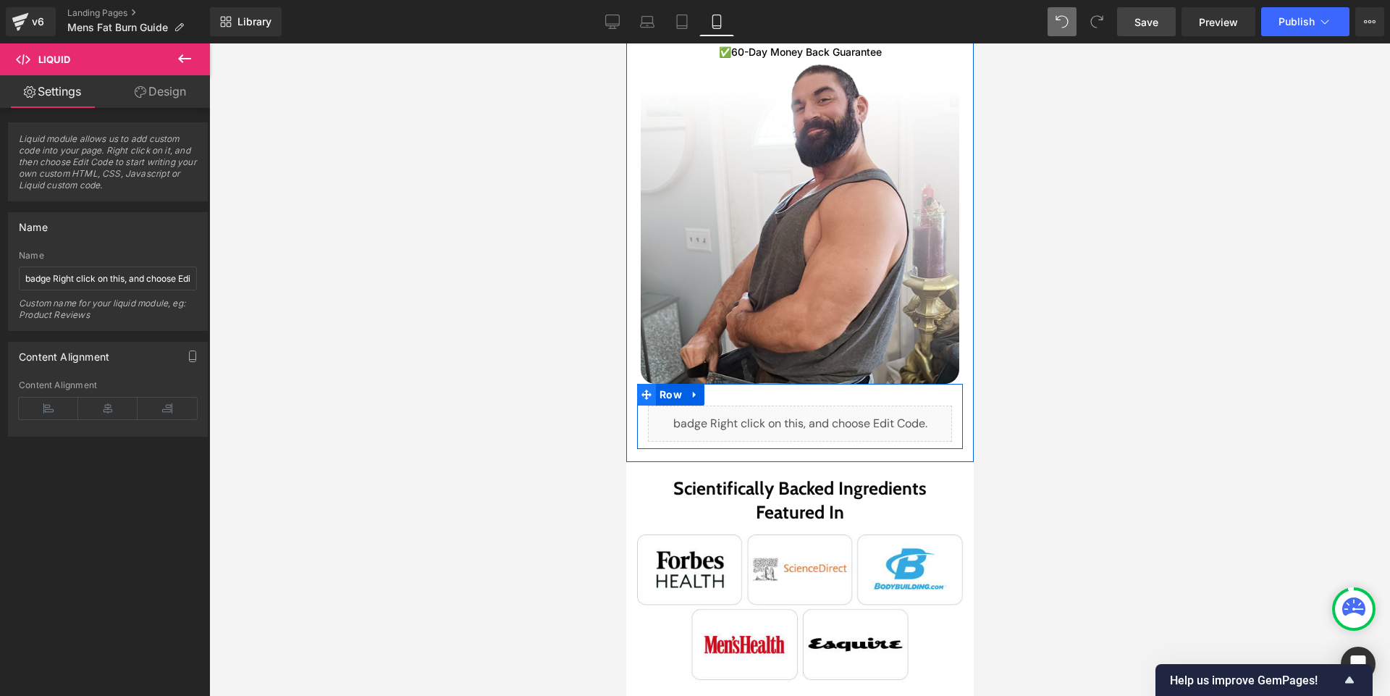
click at [642, 390] on icon at bounding box center [646, 395] width 10 height 11
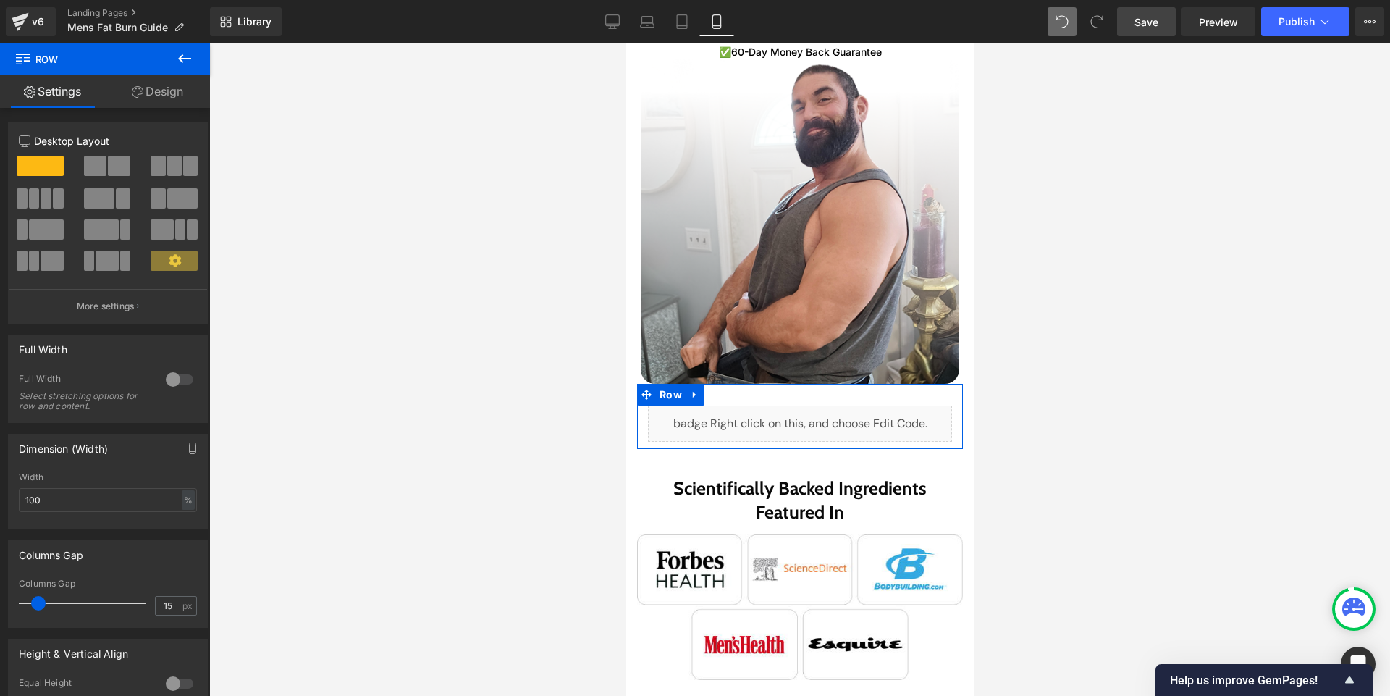
click at [182, 89] on link "Design" at bounding box center [157, 91] width 105 height 33
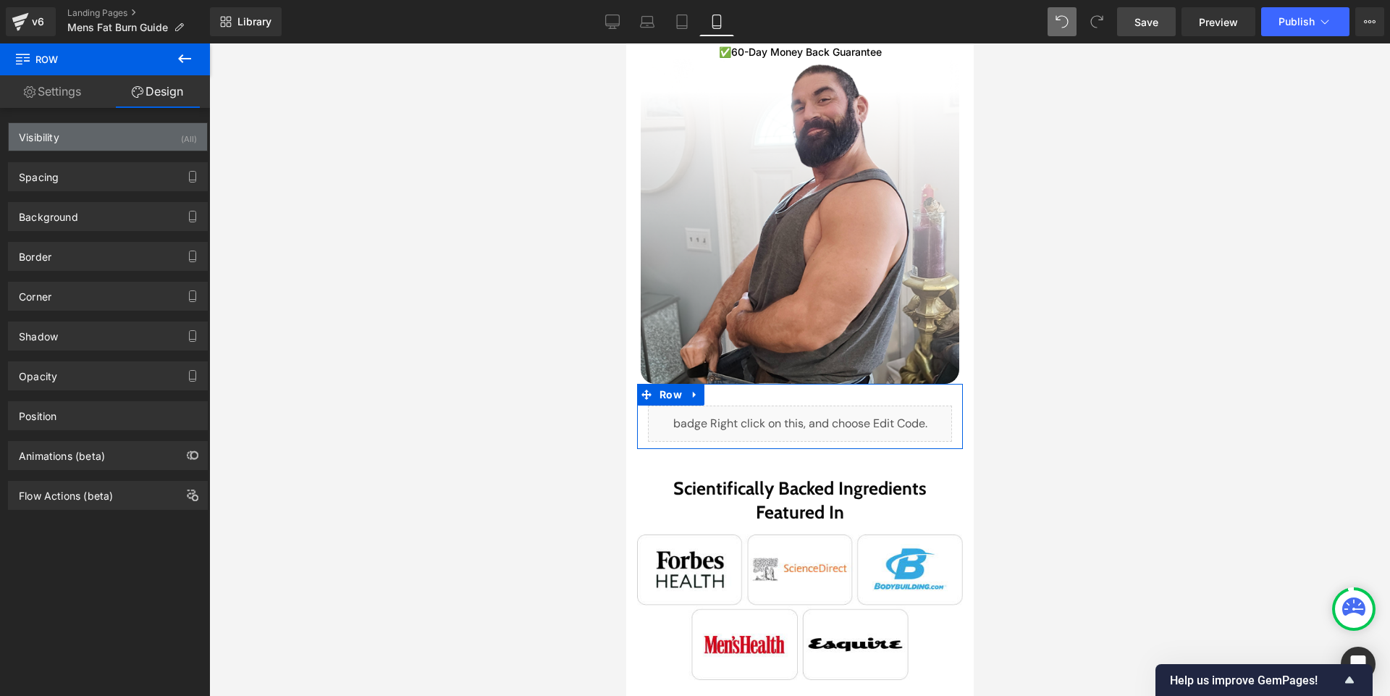
click at [101, 139] on div "Visibility (All)" at bounding box center [108, 137] width 198 height 28
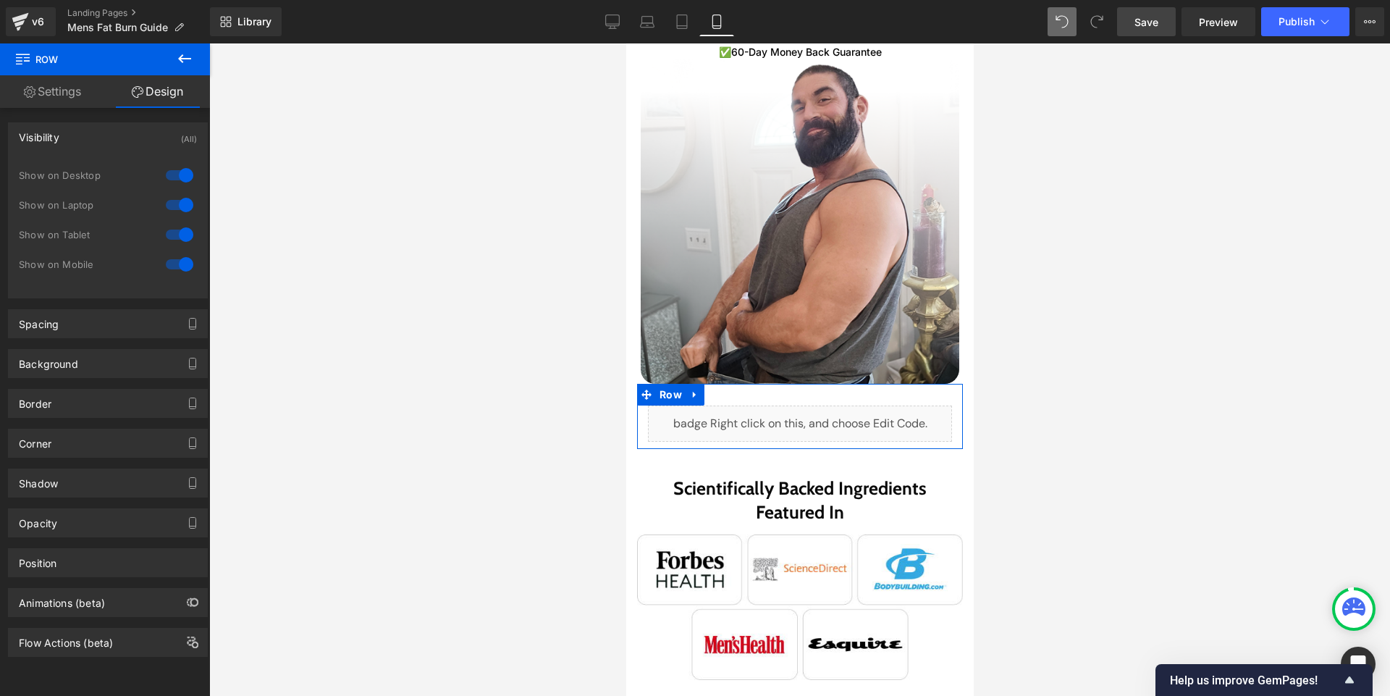
click at [171, 177] on div at bounding box center [179, 175] width 35 height 23
click at [178, 195] on div at bounding box center [179, 204] width 35 height 23
click at [180, 237] on div at bounding box center [179, 234] width 35 height 23
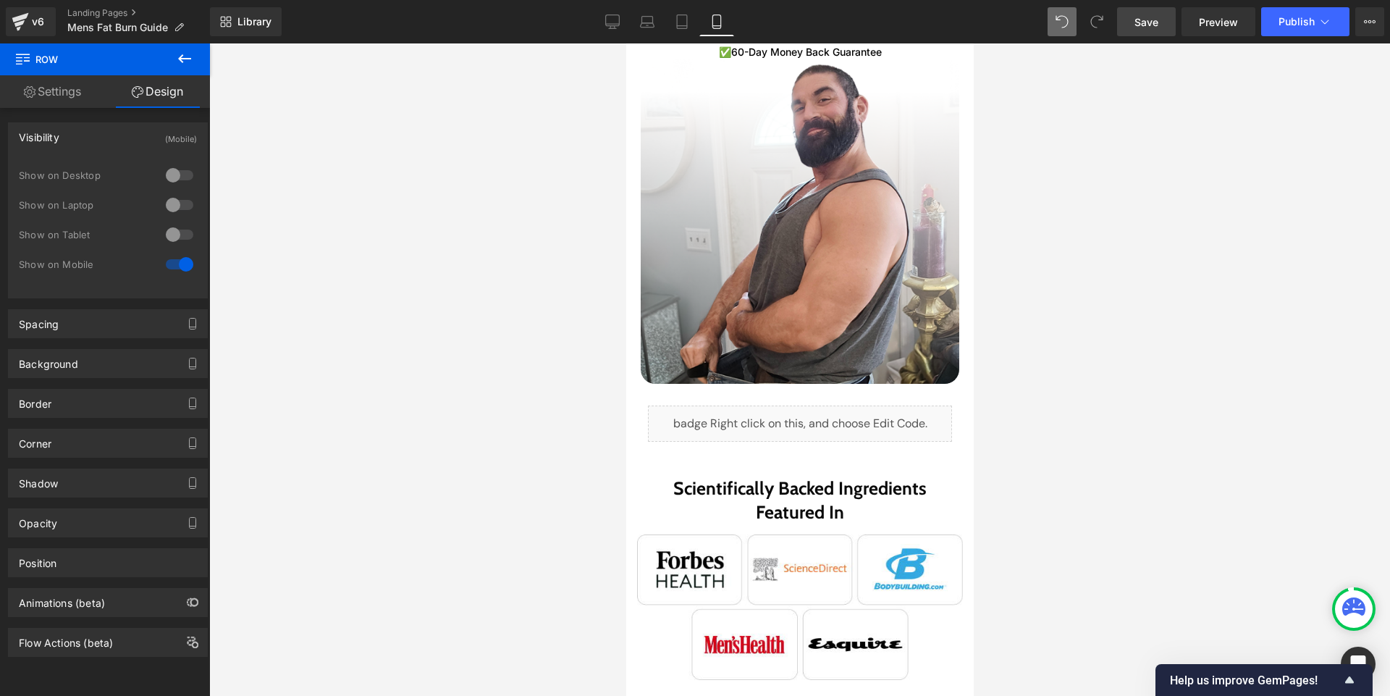
click at [1144, 21] on span "Save" at bounding box center [1147, 21] width 24 height 15
click at [1228, 28] on span "Preview" at bounding box center [1218, 21] width 39 height 15
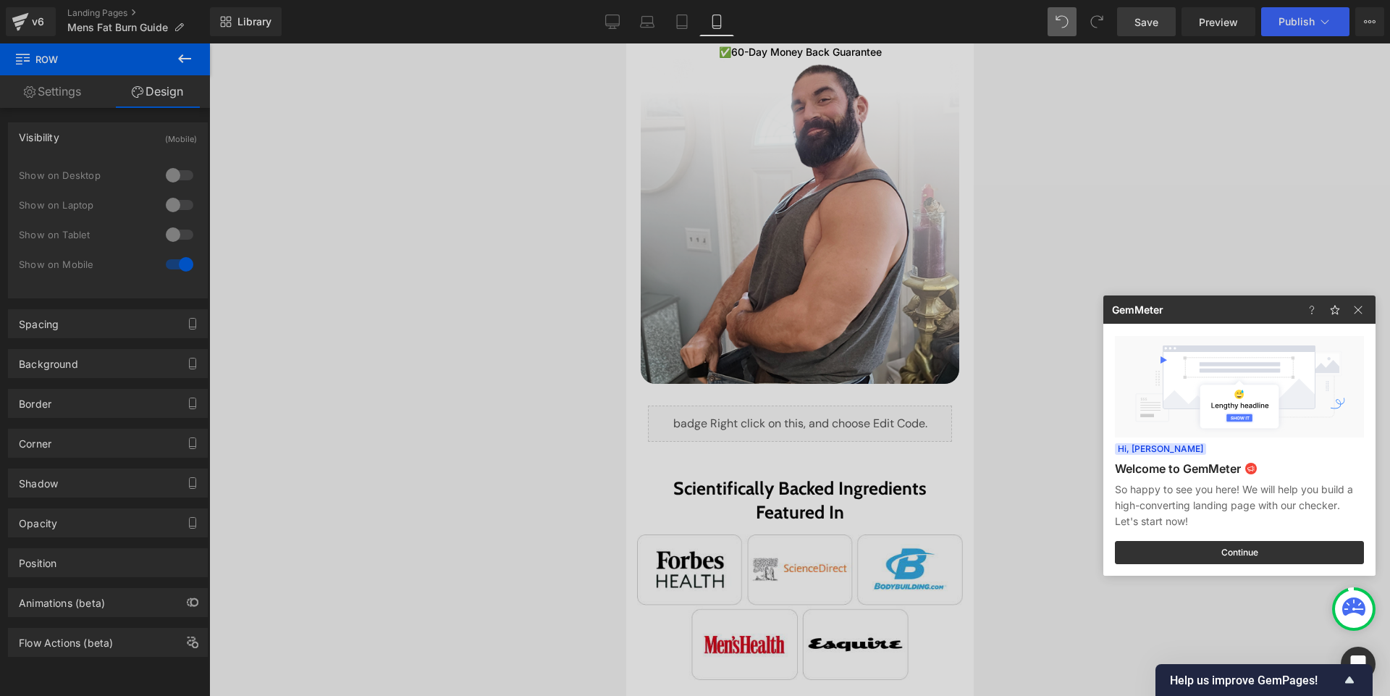
click at [701, 410] on div at bounding box center [695, 348] width 1390 height 696
click at [700, 410] on div "Liquid" at bounding box center [799, 423] width 304 height 36
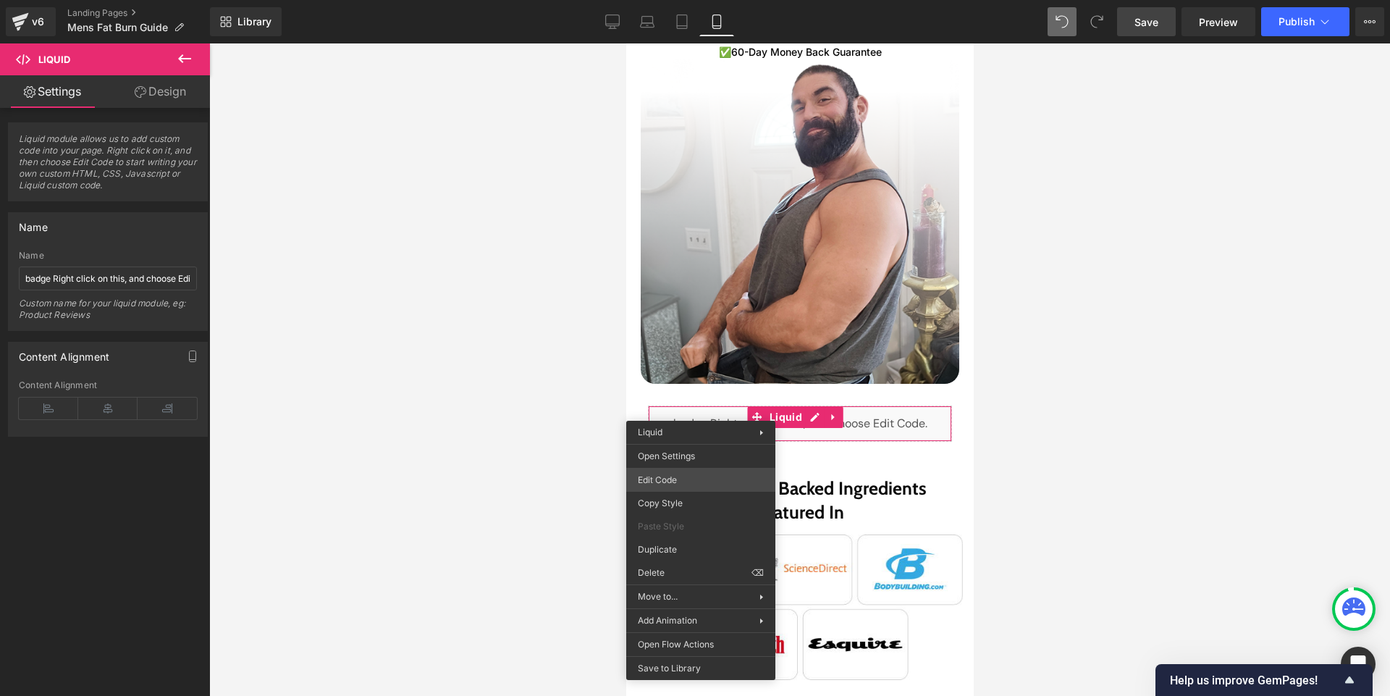
click at [673, 0] on div "Row You are previewing how the will restyle your page. You can not edit Element…" at bounding box center [695, 0] width 1390 height 0
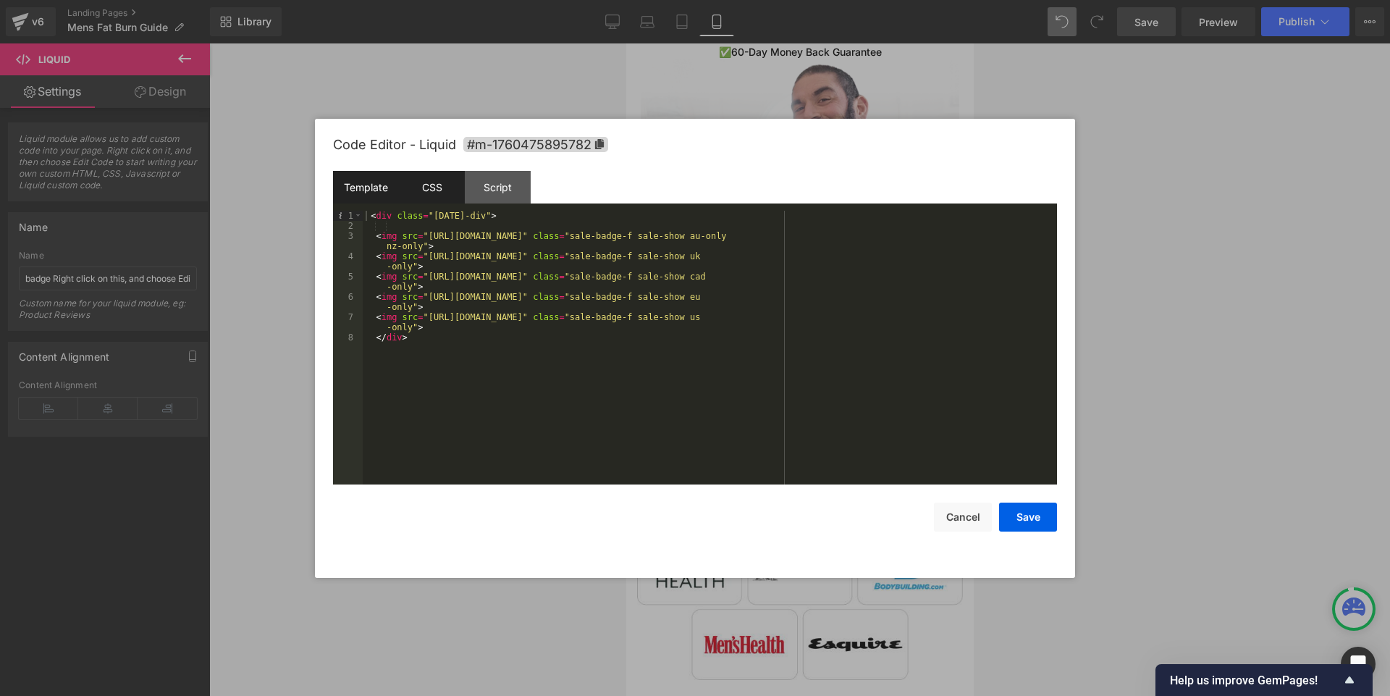
click at [434, 186] on div "CSS" at bounding box center [432, 187] width 66 height 33
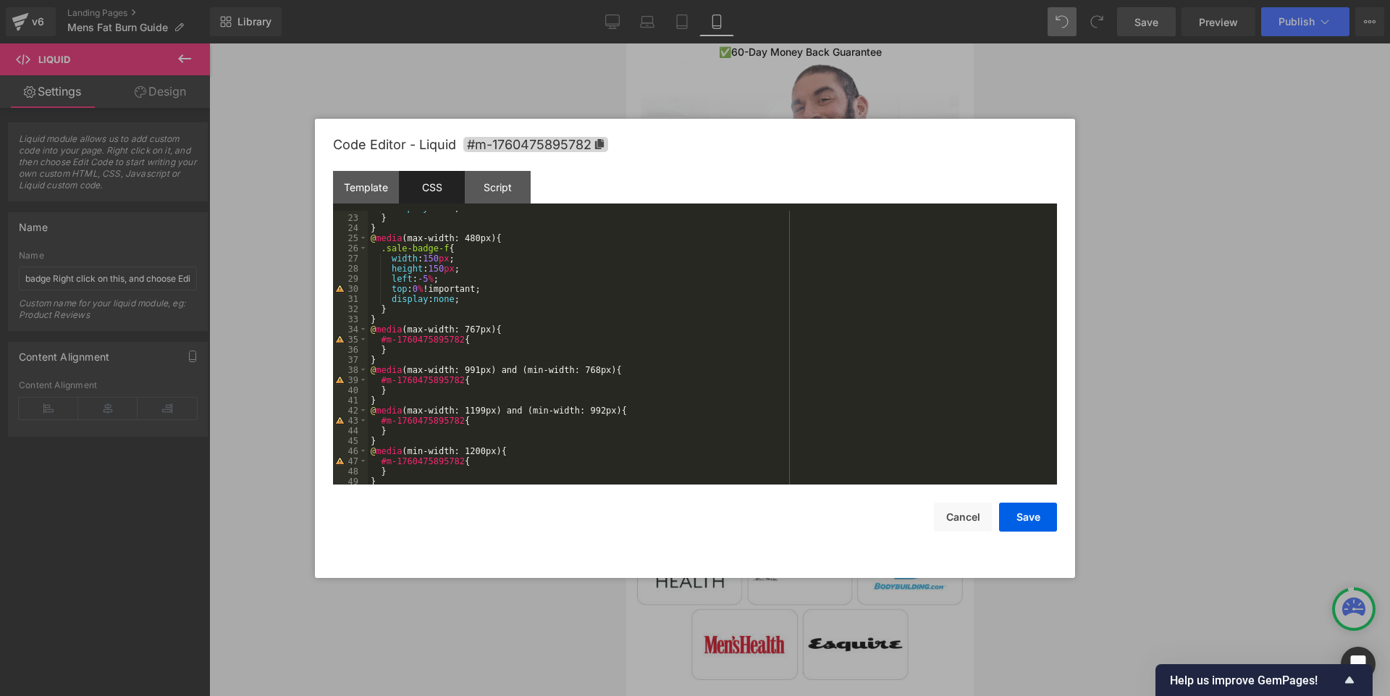
scroll to position [220, 0]
click at [437, 258] on div "display : none ; } } @ media (max-width: 480px) { .sale-badge-f { width : 150 p…" at bounding box center [710, 350] width 684 height 294
click at [434, 277] on div "display : none ; } } @ media (max-width: 480px) { .sale-badge-f { width : 124 p…" at bounding box center [710, 350] width 684 height 294
click at [1033, 516] on button "Save" at bounding box center [1028, 516] width 58 height 29
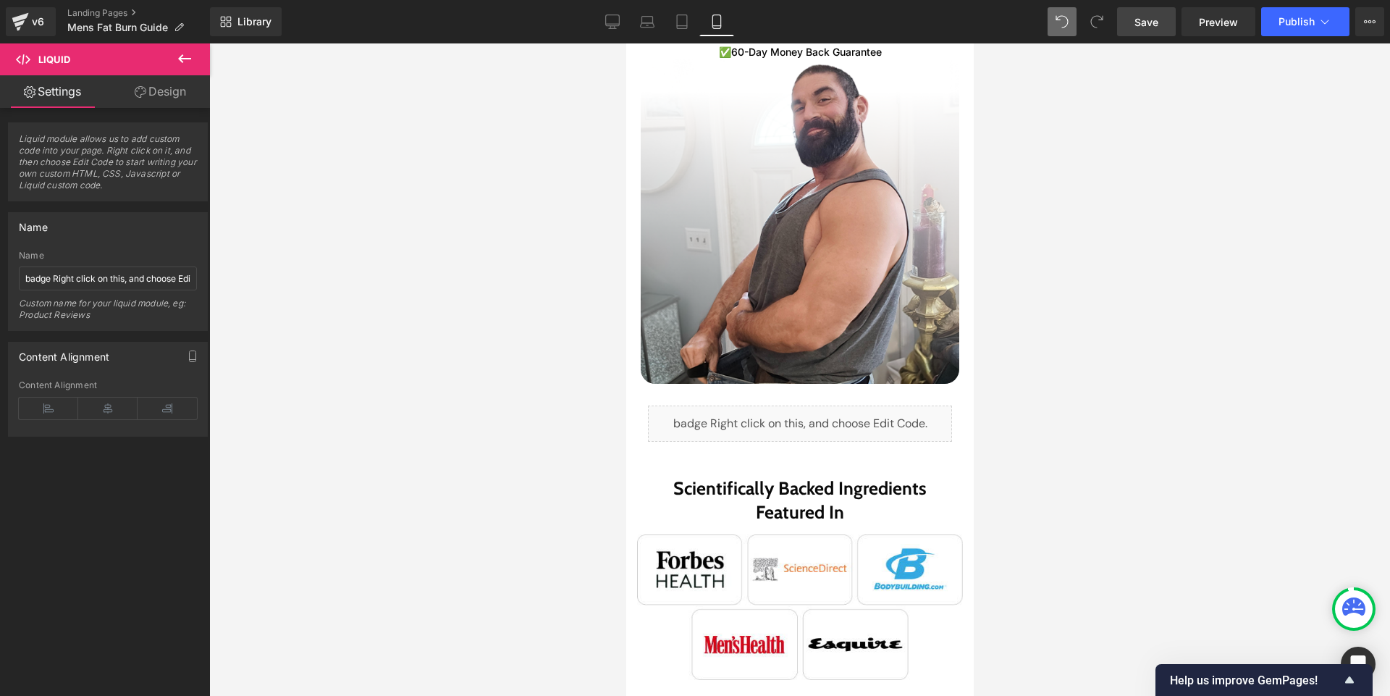
click at [1141, 17] on span "Save" at bounding box center [1147, 21] width 24 height 15
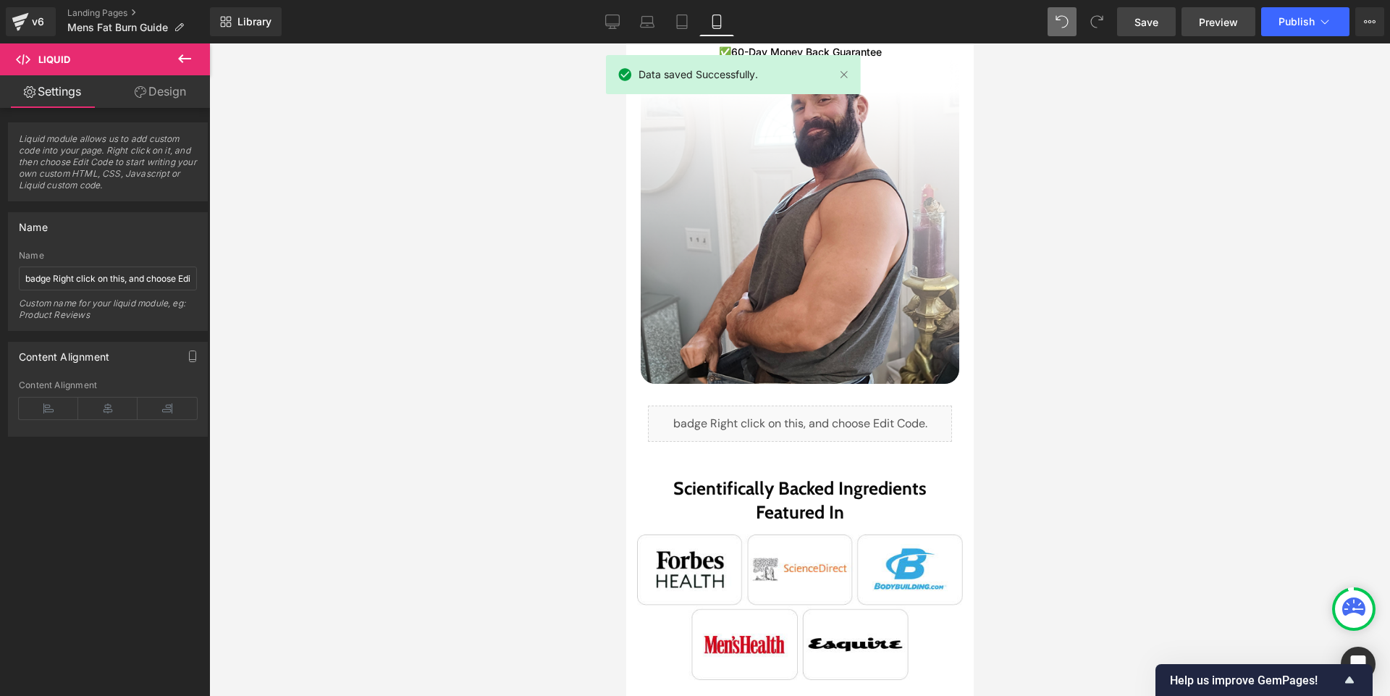
click at [1201, 25] on span "Preview" at bounding box center [1218, 21] width 39 height 15
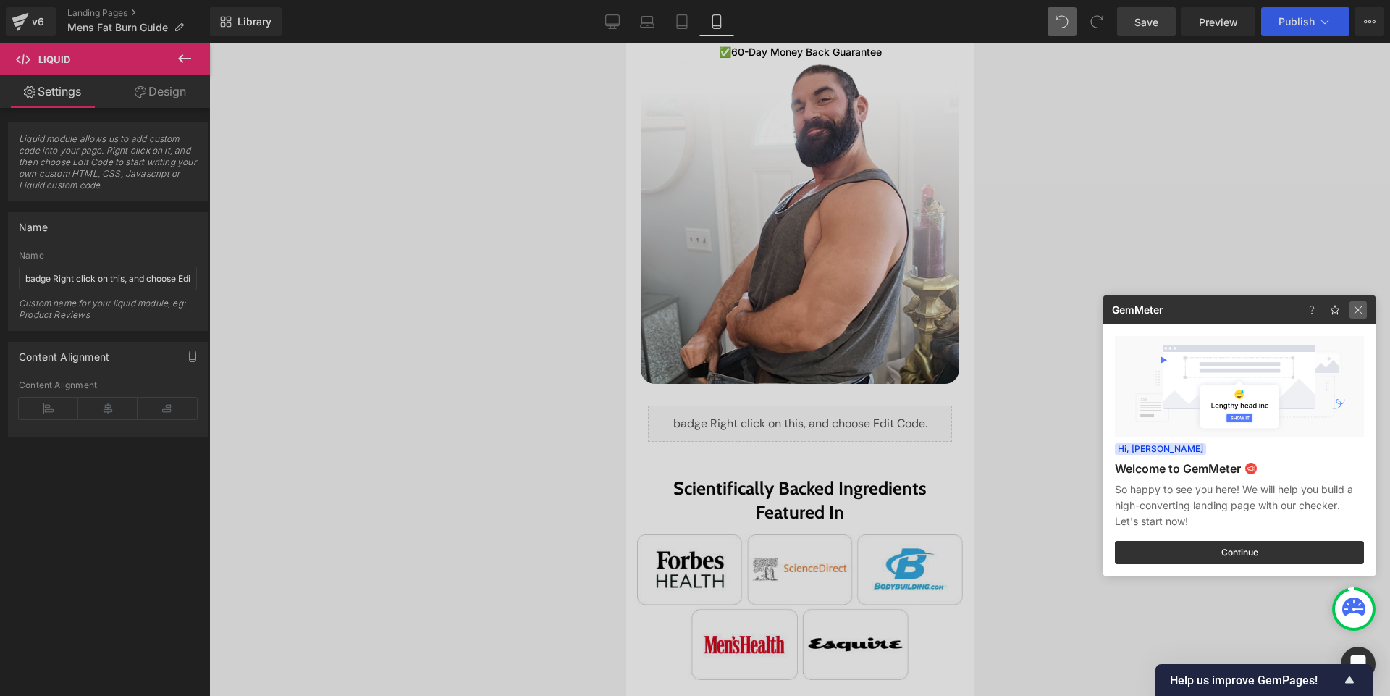
click at [1359, 315] on img at bounding box center [1358, 309] width 17 height 17
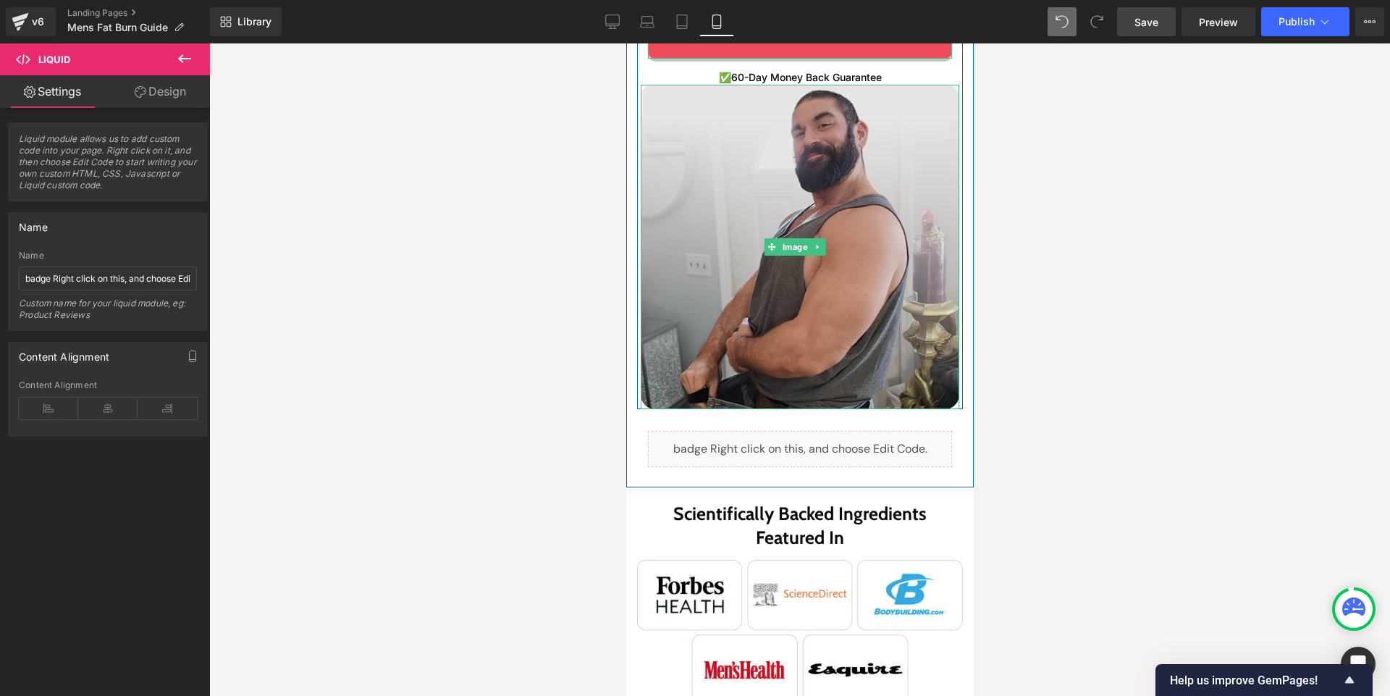
scroll to position [521, 0]
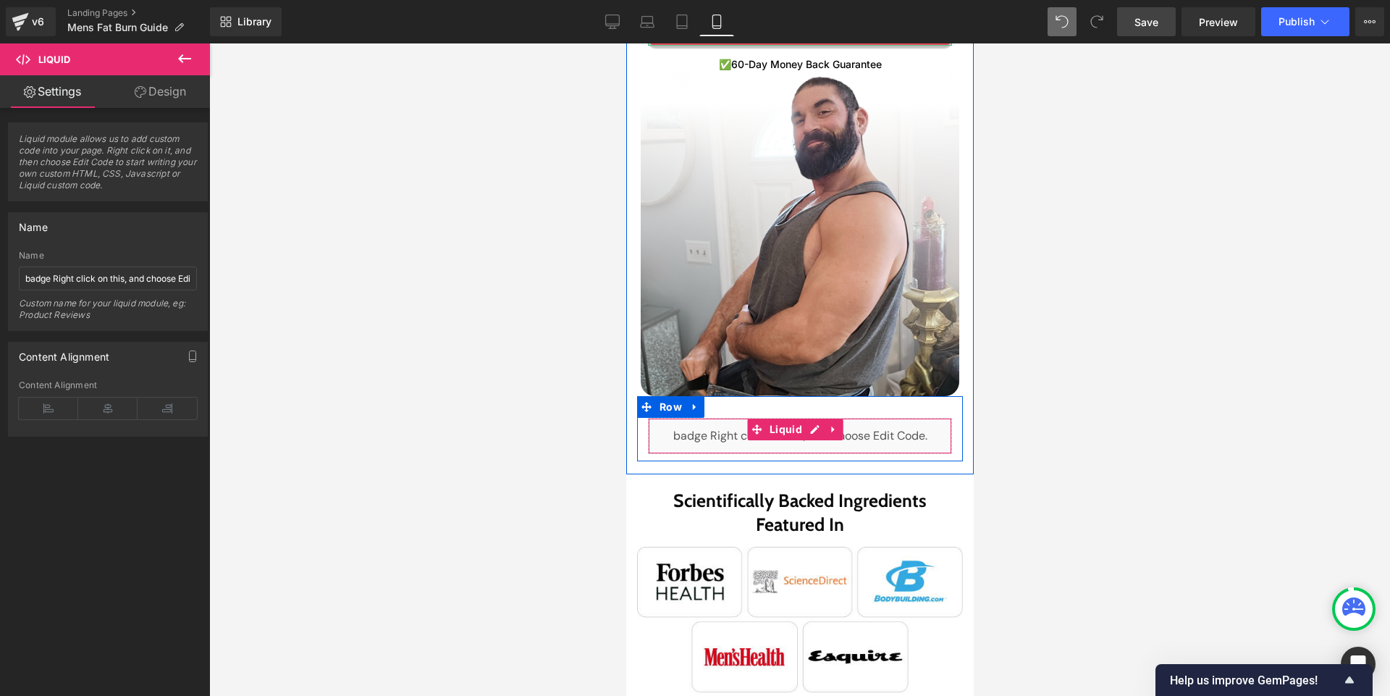
click at [711, 426] on div "Liquid" at bounding box center [799, 436] width 304 height 36
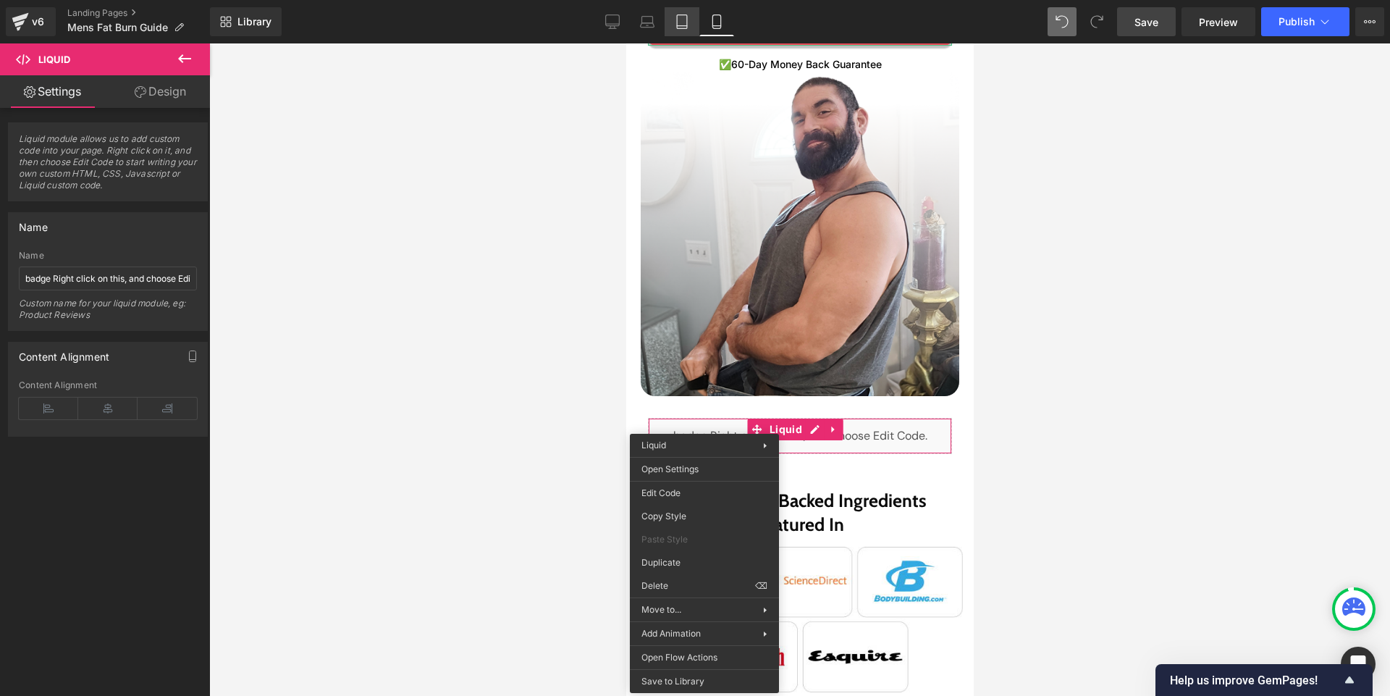
click at [684, 18] on icon at bounding box center [682, 21] width 14 height 14
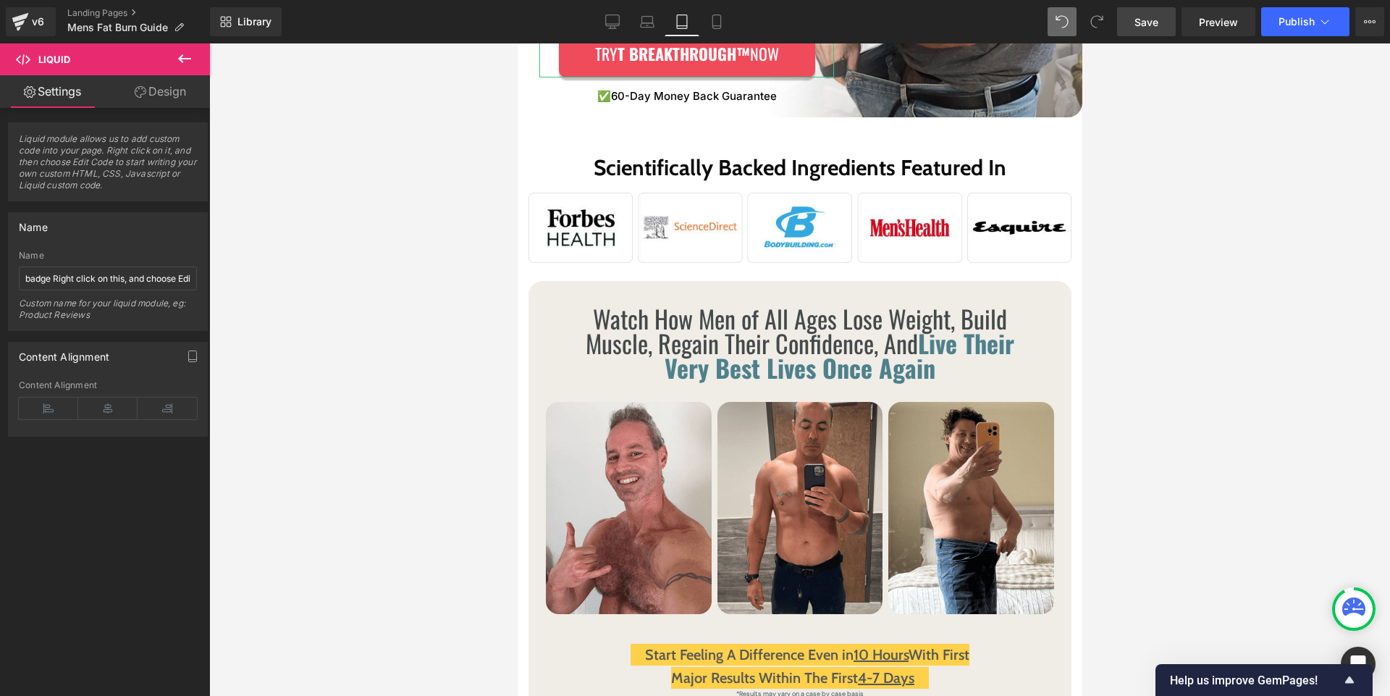
scroll to position [0, 0]
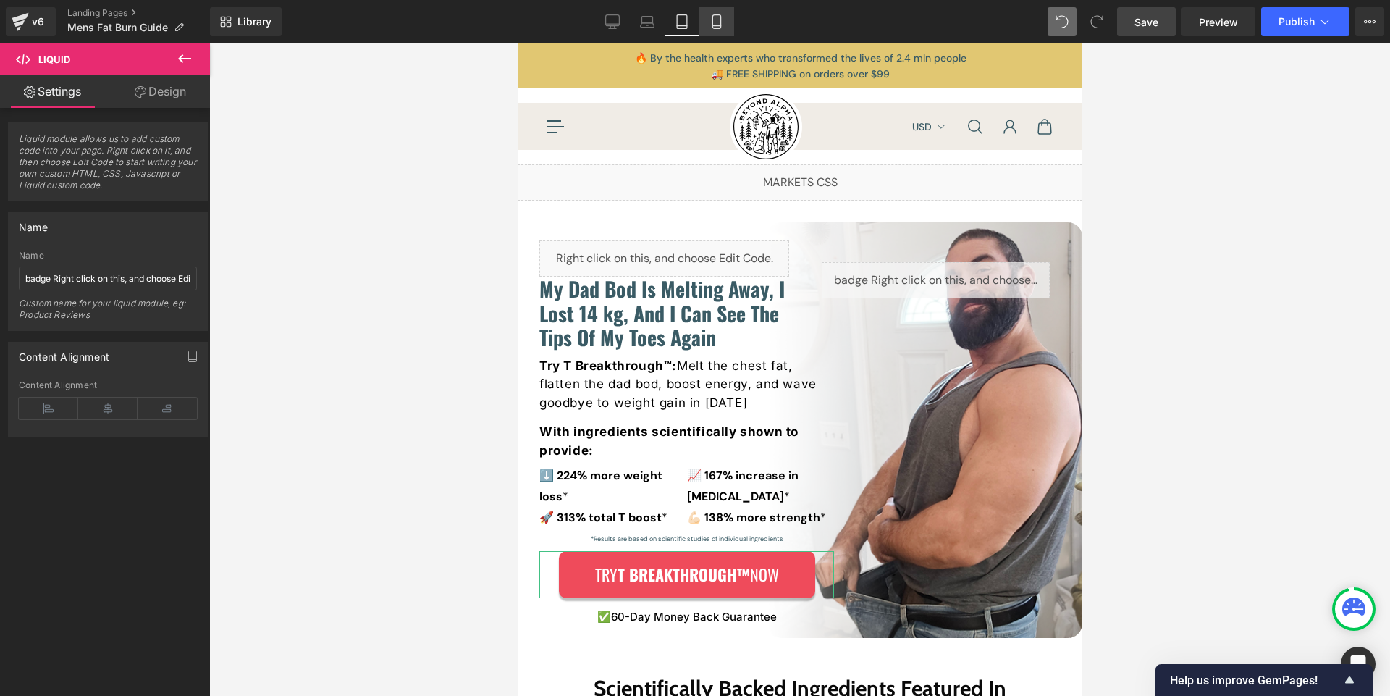
drag, startPoint x: 708, startPoint y: 20, endPoint x: 88, endPoint y: 46, distance: 620.4
click at [708, 20] on link "Mobile" at bounding box center [716, 21] width 35 height 29
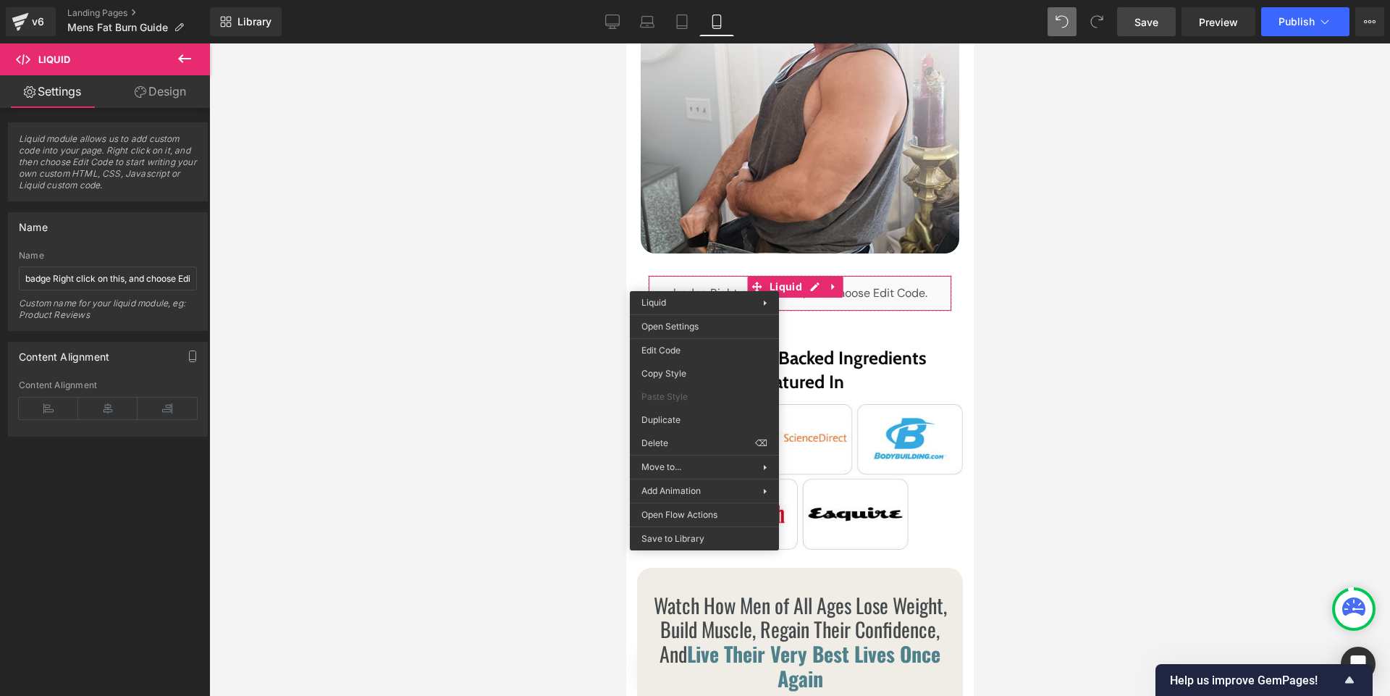
scroll to position [664, 0]
click at [667, 0] on div "Row You are previewing how the will restyle your page. You can not edit Element…" at bounding box center [695, 0] width 1390 height 0
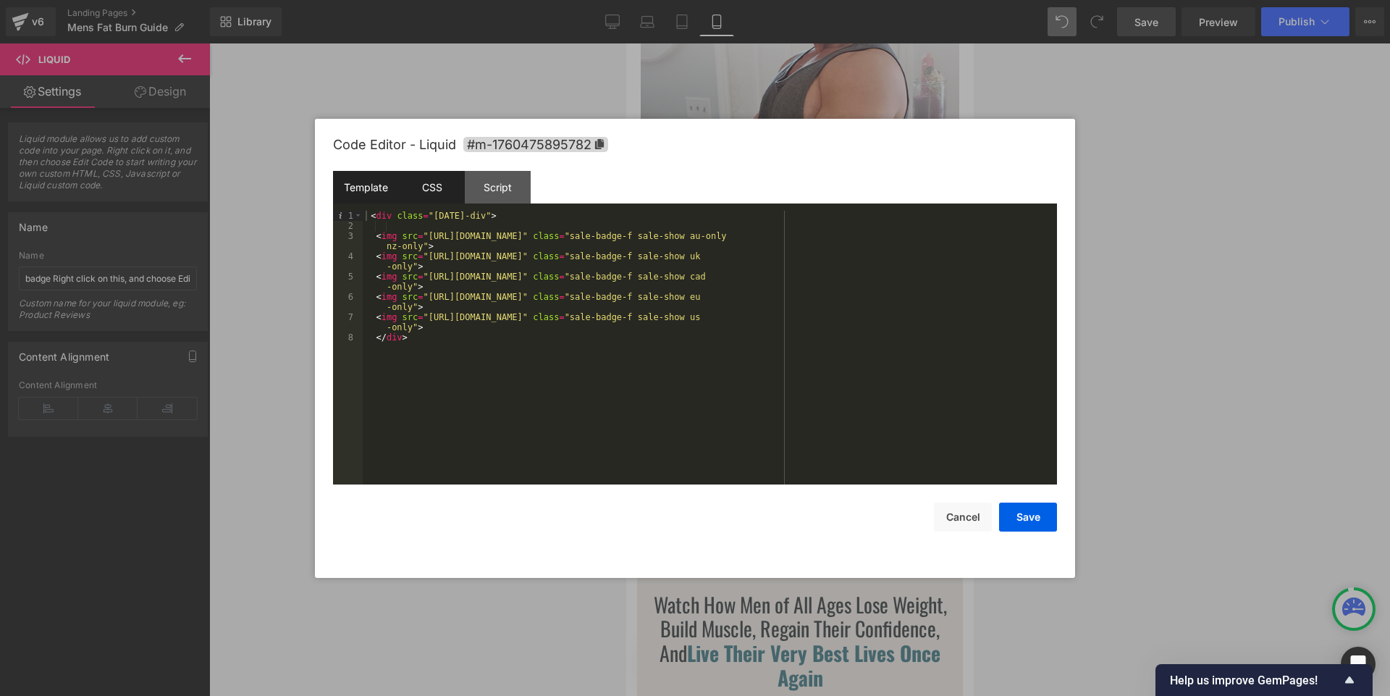
click at [439, 195] on div "CSS" at bounding box center [432, 187] width 66 height 33
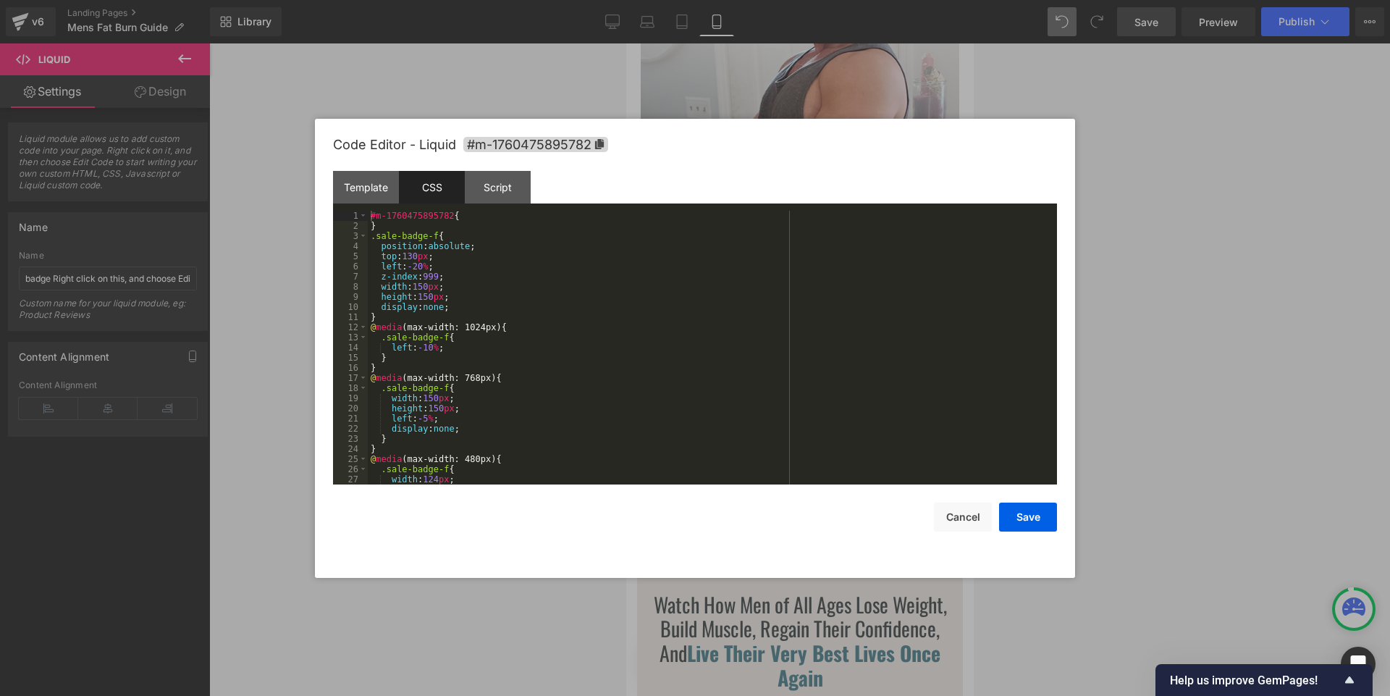
click at [591, 330] on div "#m-1760475895782 { } .sale-badge-f { position : absolute ; top : 130 px ; left …" at bounding box center [710, 358] width 684 height 294
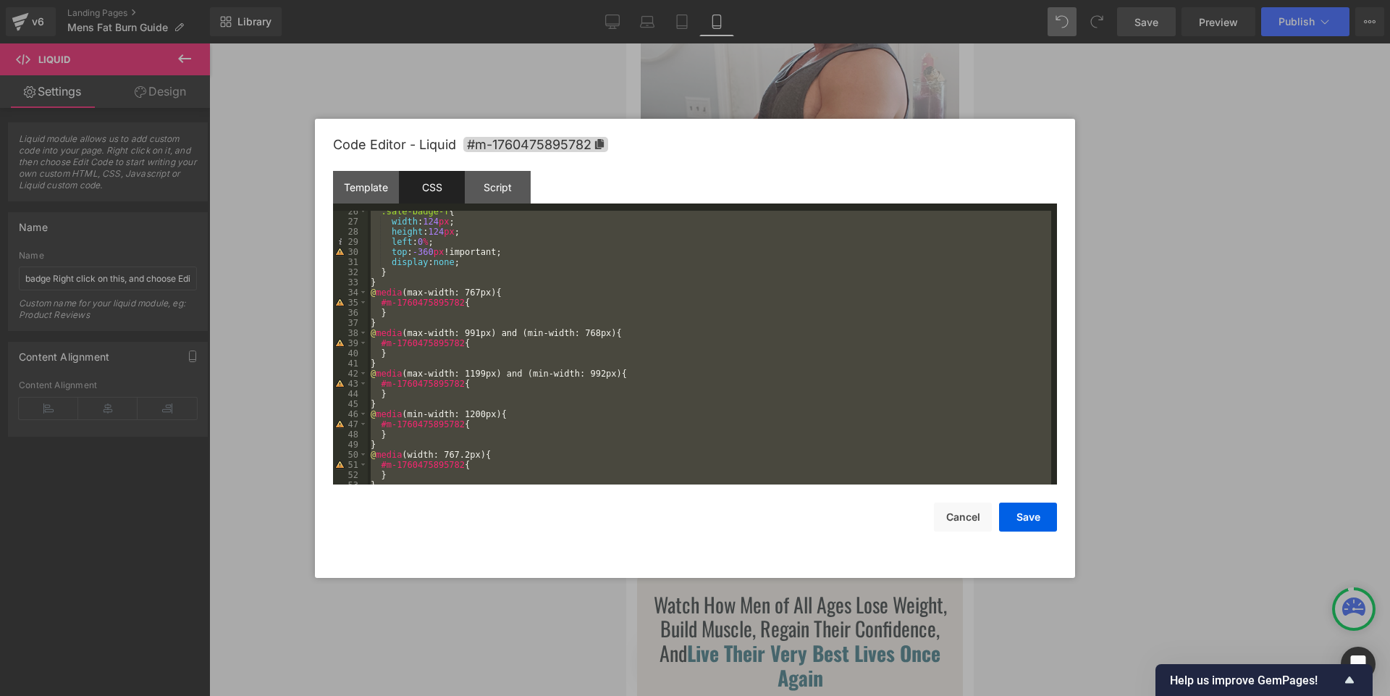
scroll to position [274, 0]
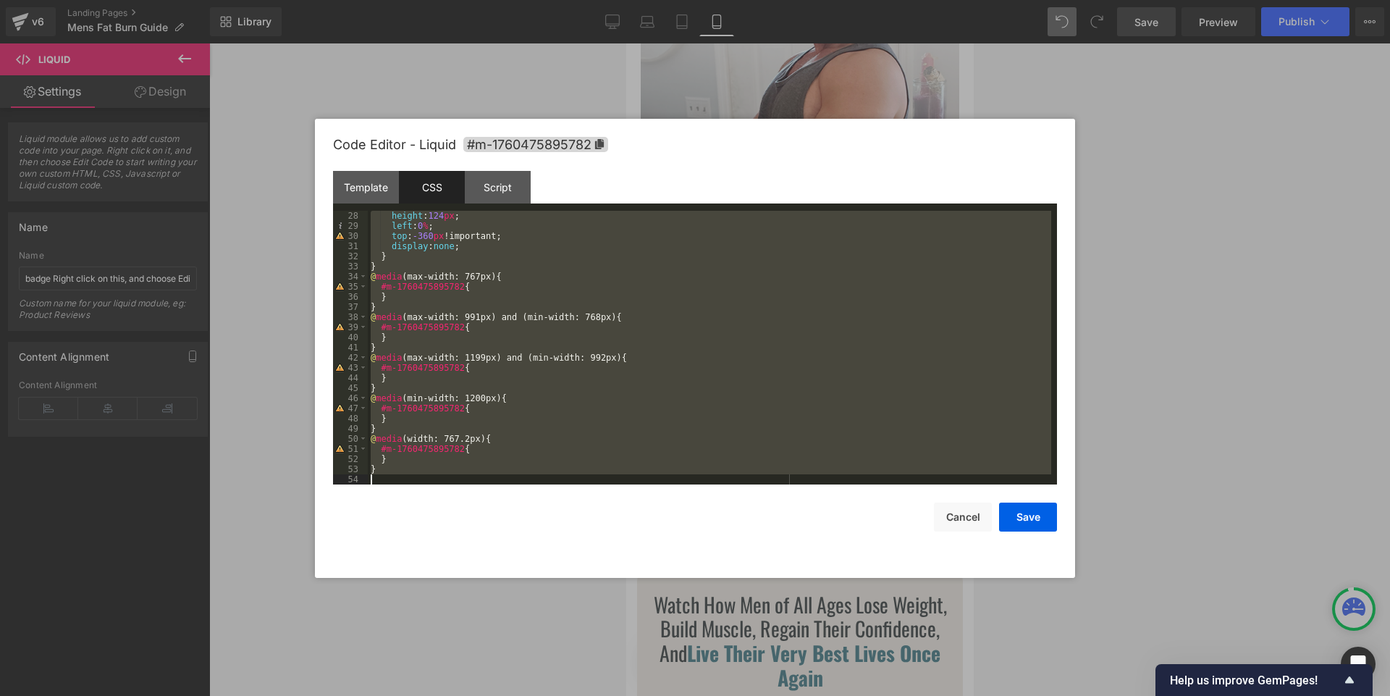
click at [443, 265] on div "height : 124 px ; left : 0 % ; top : -360 px !important; display : none ; } } @…" at bounding box center [710, 348] width 684 height 274
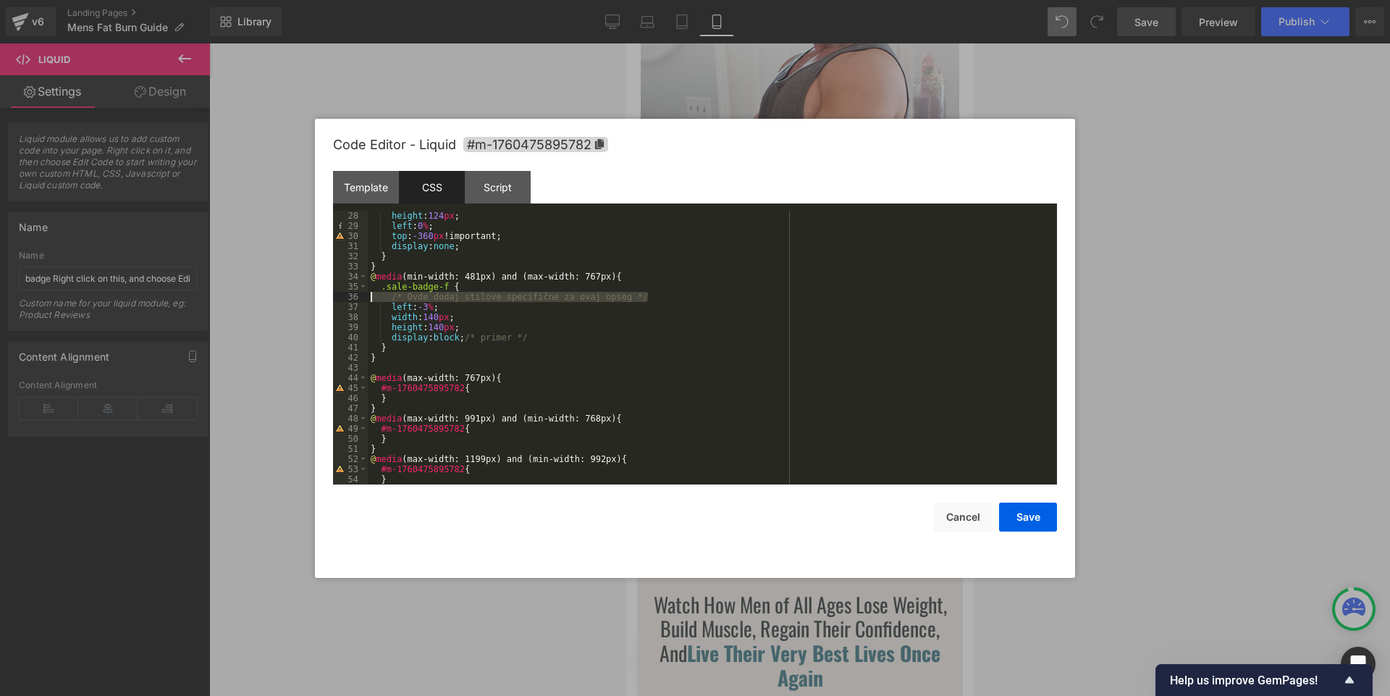
drag, startPoint x: 671, startPoint y: 296, endPoint x: 376, endPoint y: 295, distance: 295.4
click at [376, 295] on div "height : 124 px ; left : 0 % ; top : -360 px !important; display : none ; } } @…" at bounding box center [710, 358] width 684 height 294
drag, startPoint x: 548, startPoint y: 337, endPoint x: 375, endPoint y: 337, distance: 173.1
click at [375, 337] on div "height : 124 px ; left : 0 % ; top : -360 px !important; display : none ; } } @…" at bounding box center [710, 358] width 684 height 294
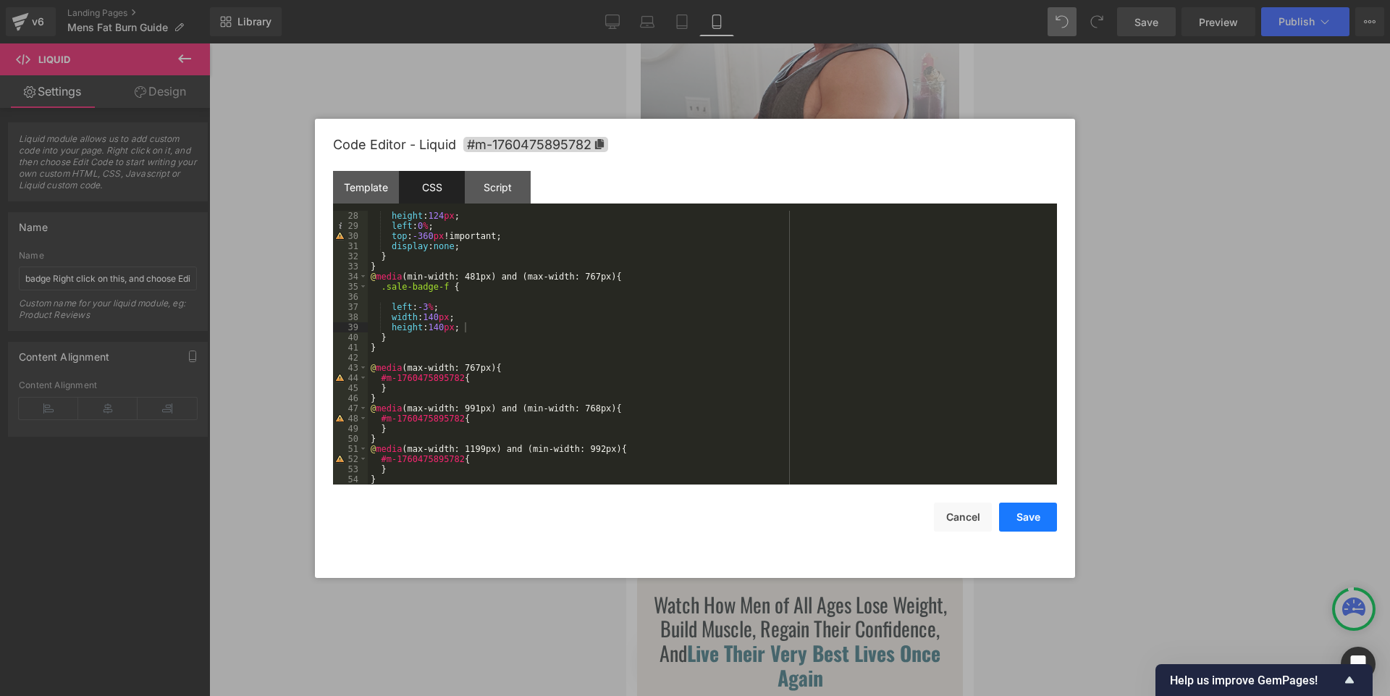
click at [1040, 505] on button "Save" at bounding box center [1028, 516] width 58 height 29
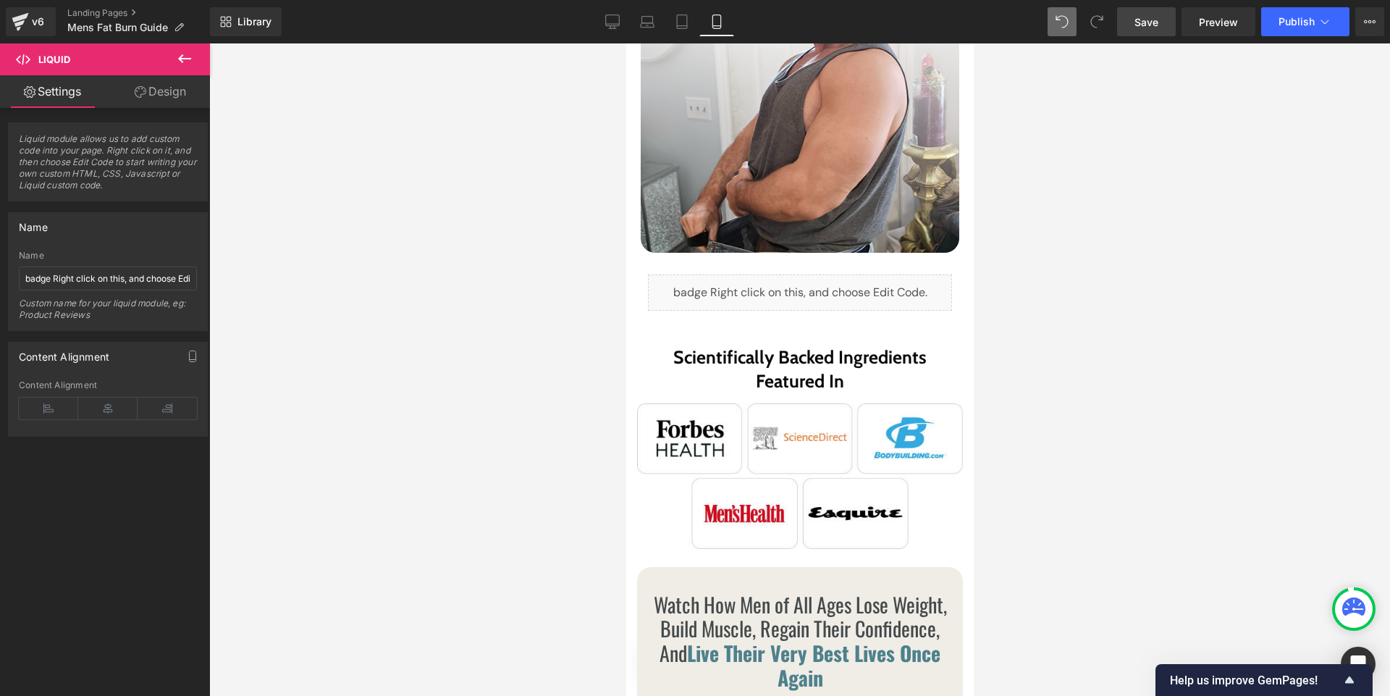
click at [1150, 23] on span "Save" at bounding box center [1147, 21] width 24 height 15
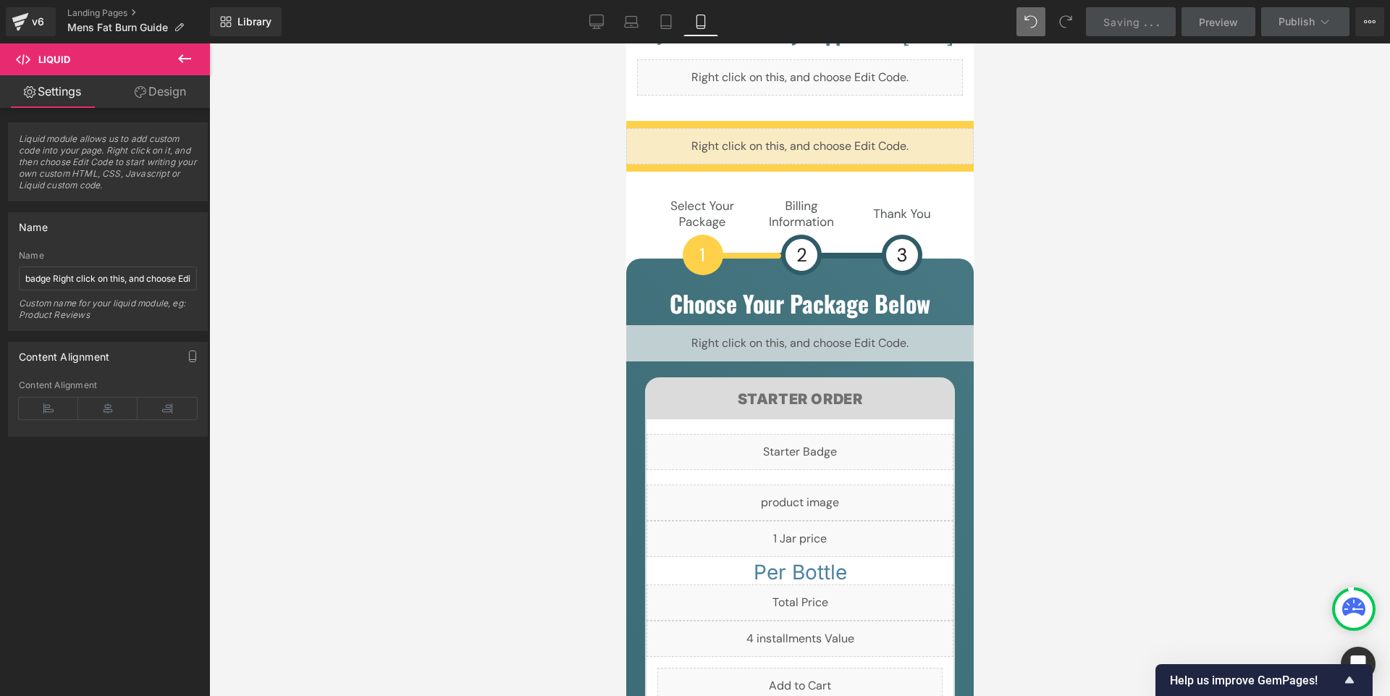
scroll to position [8077, 0]
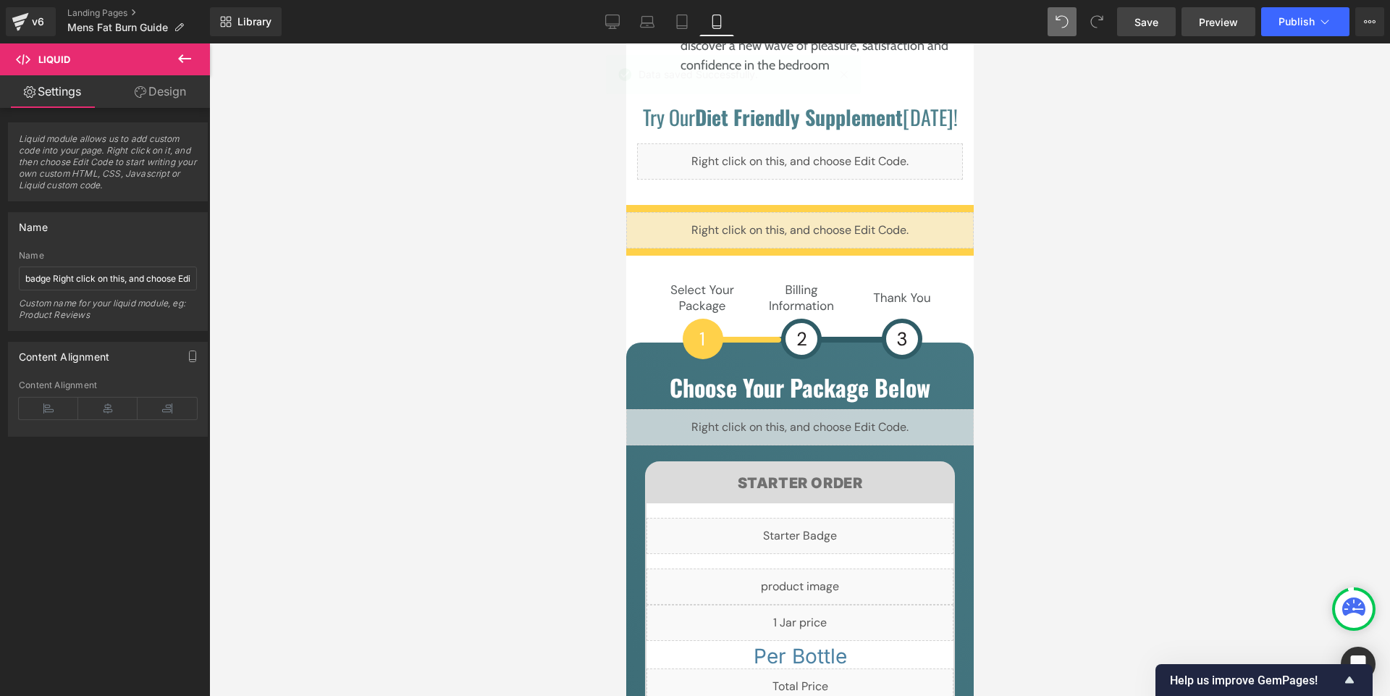
click at [1216, 20] on span "Preview" at bounding box center [1218, 21] width 39 height 15
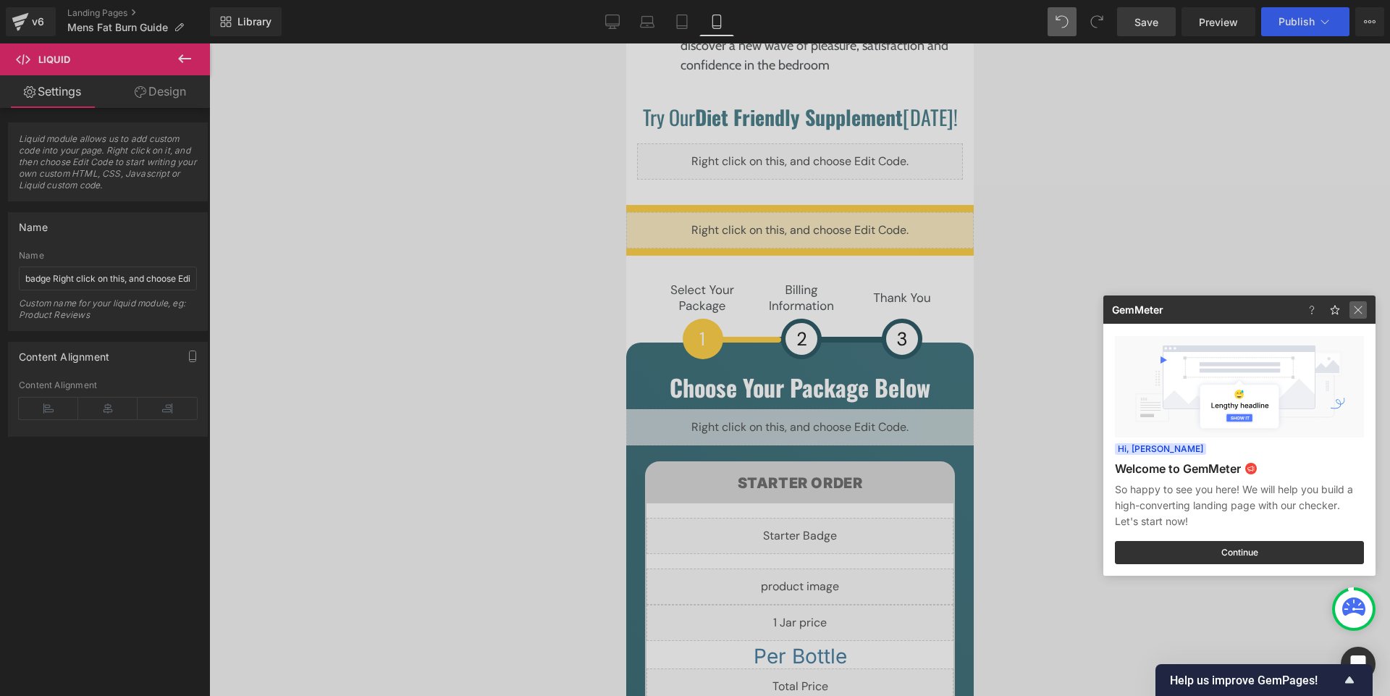
click at [1361, 303] on img at bounding box center [1358, 309] width 17 height 17
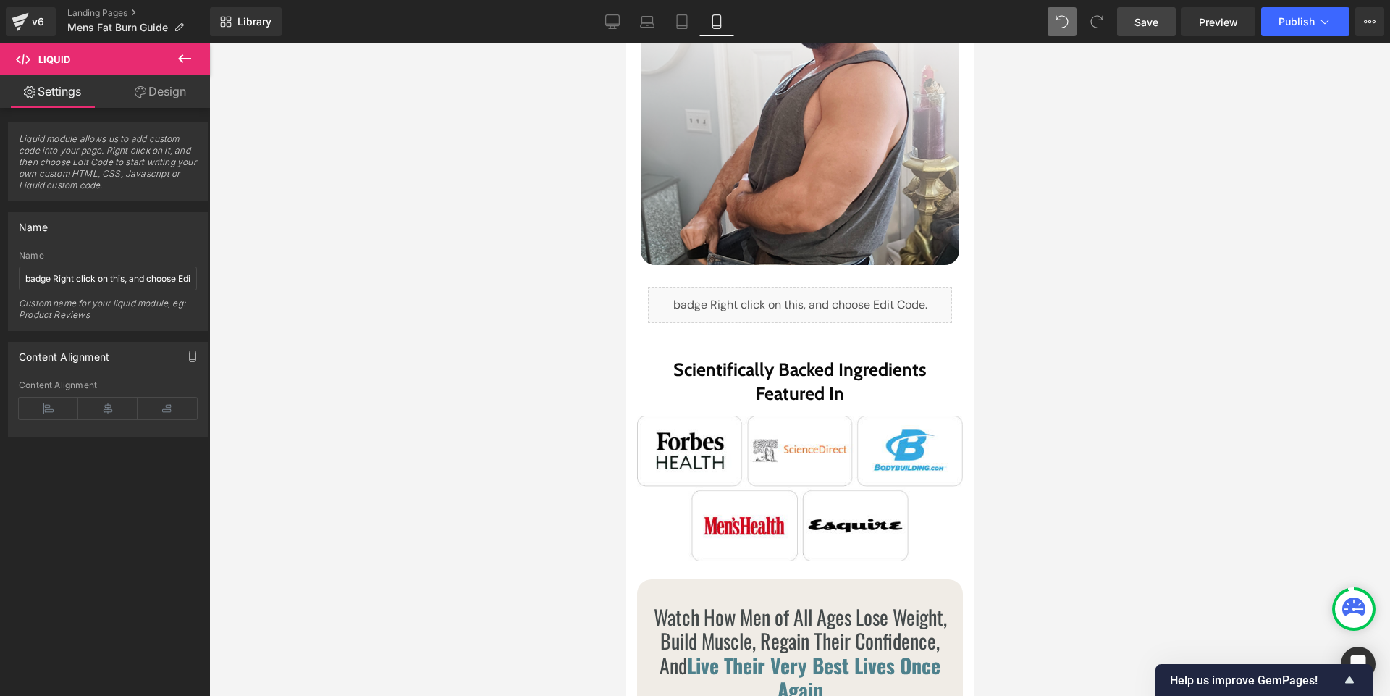
scroll to position [662, 0]
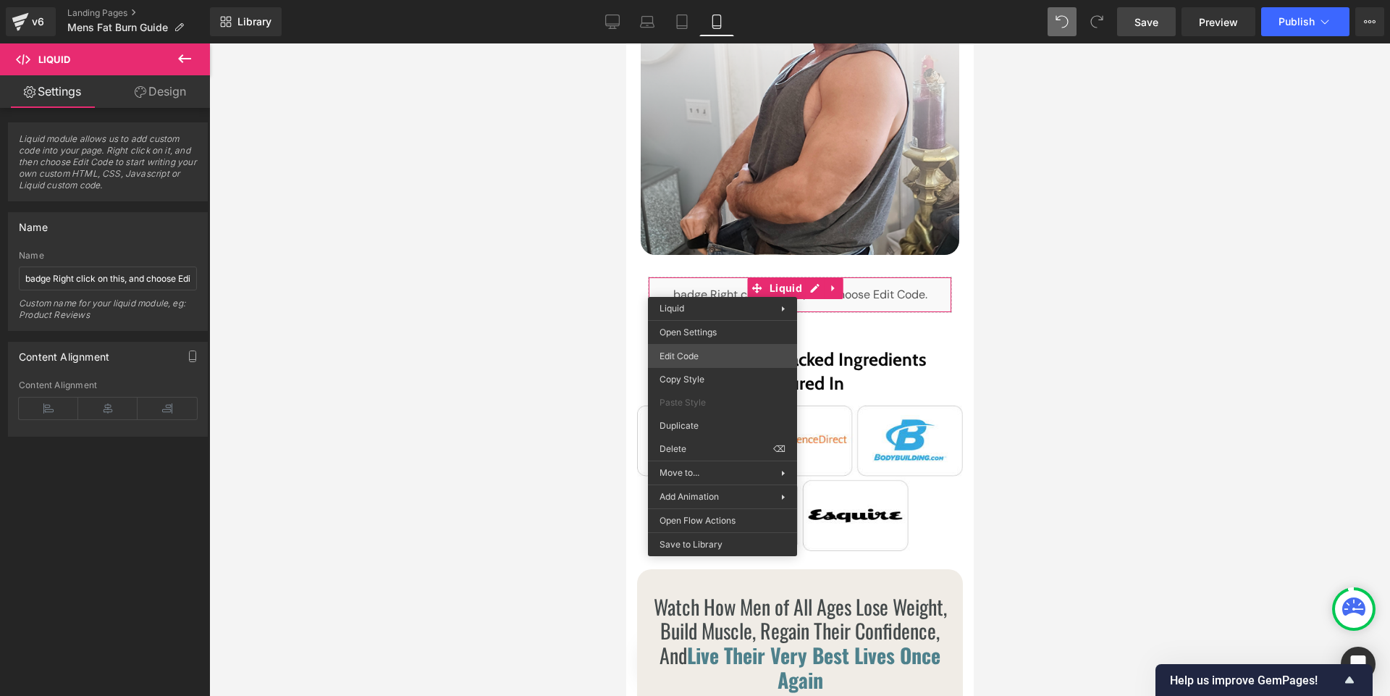
click at [692, 0] on div "Row You are previewing how the will restyle your page. You can not edit Element…" at bounding box center [695, 0] width 1390 height 0
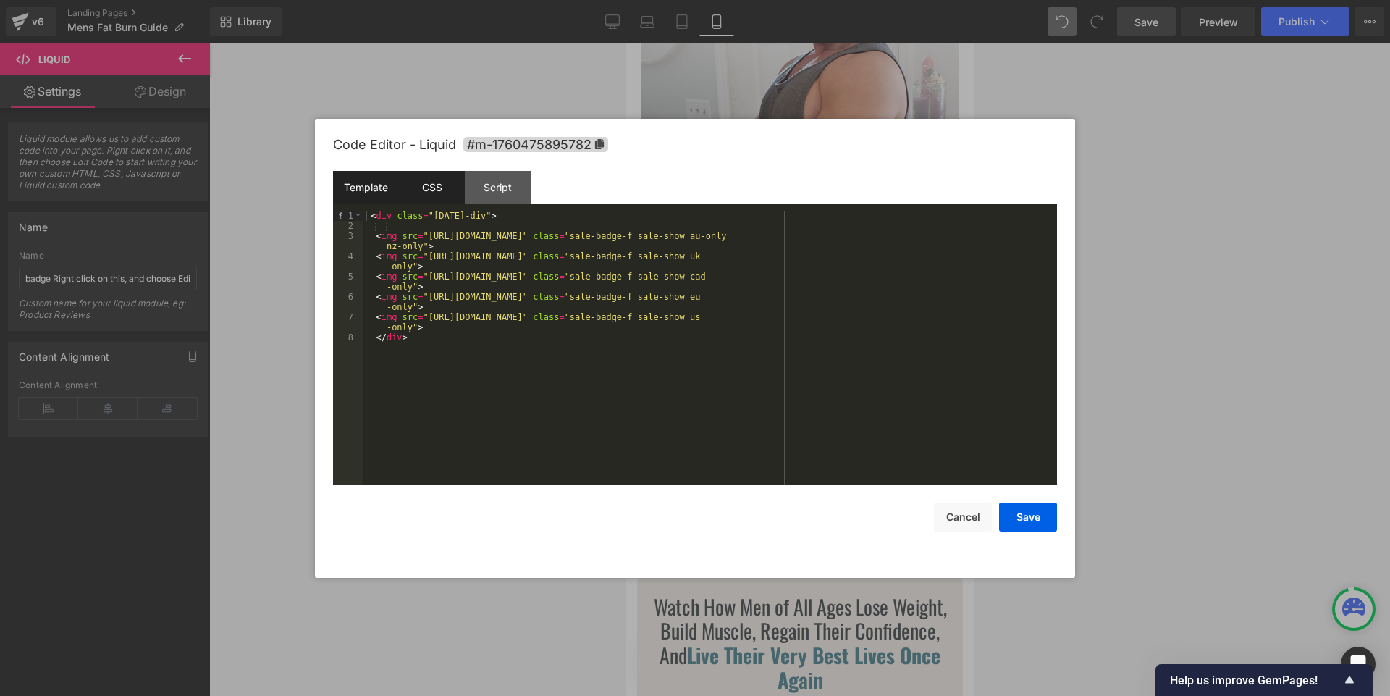
click at [436, 185] on div "CSS" at bounding box center [432, 187] width 66 height 33
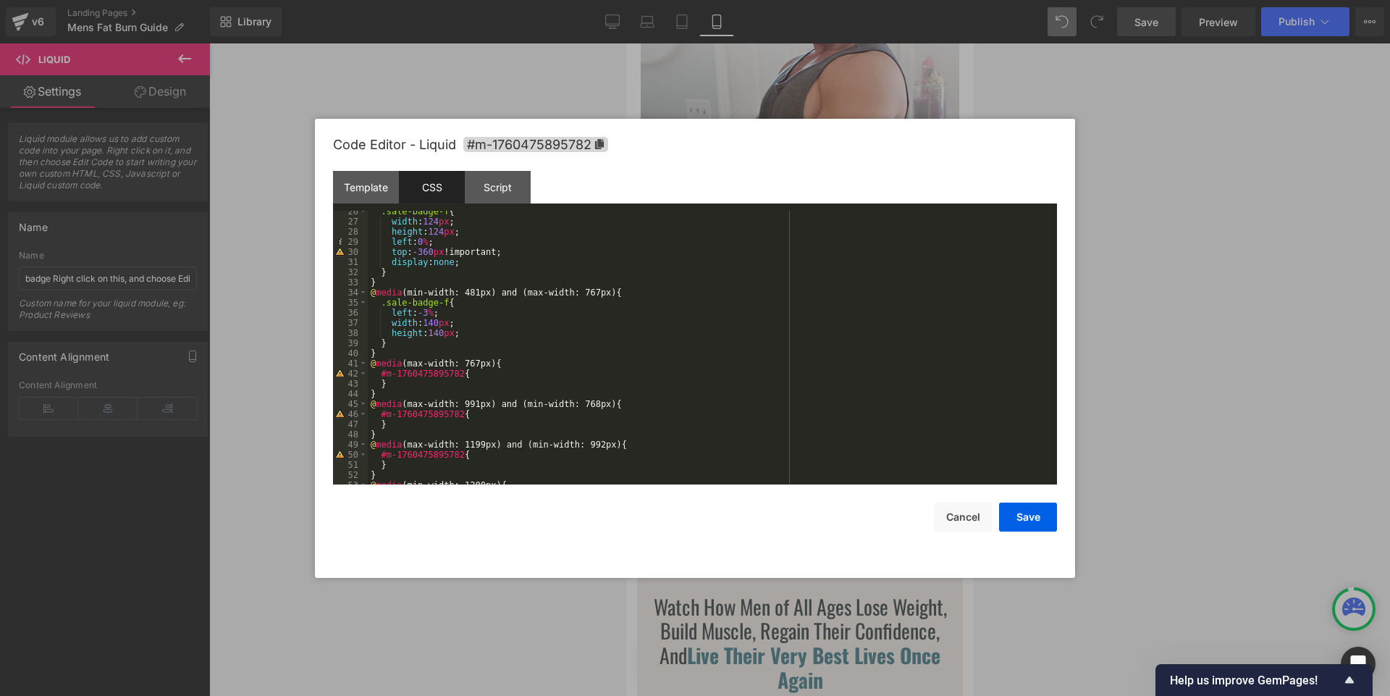
scroll to position [252, 0]
click at [435, 319] on div "@ media (max-width: 480px) { .sale-badge-f { width : 124 px ; height : 124 px ;…" at bounding box center [710, 349] width 684 height 294
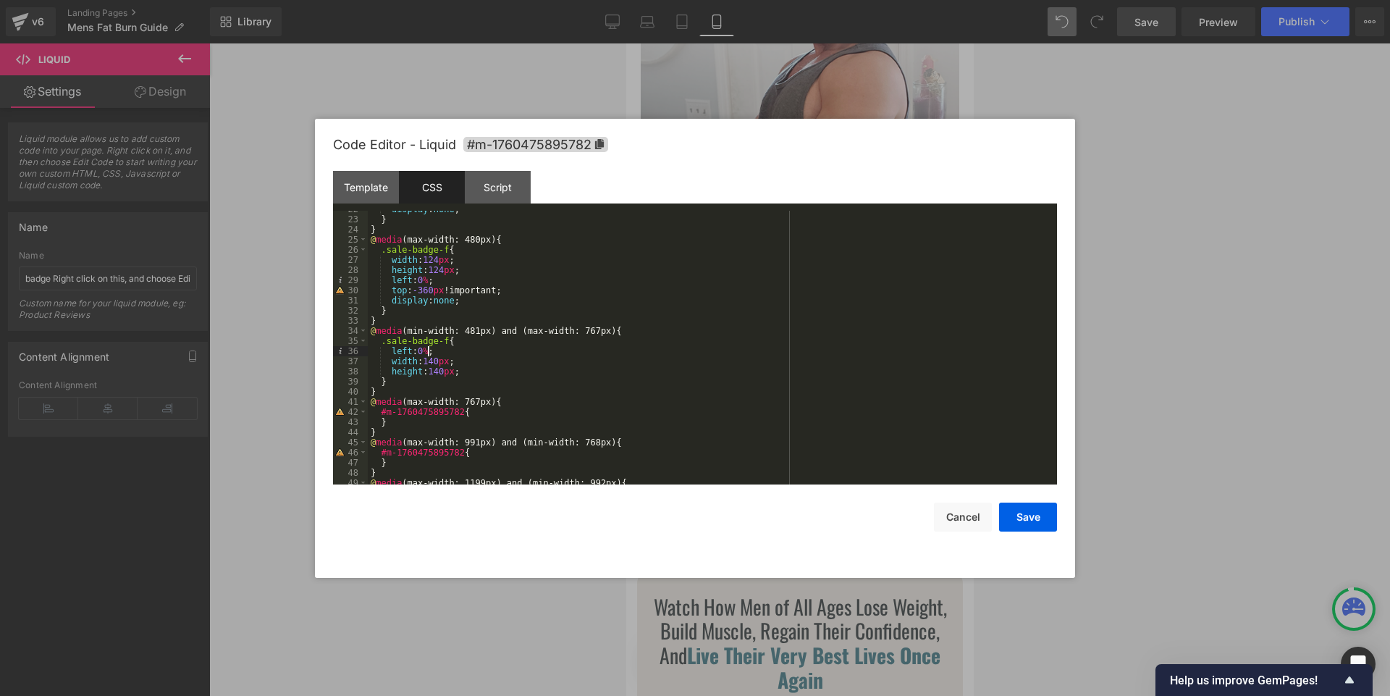
scroll to position [221, 0]
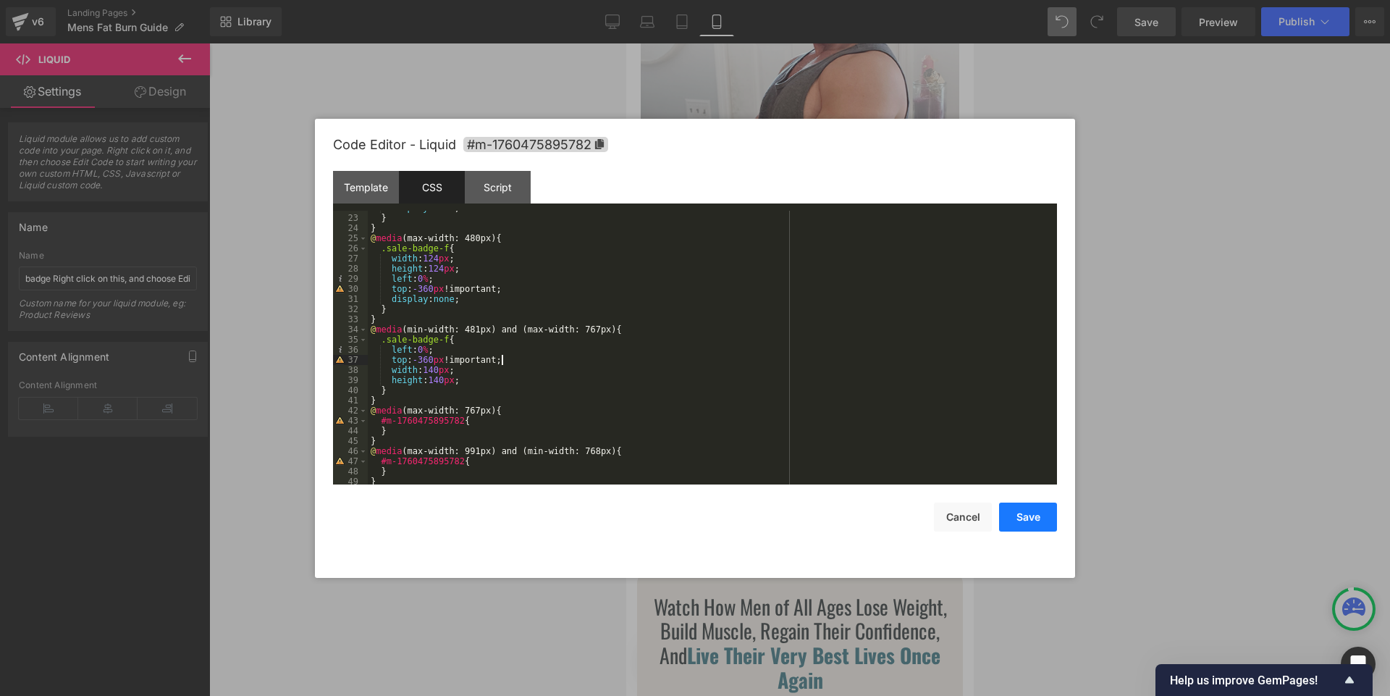
click at [1028, 524] on button "Save" at bounding box center [1028, 516] width 58 height 29
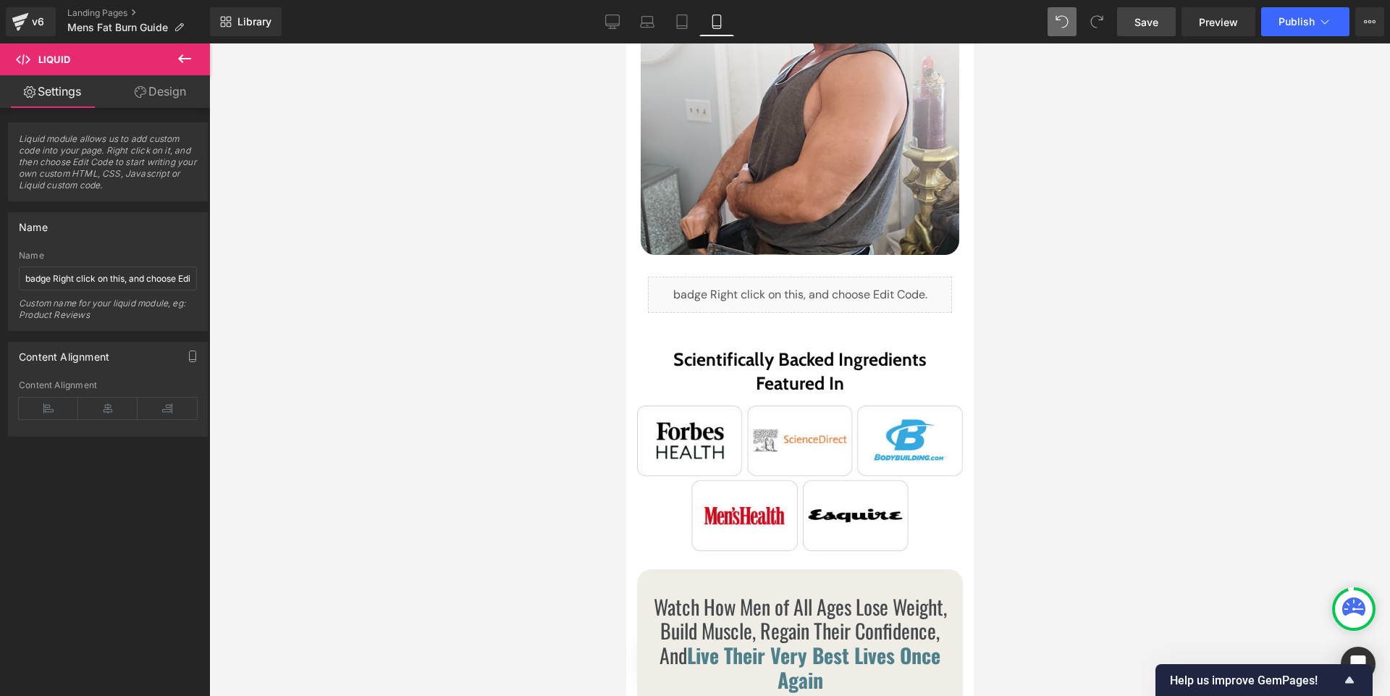
click at [1143, 30] on link "Save" at bounding box center [1146, 21] width 59 height 29
click at [1228, 33] on link "Preview" at bounding box center [1219, 21] width 74 height 29
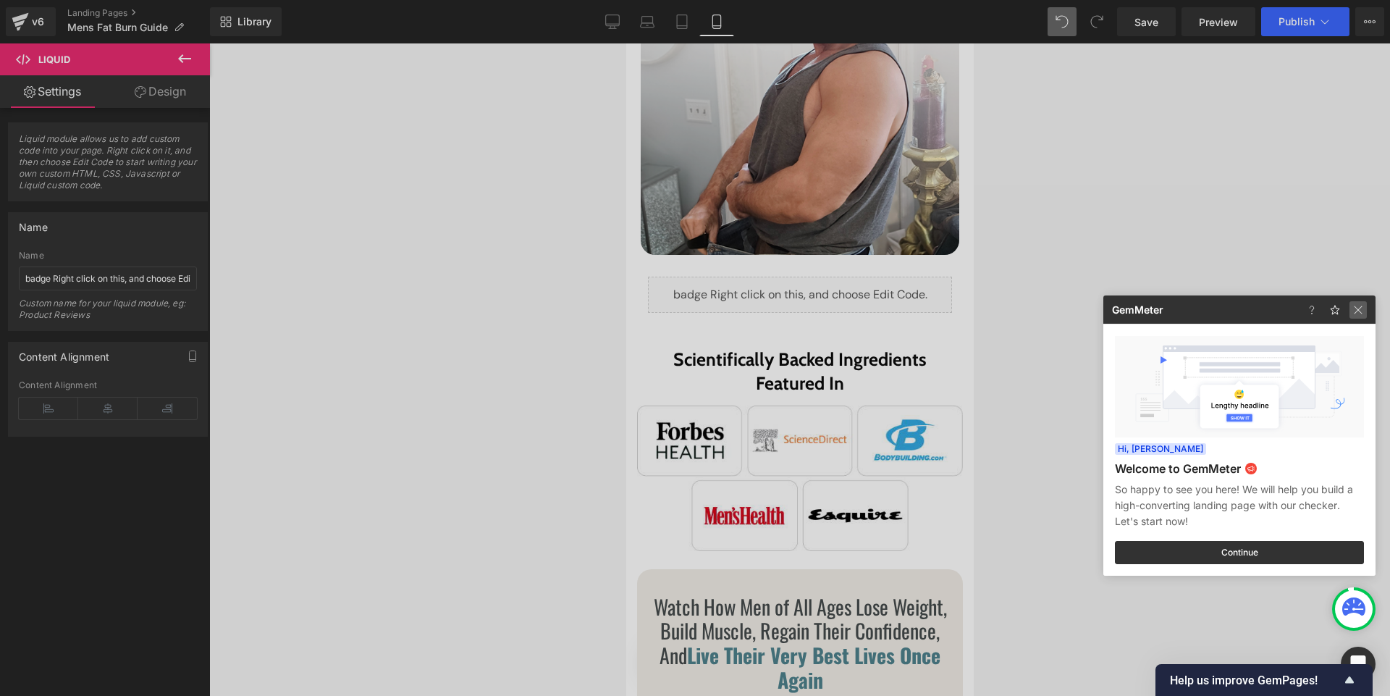
click at [1356, 314] on img at bounding box center [1358, 309] width 17 height 17
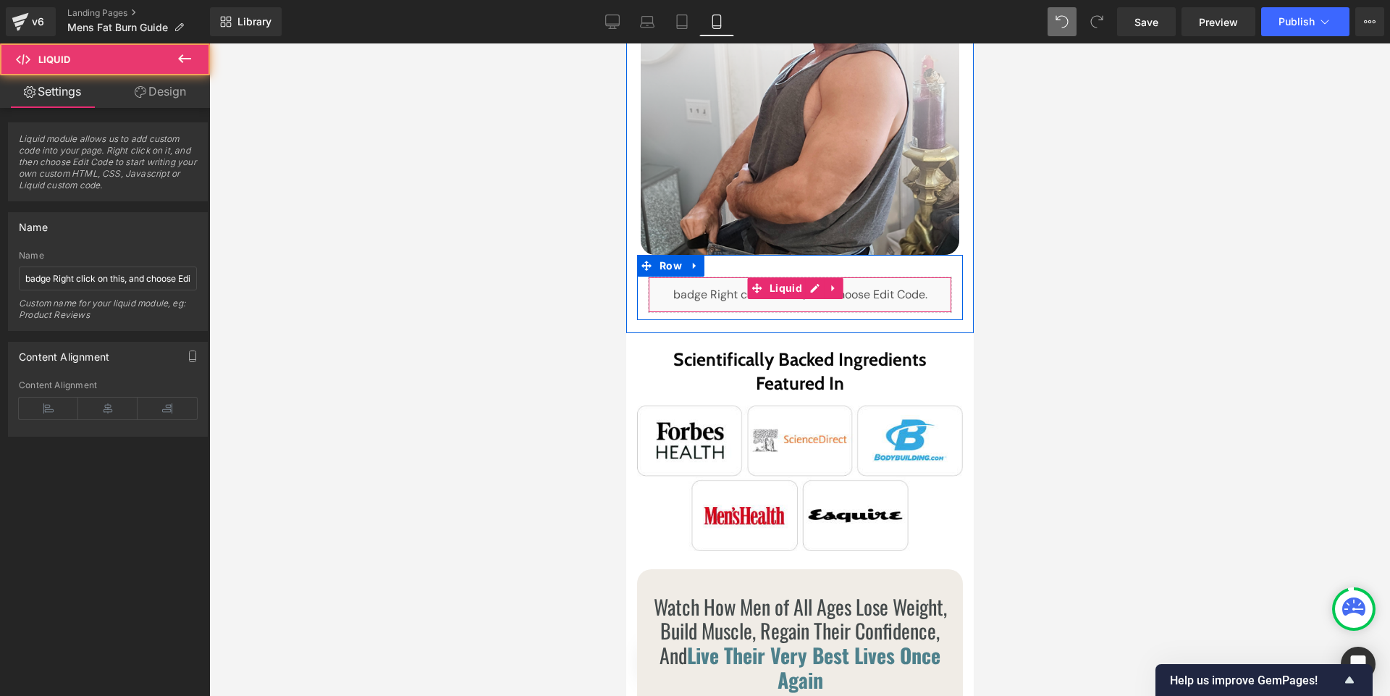
click at [852, 282] on div "Liquid" at bounding box center [799, 295] width 304 height 36
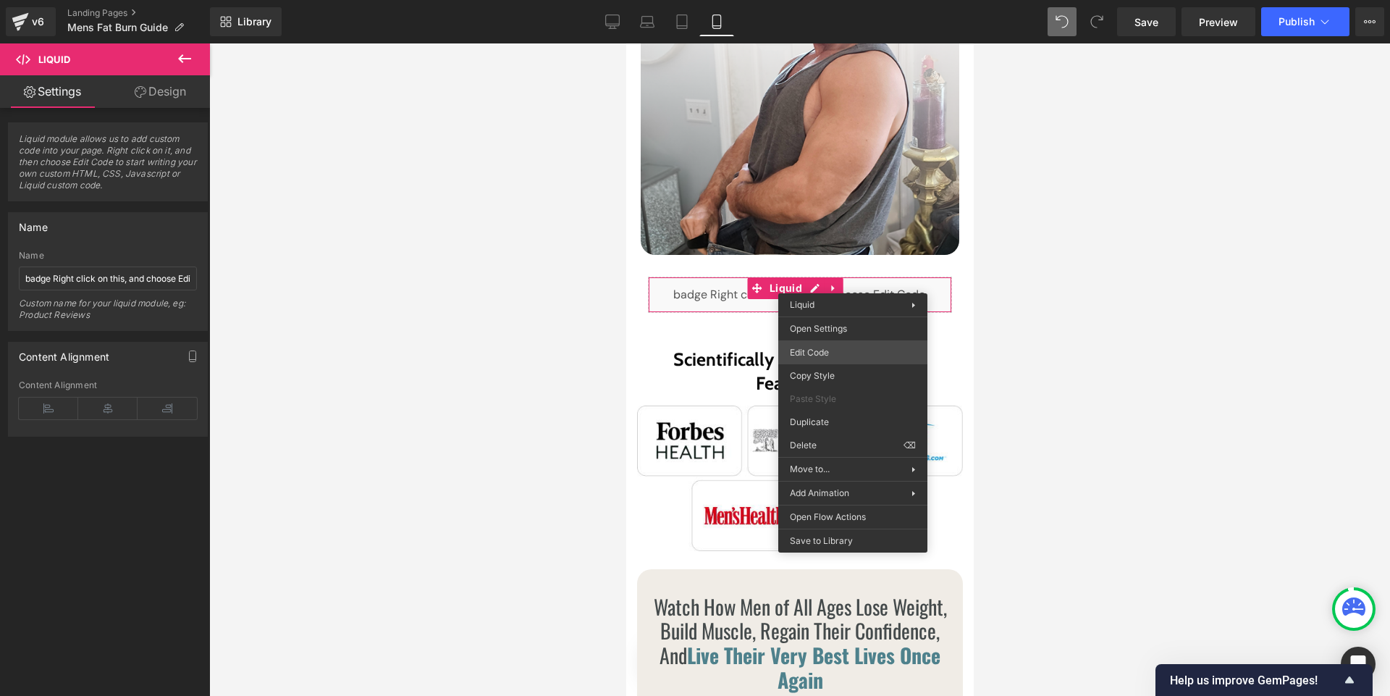
click at [807, 0] on div "Row You are previewing how the will restyle your page. You can not edit Element…" at bounding box center [695, 0] width 1390 height 0
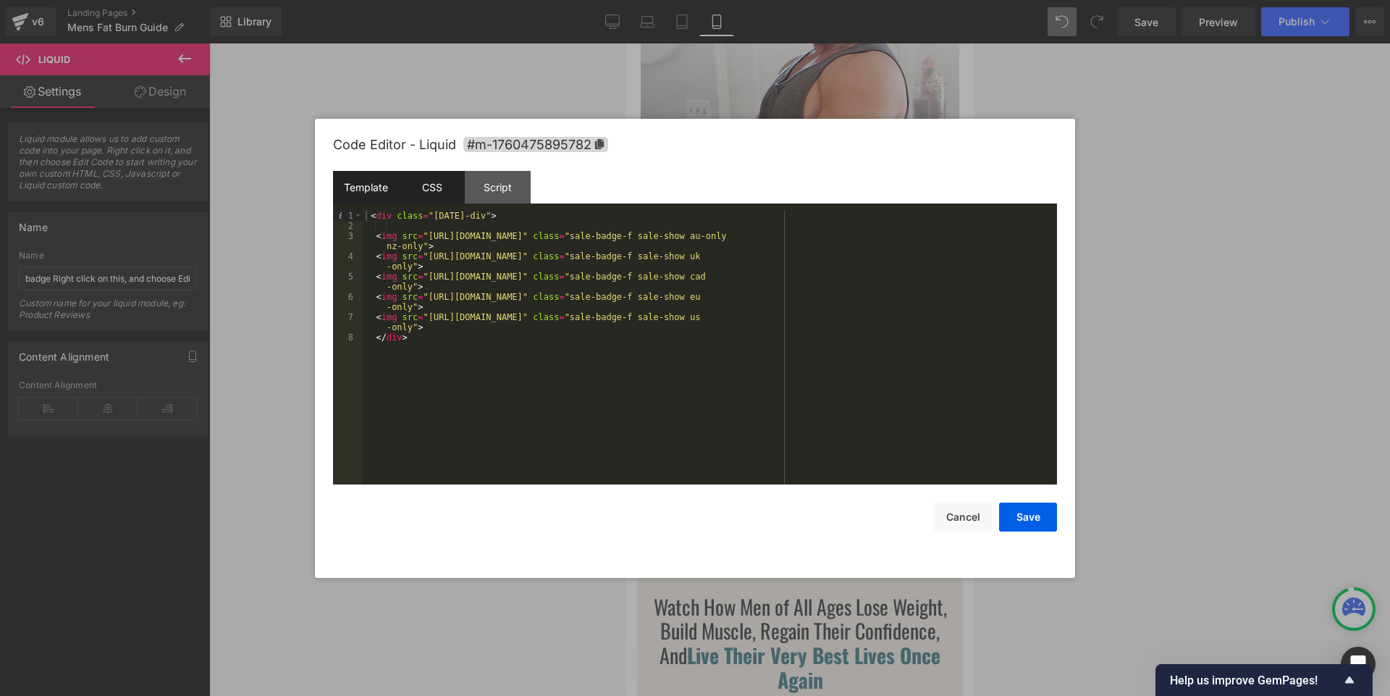
click at [438, 185] on div "CSS" at bounding box center [432, 187] width 66 height 33
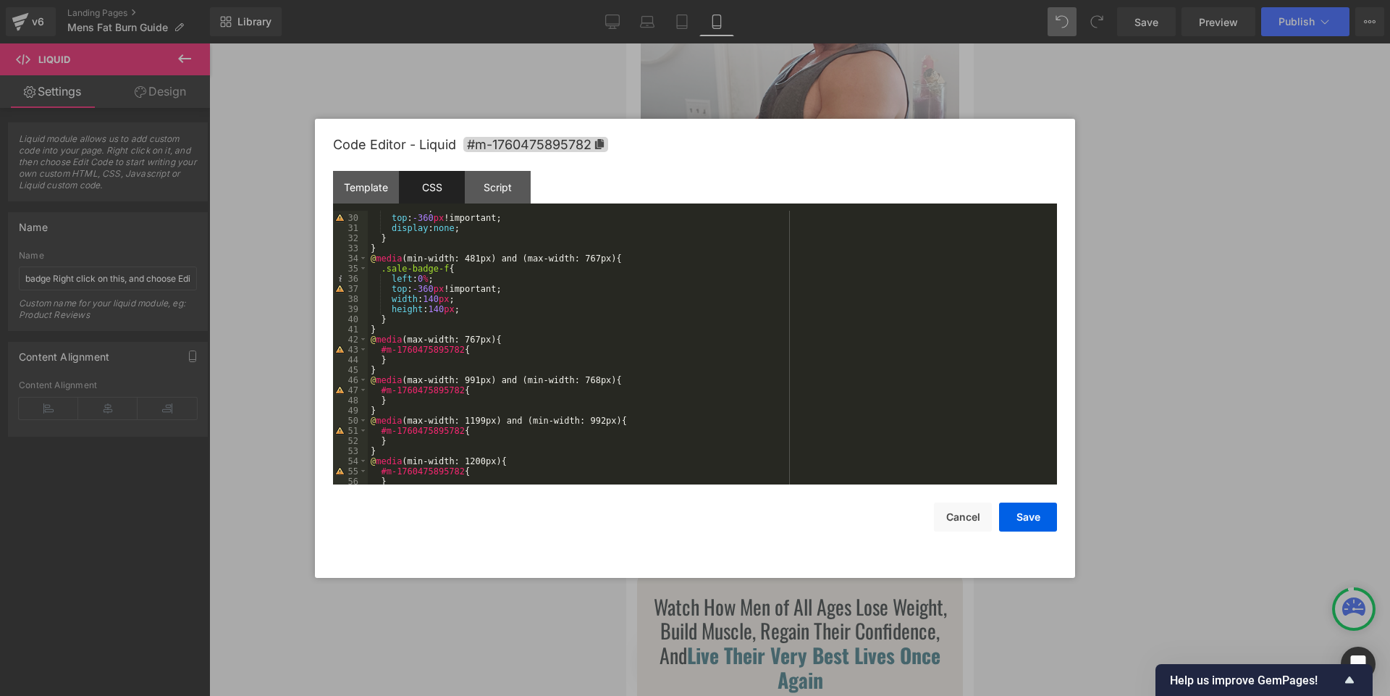
scroll to position [292, 0]
click at [428, 289] on div "left : 0 % ; top : -360 px !important; display : none ; } } @ media (min-width:…" at bounding box center [710, 350] width 684 height 294
click at [437, 300] on div "left : 0 % ; top : -360 px !important; display : none ; } } @ media (min-width:…" at bounding box center [710, 350] width 684 height 294
click at [1018, 518] on button "Save" at bounding box center [1028, 516] width 58 height 29
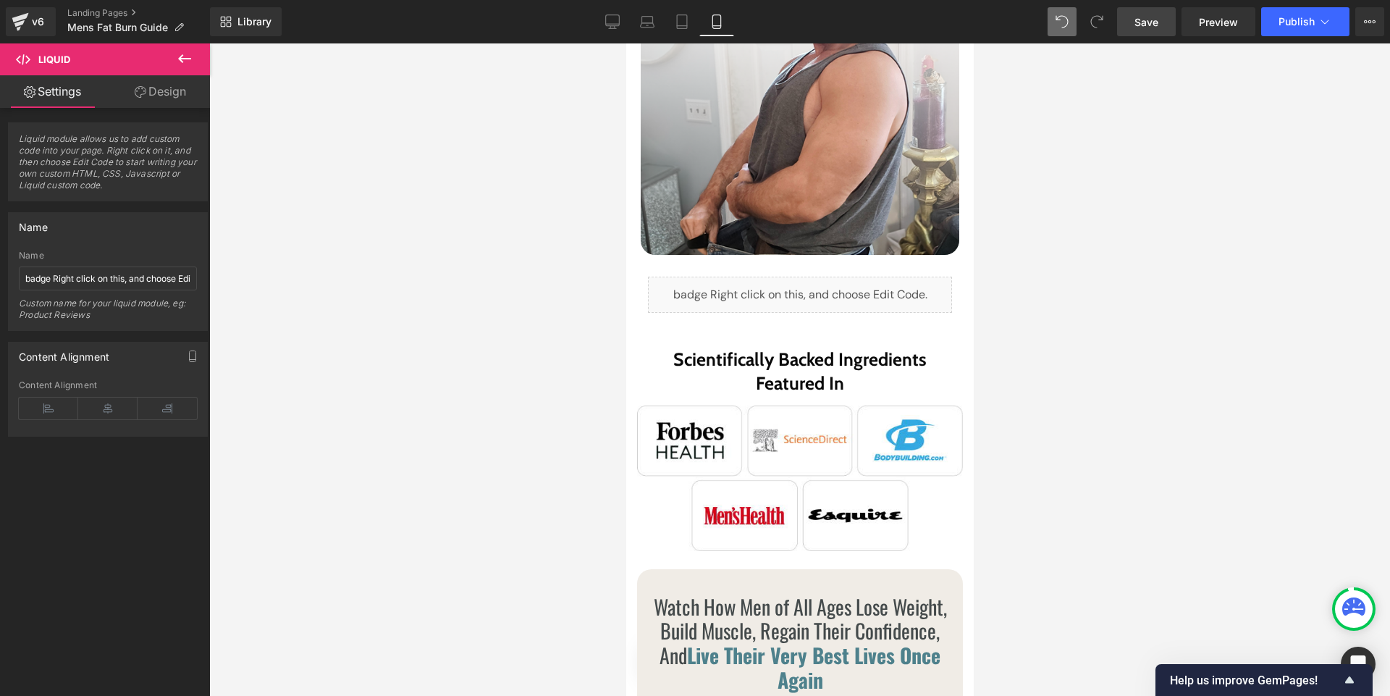
click at [1145, 30] on link "Save" at bounding box center [1146, 21] width 59 height 29
click at [1211, 22] on span "Preview" at bounding box center [1218, 21] width 39 height 15
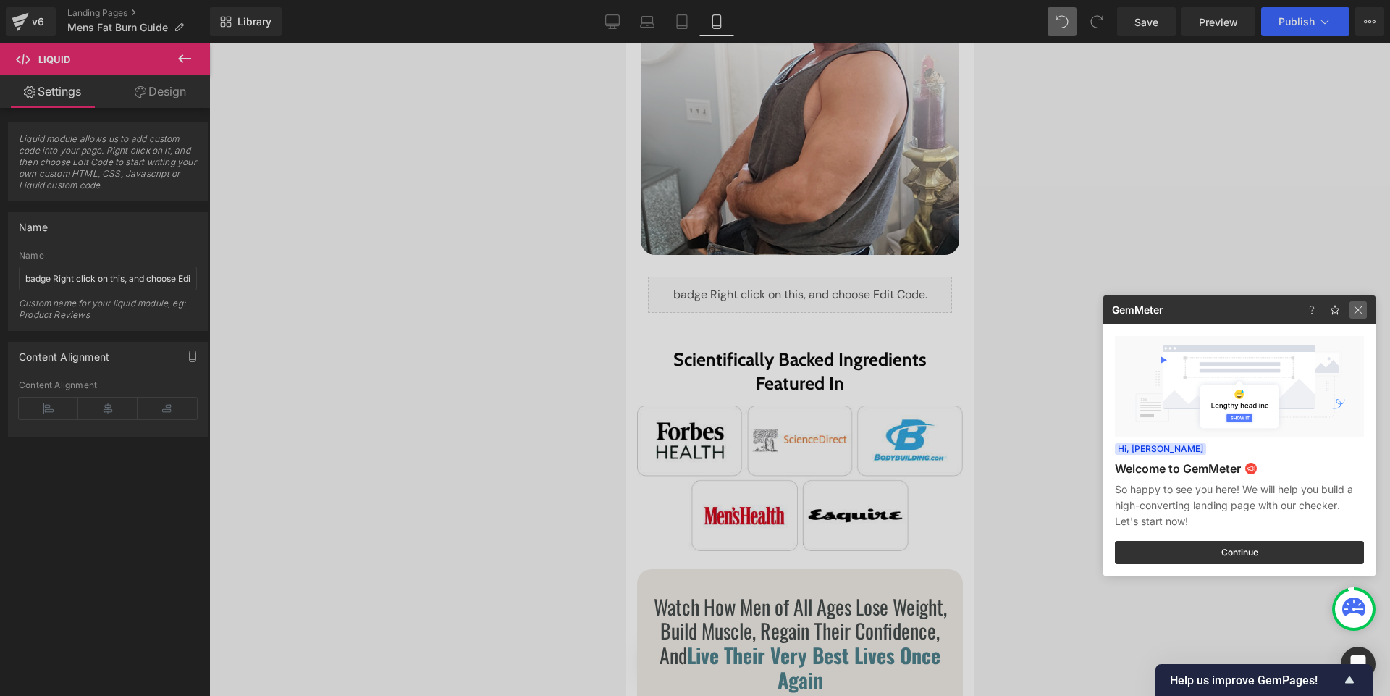
click at [1361, 308] on img at bounding box center [1358, 309] width 17 height 17
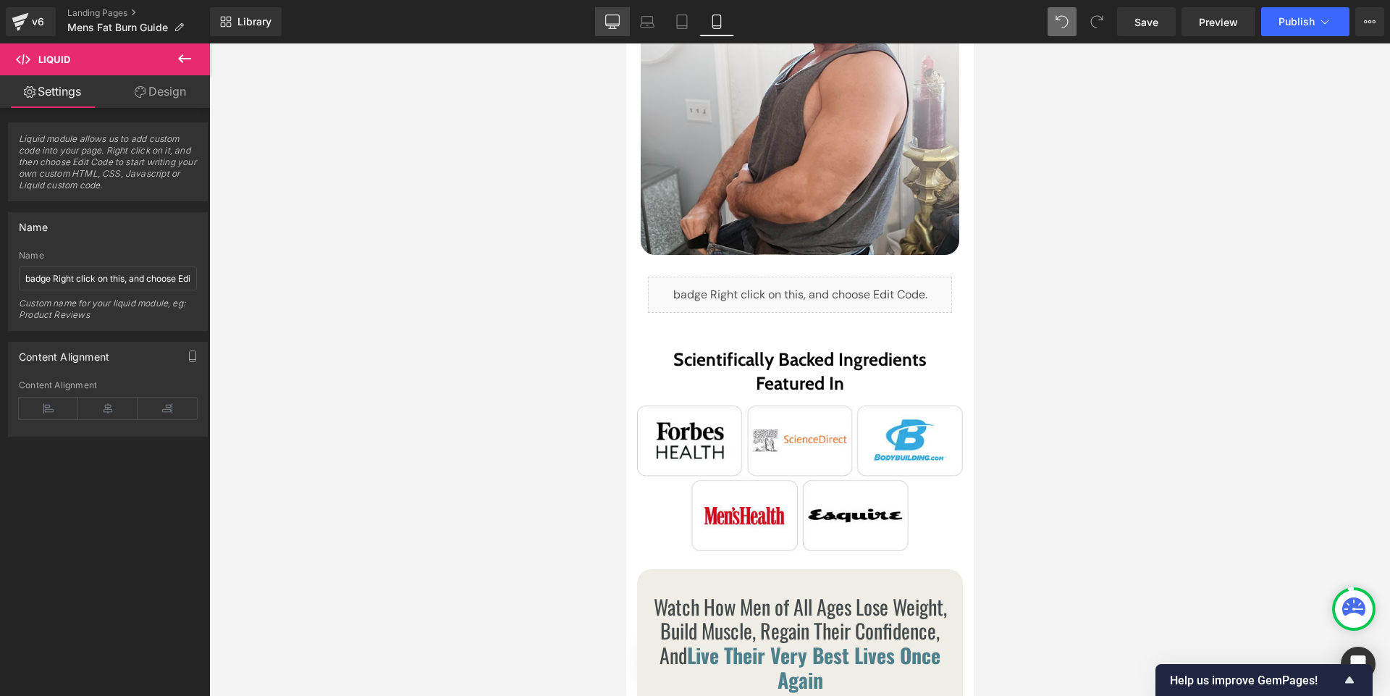
click at [603, 17] on link "Desktop" at bounding box center [612, 21] width 35 height 29
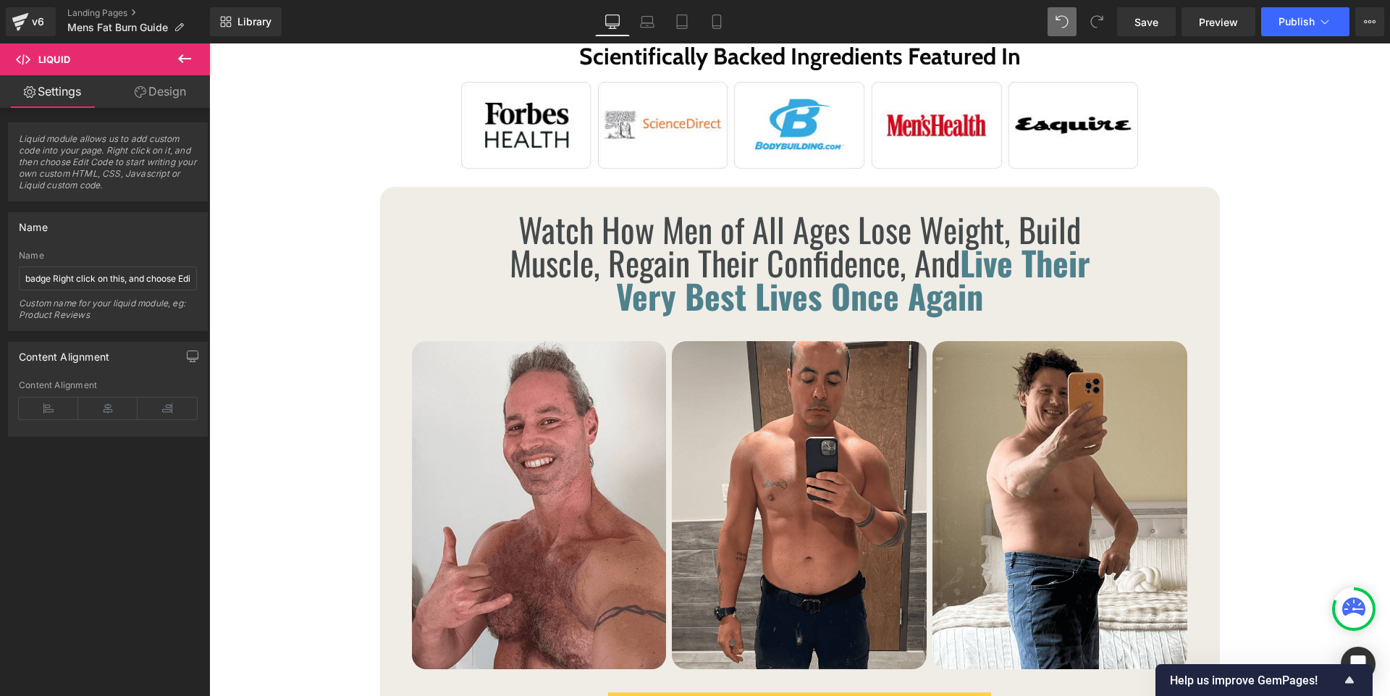
scroll to position [0, 0]
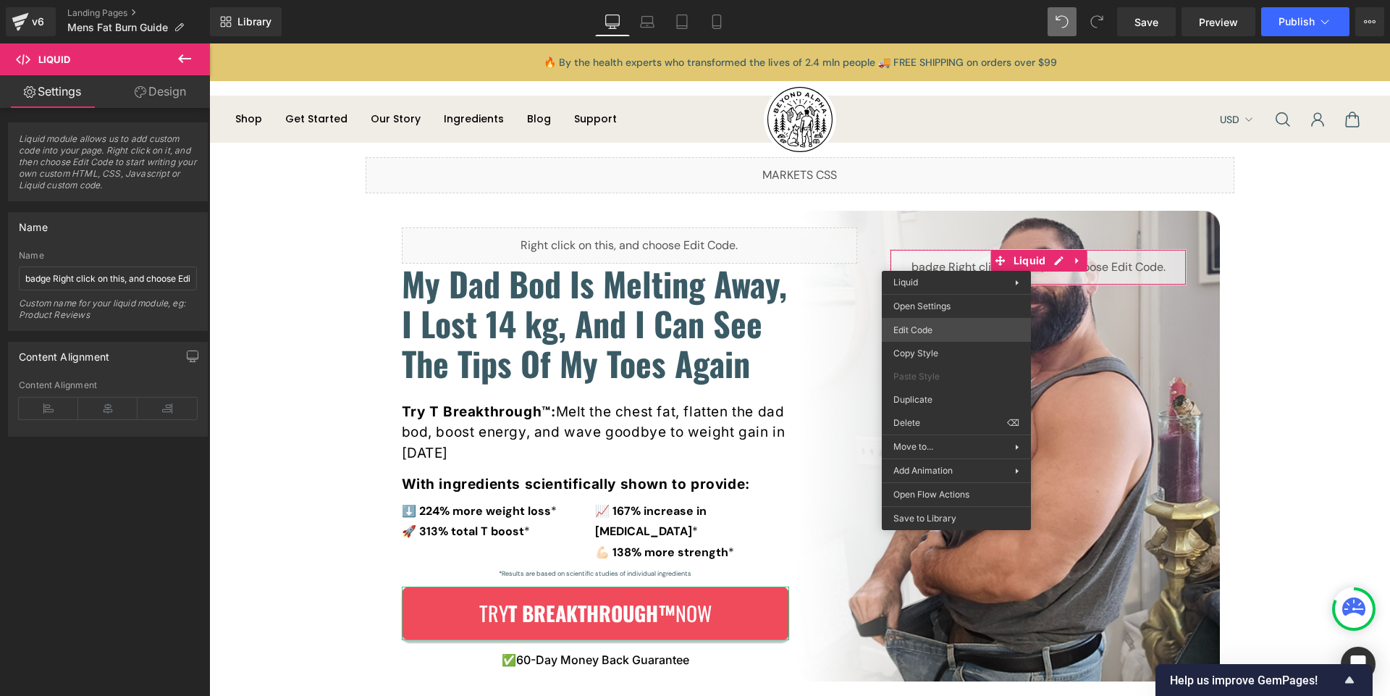
click at [906, 0] on div "Row You are previewing how the will restyle your page. You can not edit Element…" at bounding box center [695, 0] width 1390 height 0
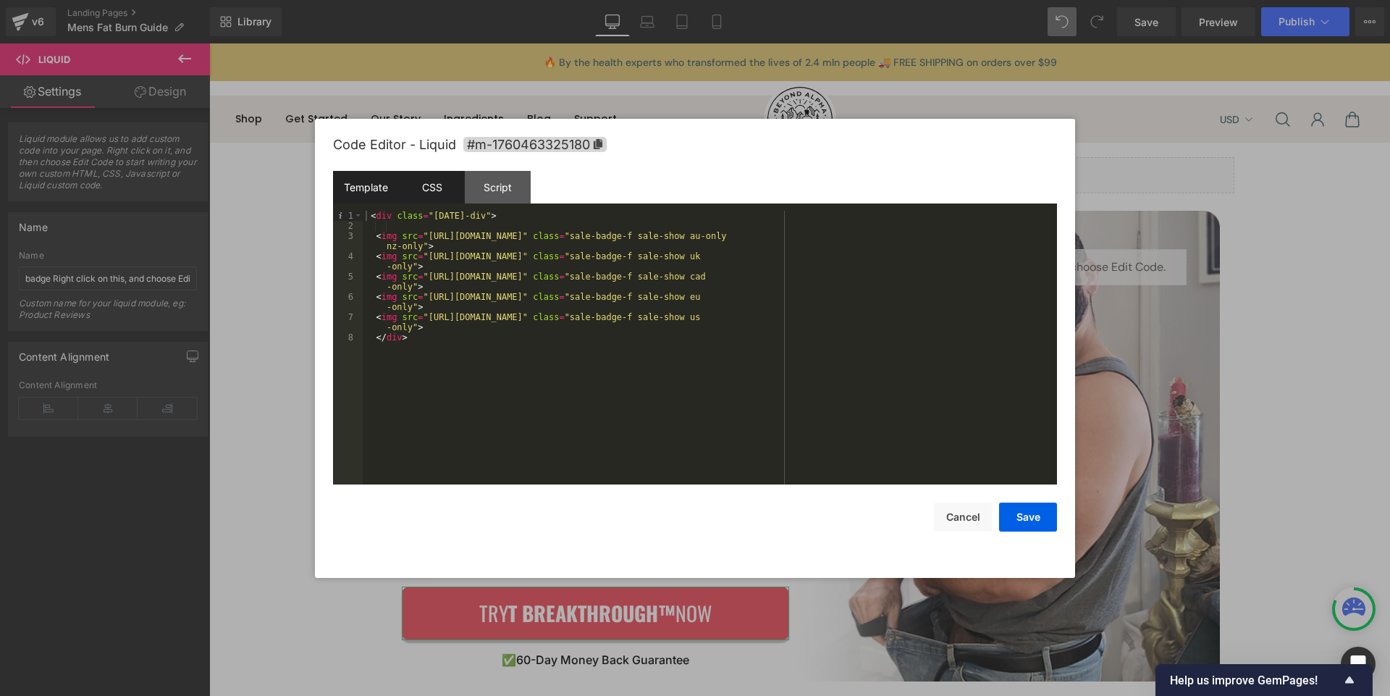
click at [437, 187] on div "CSS" at bounding box center [432, 187] width 66 height 33
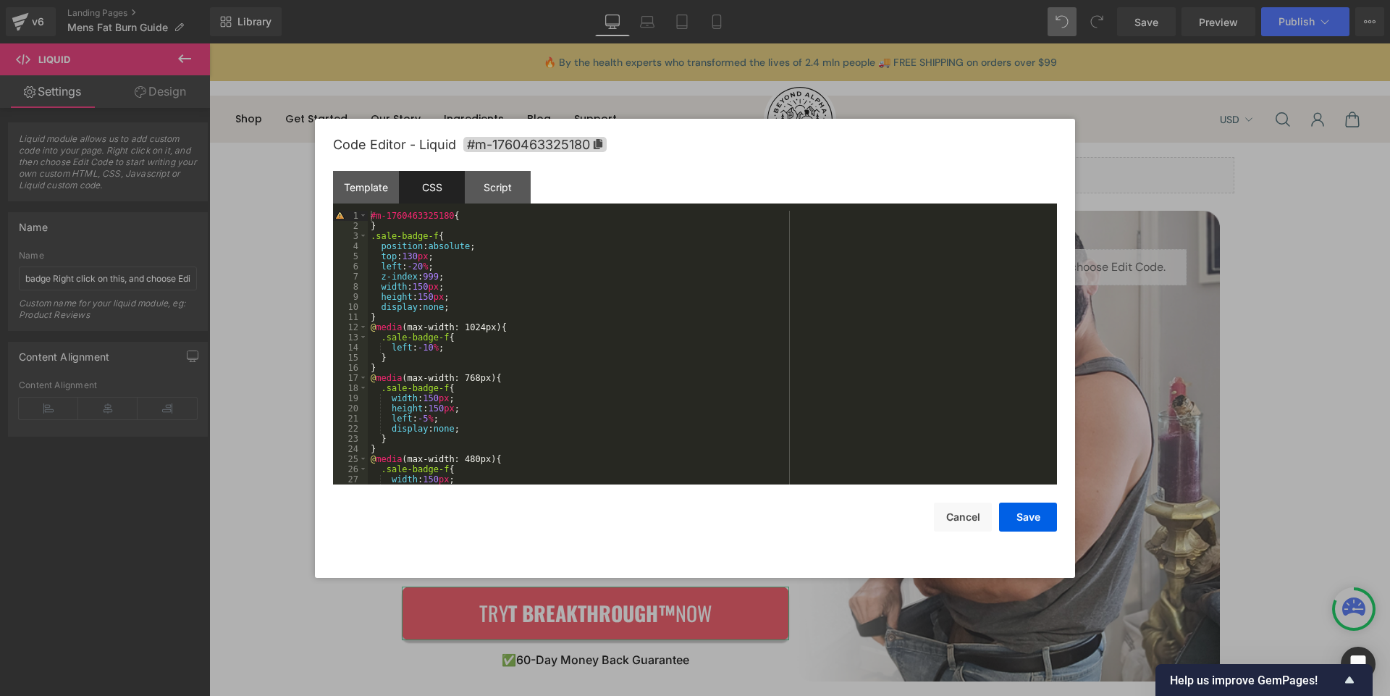
click at [412, 254] on div "#m-1760463325180 { } .sale-badge-f { position : absolute ; top : 130 px ; left …" at bounding box center [710, 358] width 684 height 294
click at [1022, 516] on button "Save" at bounding box center [1028, 516] width 58 height 29
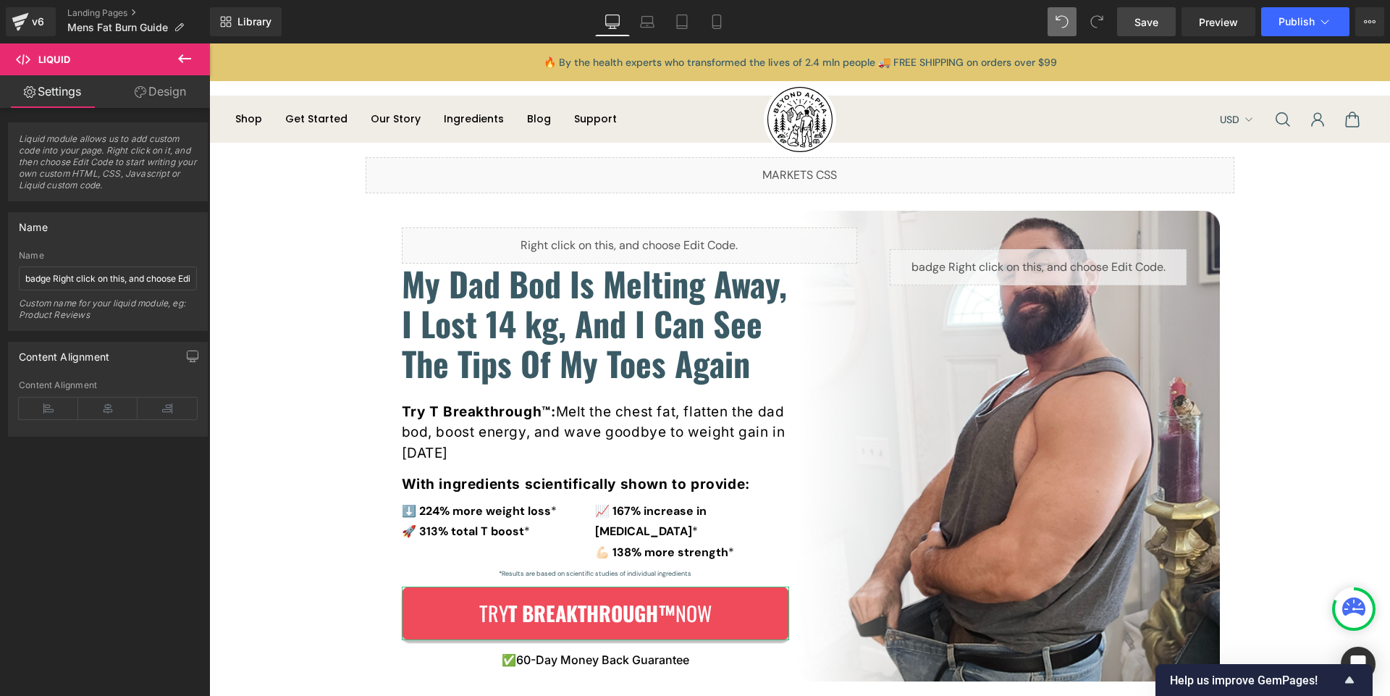
click at [1139, 24] on span "Save" at bounding box center [1147, 21] width 24 height 15
click at [1213, 25] on span "Preview" at bounding box center [1218, 21] width 39 height 15
